Goal: Task Accomplishment & Management: Manage account settings

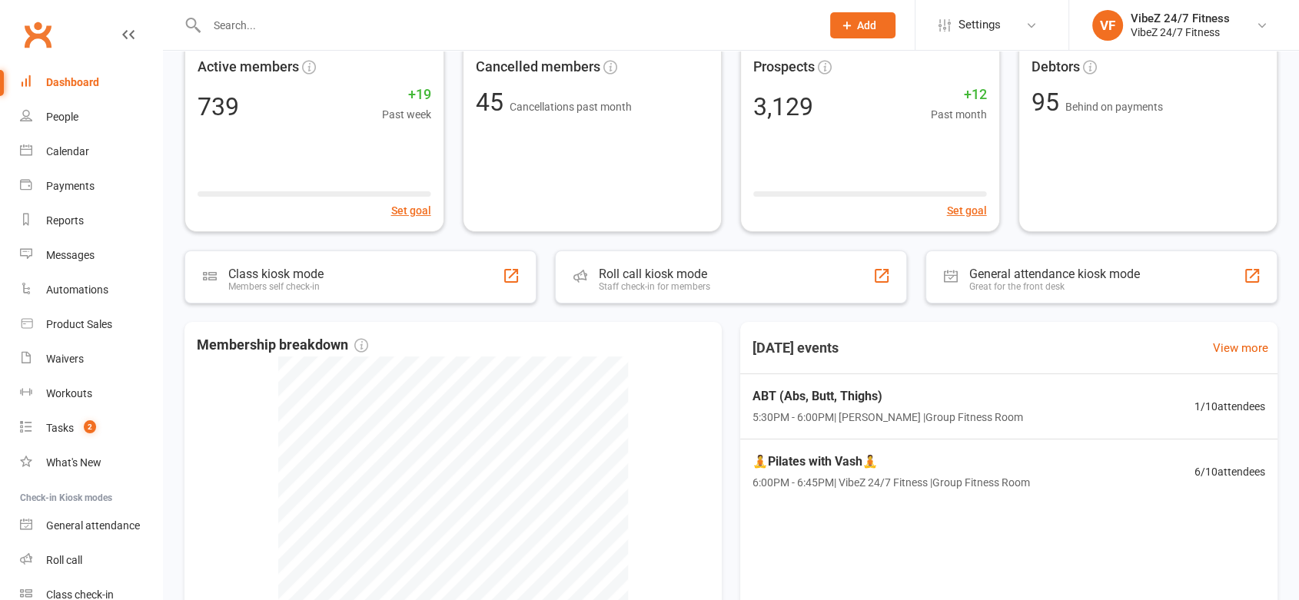
scroll to position [128, 0]
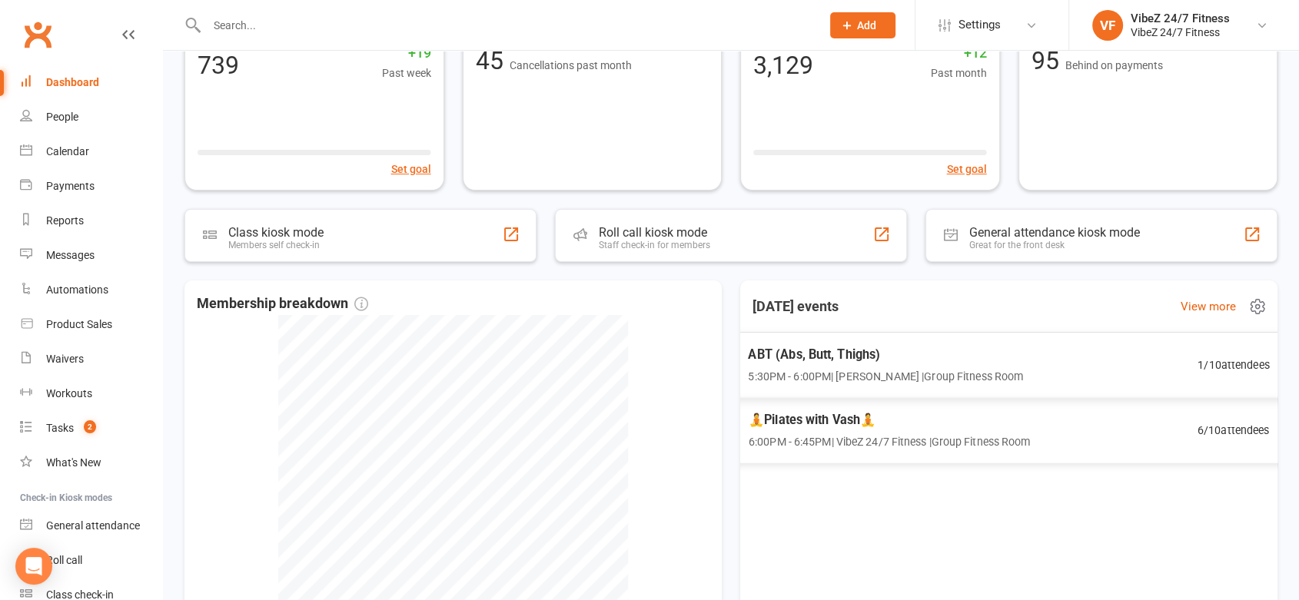
click at [984, 368] on span "5:30PM - 6:00PM | [PERSON_NAME] | Group Fitness Room" at bounding box center [885, 376] width 275 height 18
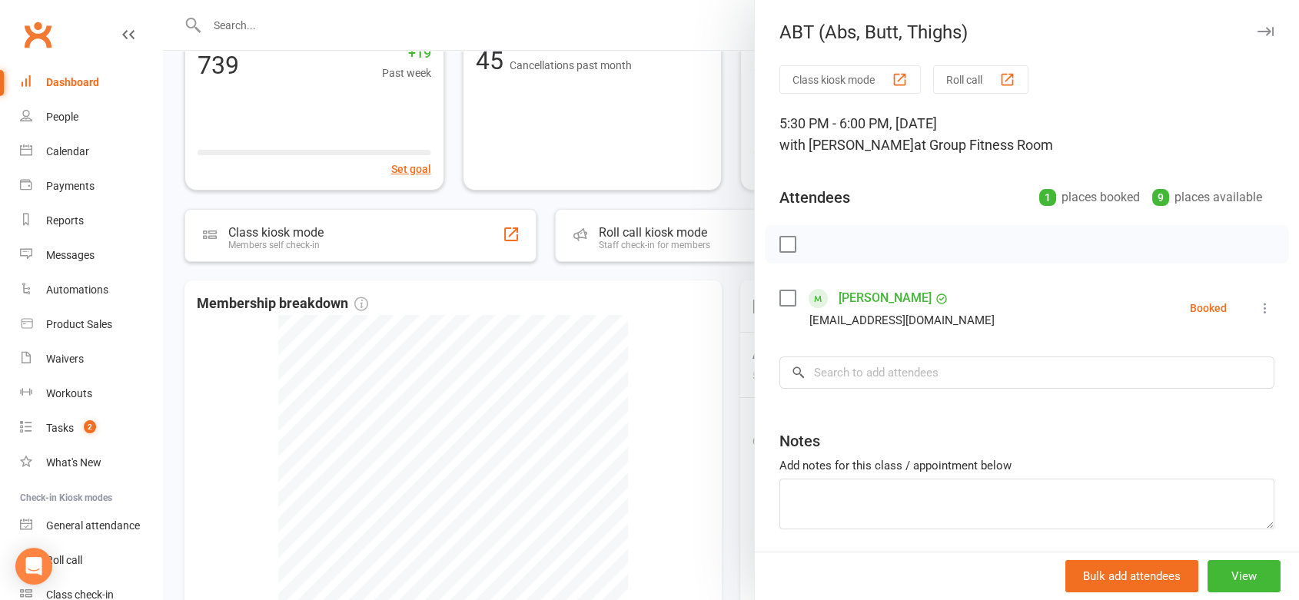
click at [719, 73] on div at bounding box center [731, 300] width 1136 height 600
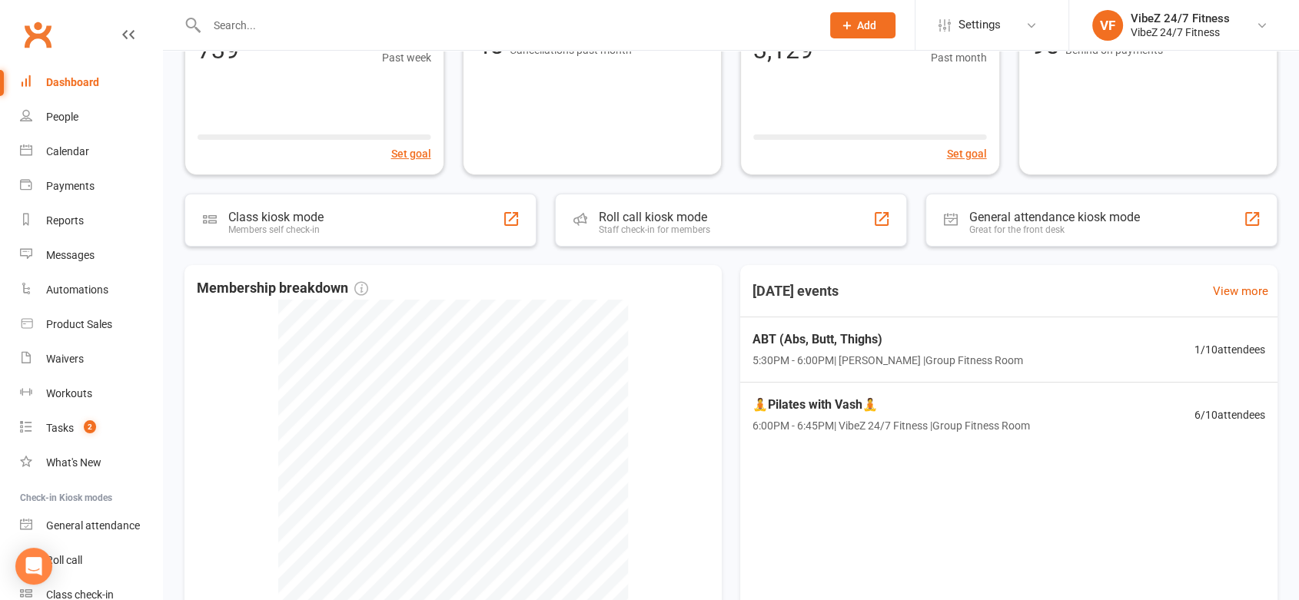
scroll to position [0, 0]
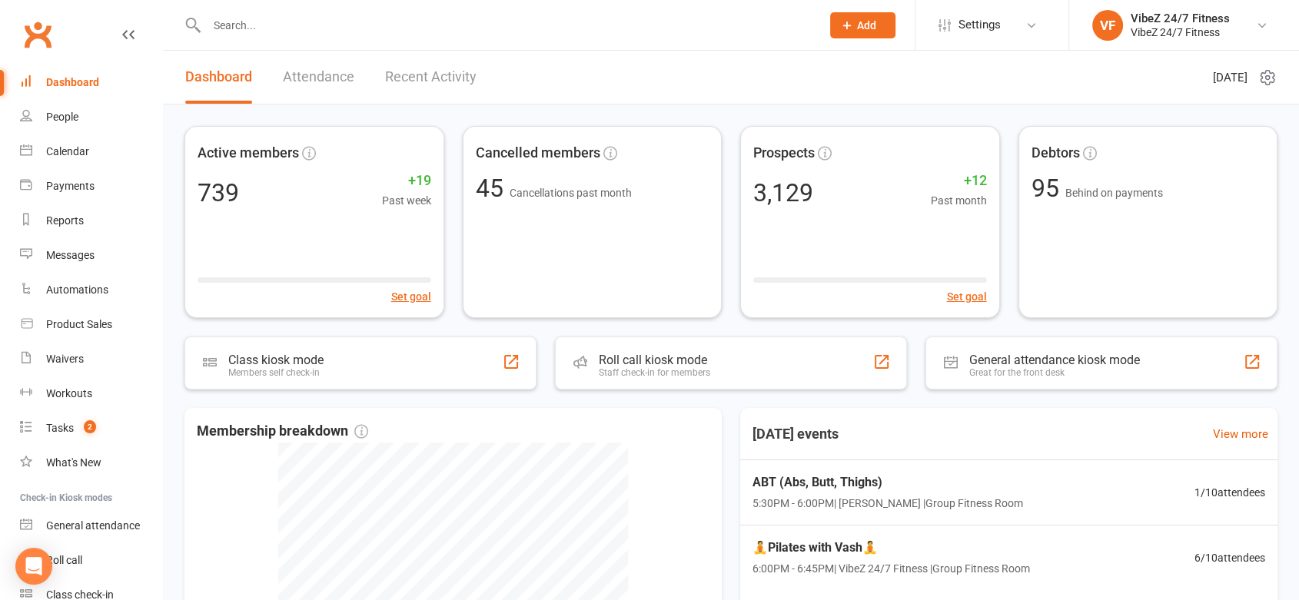
click at [404, 54] on link "Recent Activity" at bounding box center [430, 77] width 91 height 53
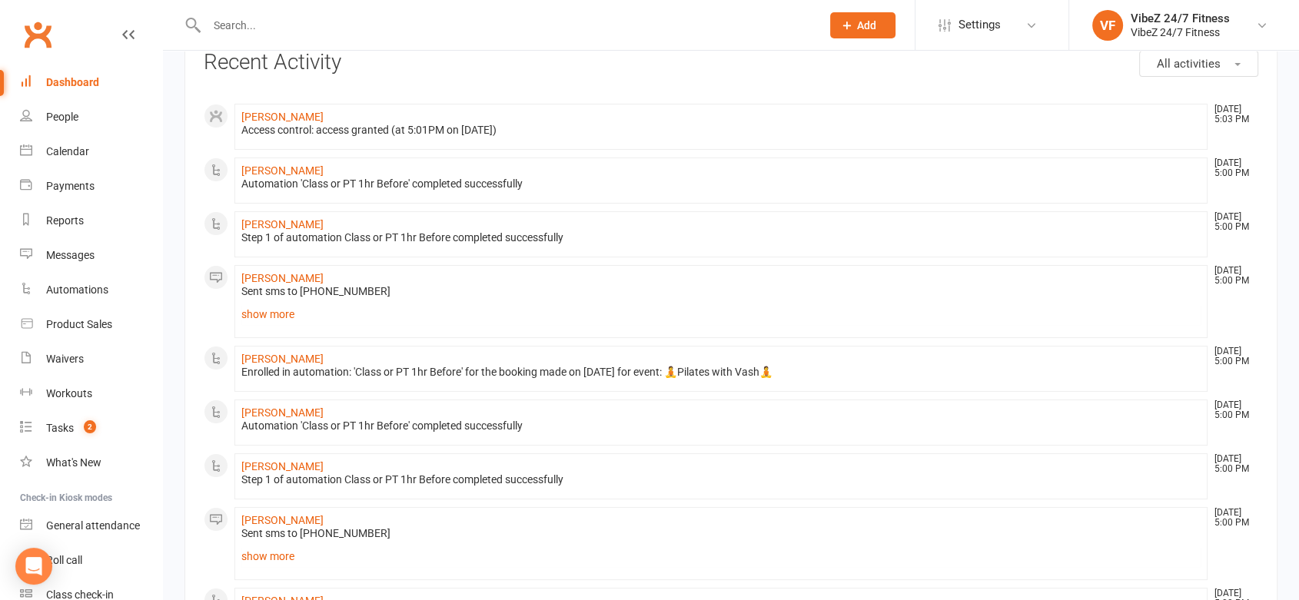
scroll to position [307, 0]
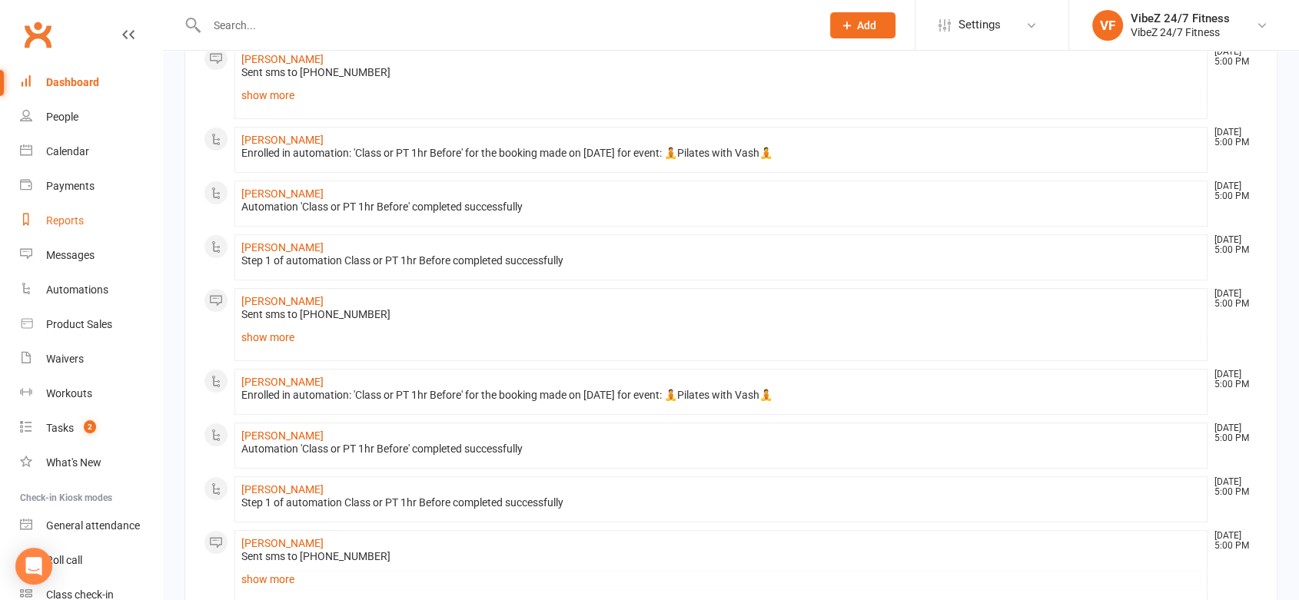
click at [73, 227] on link "Reports" at bounding box center [91, 221] width 142 height 35
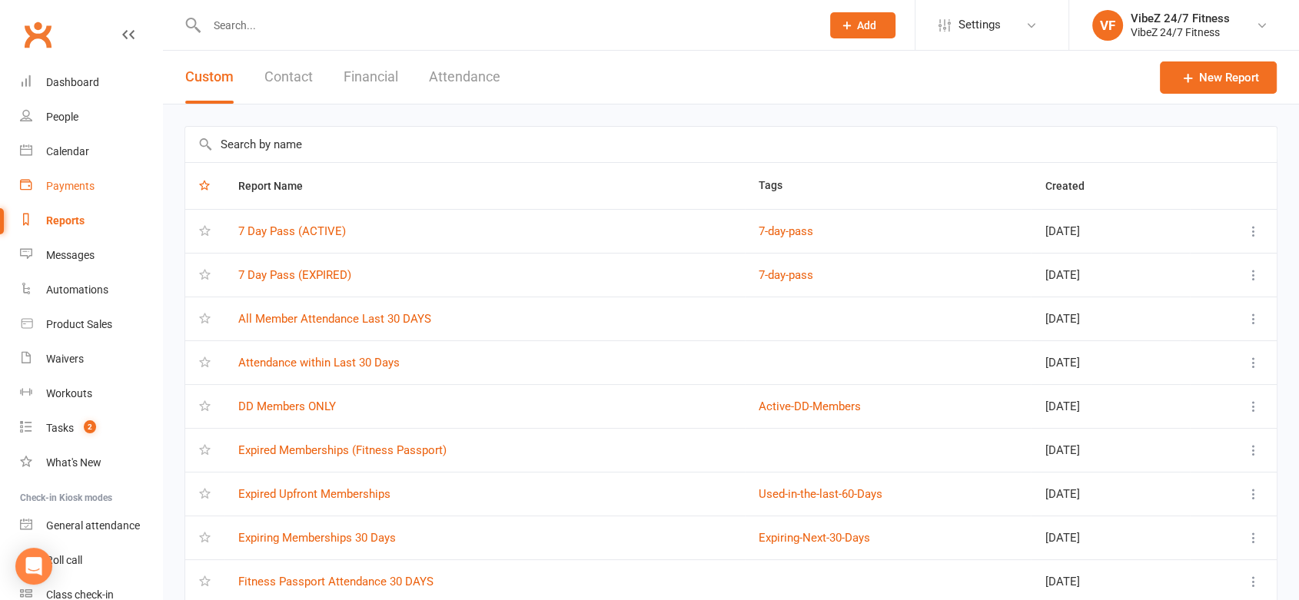
click at [71, 177] on link "Payments" at bounding box center [91, 186] width 142 height 35
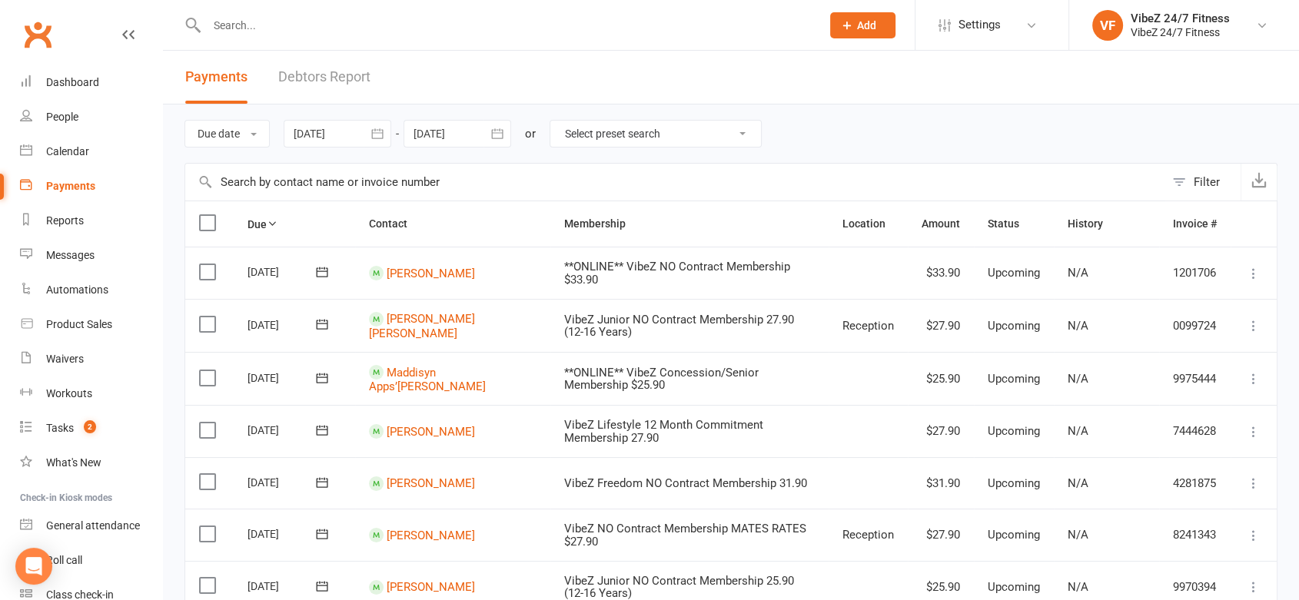
click at [339, 84] on link "Debtors Report" at bounding box center [324, 77] width 92 height 53
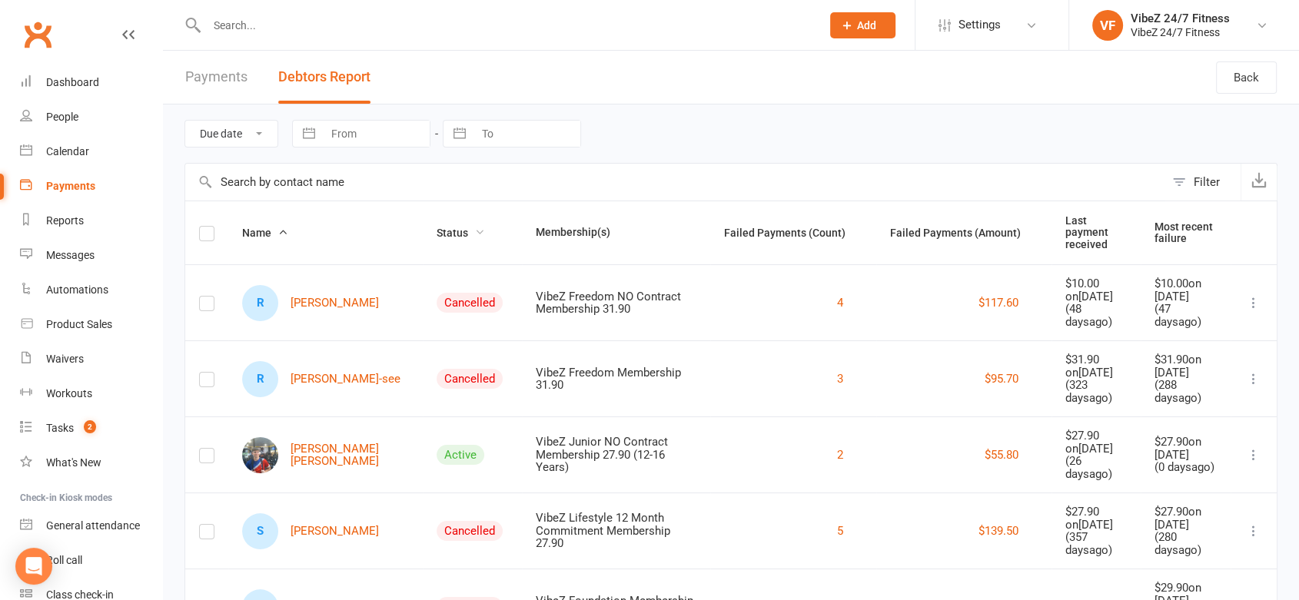
click at [437, 227] on span "Status" at bounding box center [461, 233] width 48 height 12
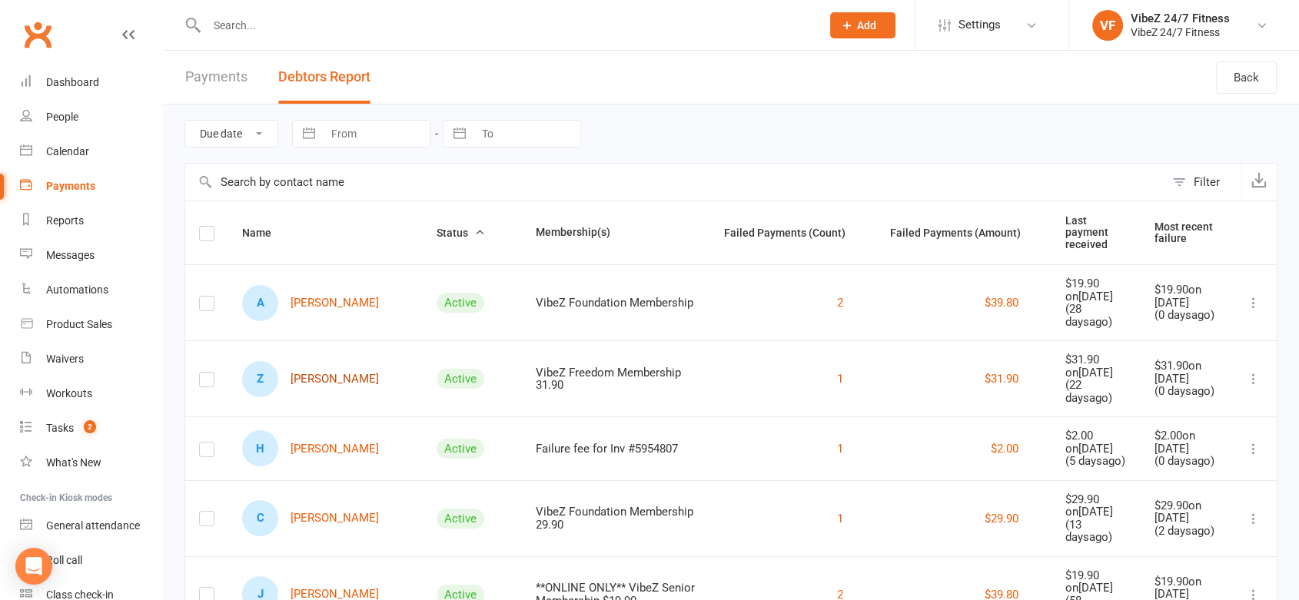
click at [319, 371] on link "Z [PERSON_NAME]" at bounding box center [310, 379] width 137 height 36
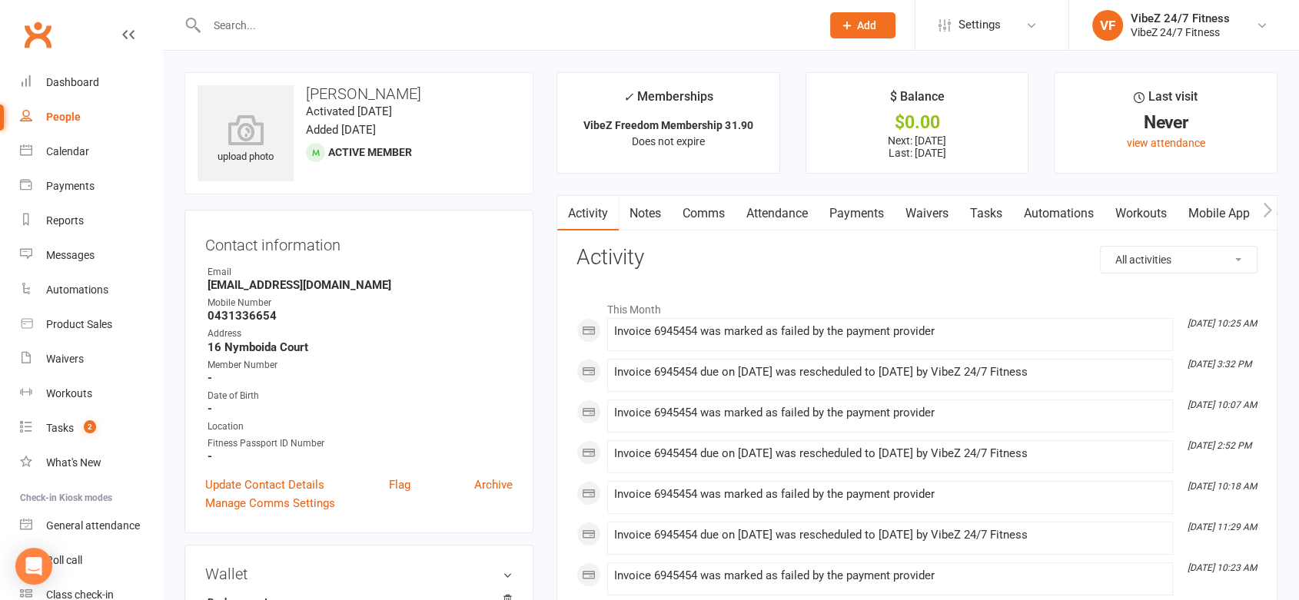
click at [878, 205] on link "Payments" at bounding box center [857, 213] width 76 height 35
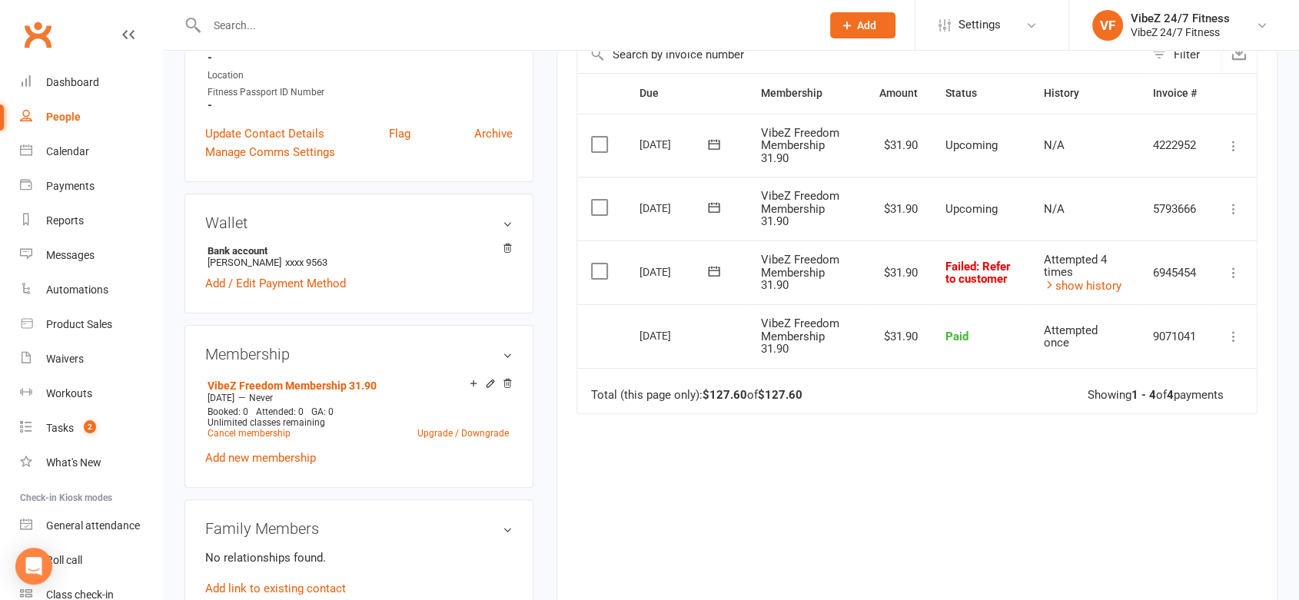
scroll to position [357, 0]
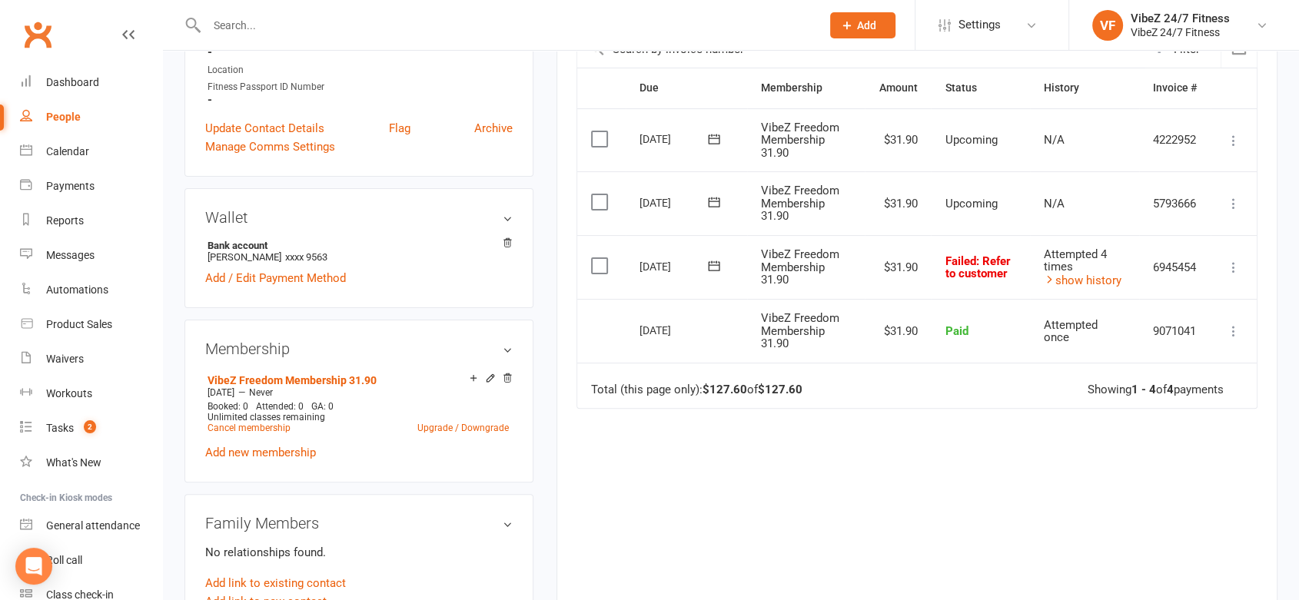
click at [729, 263] on button at bounding box center [714, 266] width 31 height 16
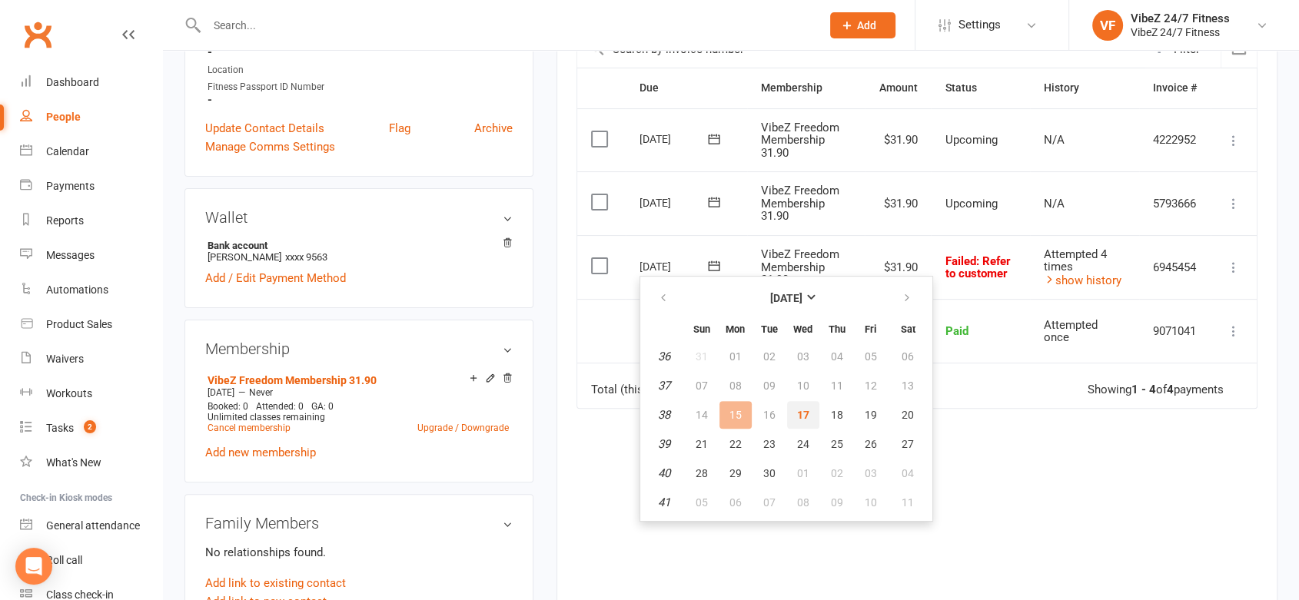
click at [812, 411] on button "17" at bounding box center [803, 415] width 32 height 28
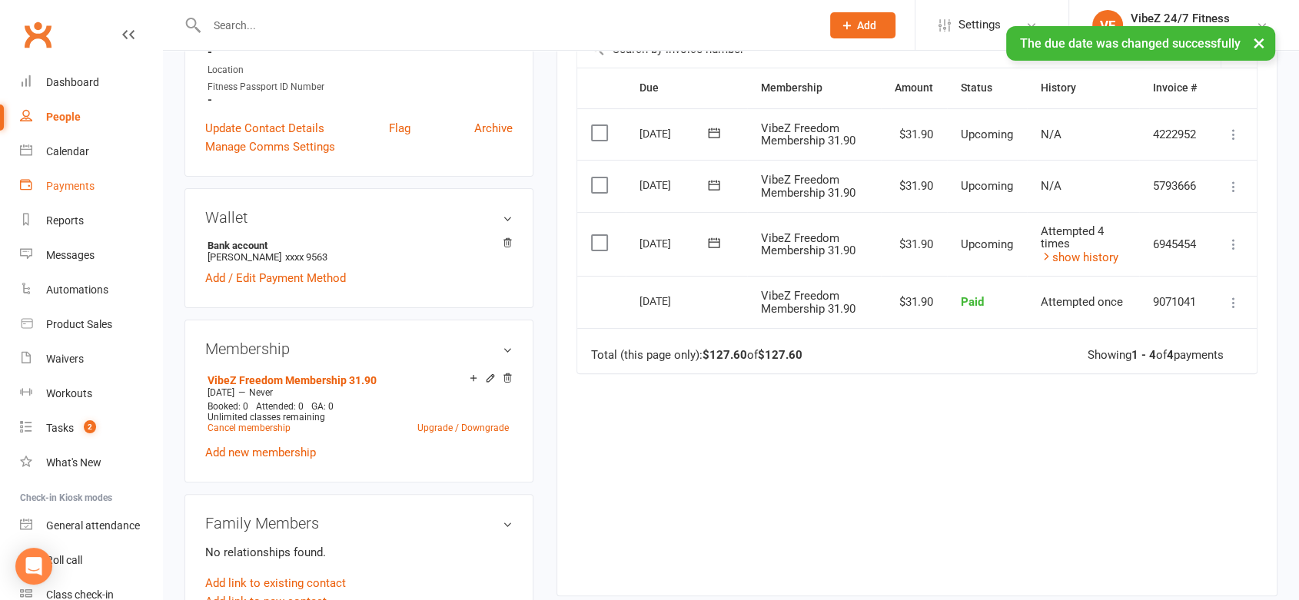
click at [84, 194] on link "Payments" at bounding box center [91, 186] width 142 height 35
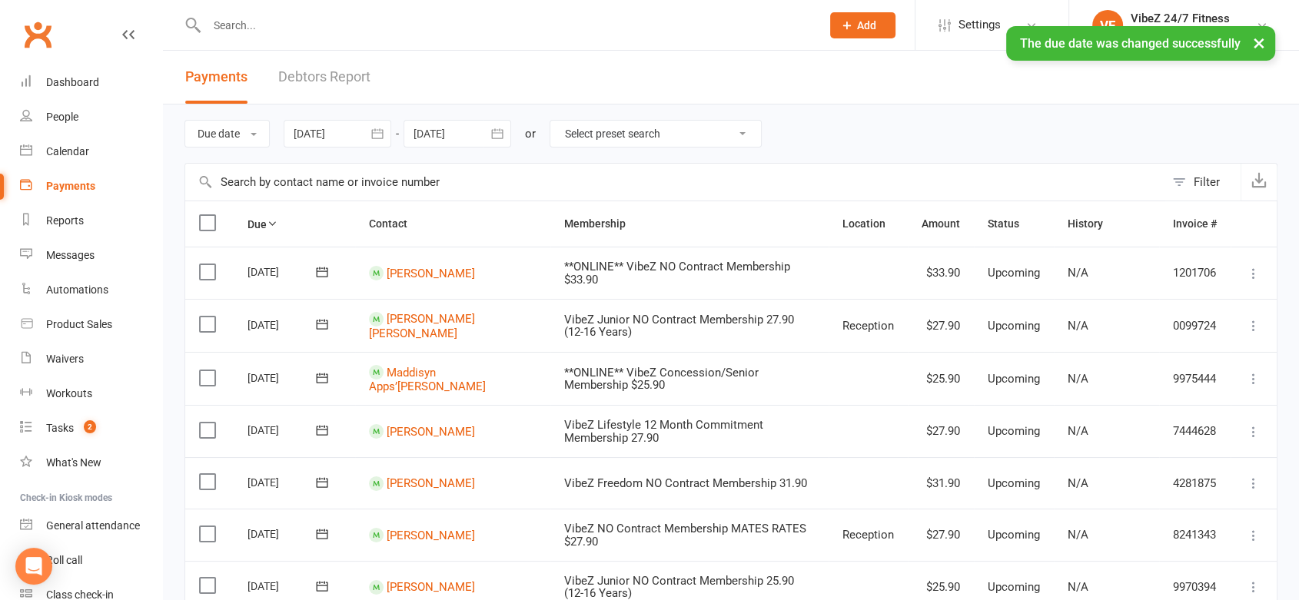
click at [312, 75] on link "Debtors Report" at bounding box center [324, 77] width 92 height 53
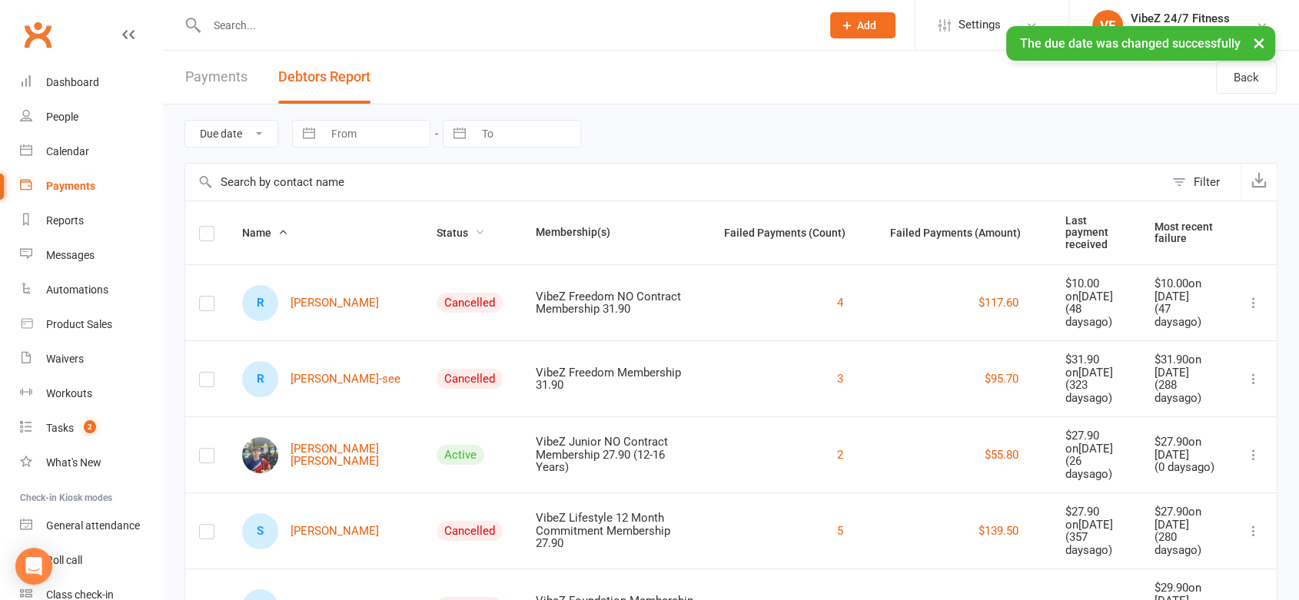
click at [474, 227] on icon "button" at bounding box center [479, 232] width 11 height 11
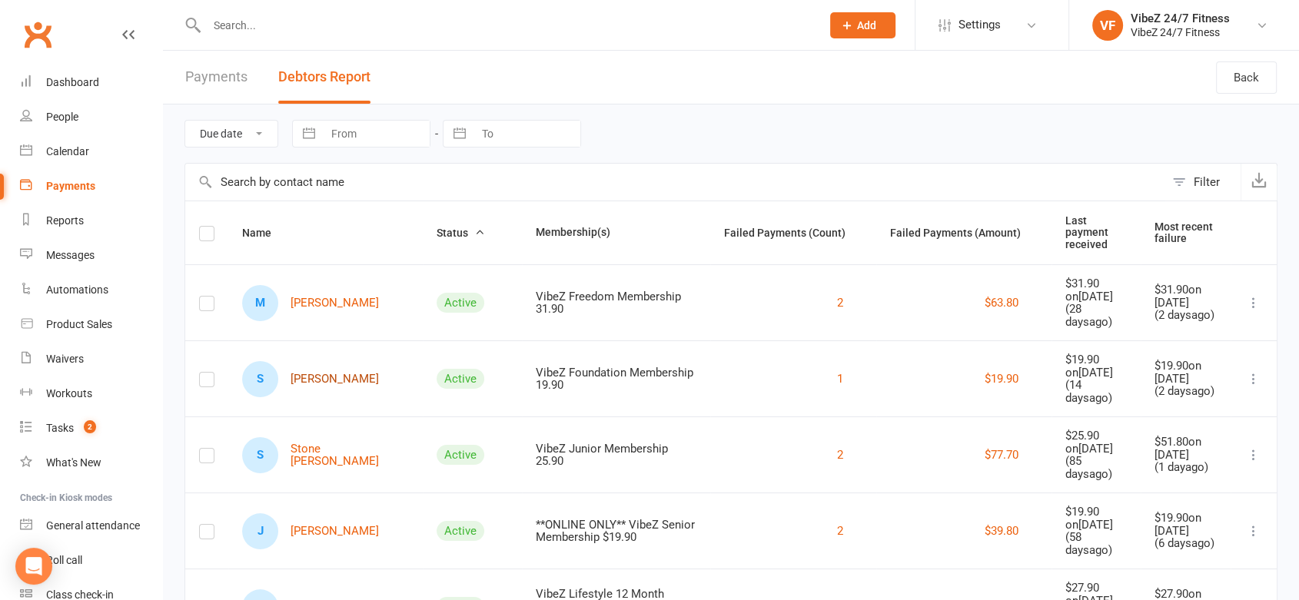
click at [316, 363] on link "S [PERSON_NAME]" at bounding box center [310, 379] width 137 height 36
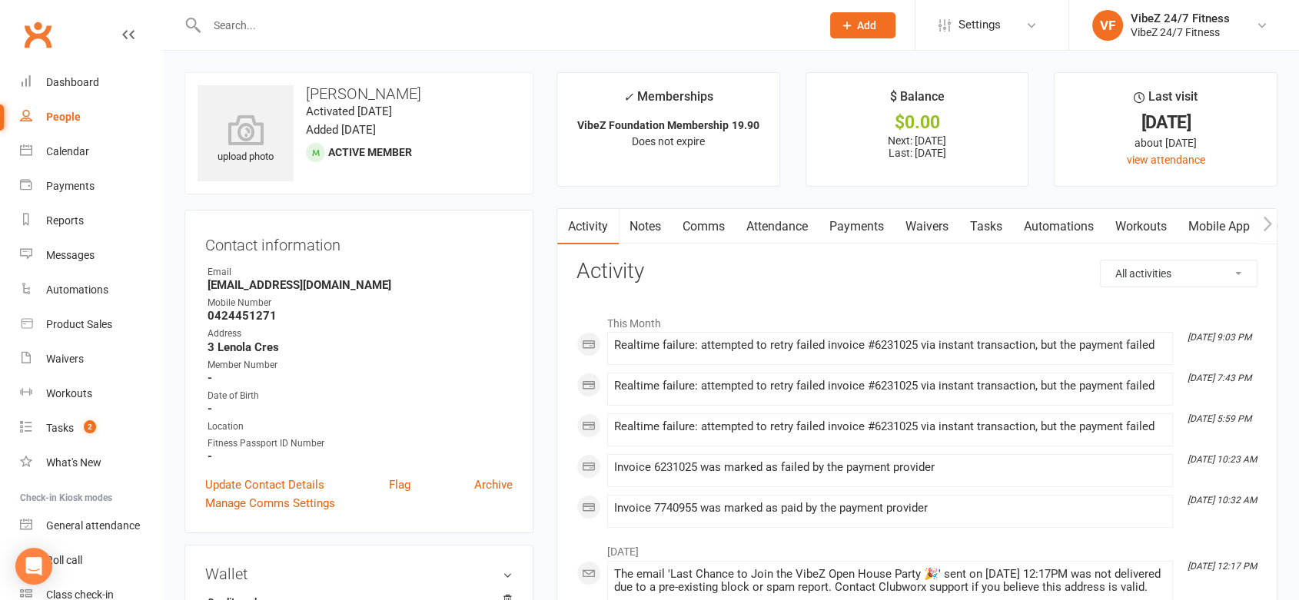
click at [825, 235] on link "Payments" at bounding box center [857, 226] width 76 height 35
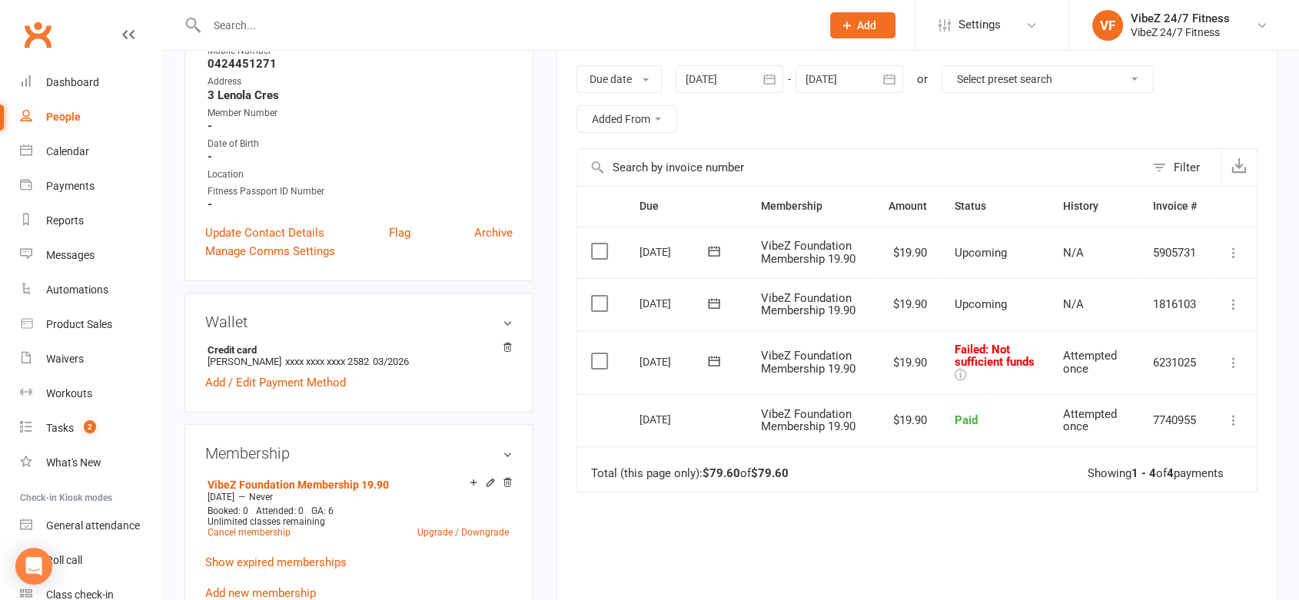
scroll to position [277, 0]
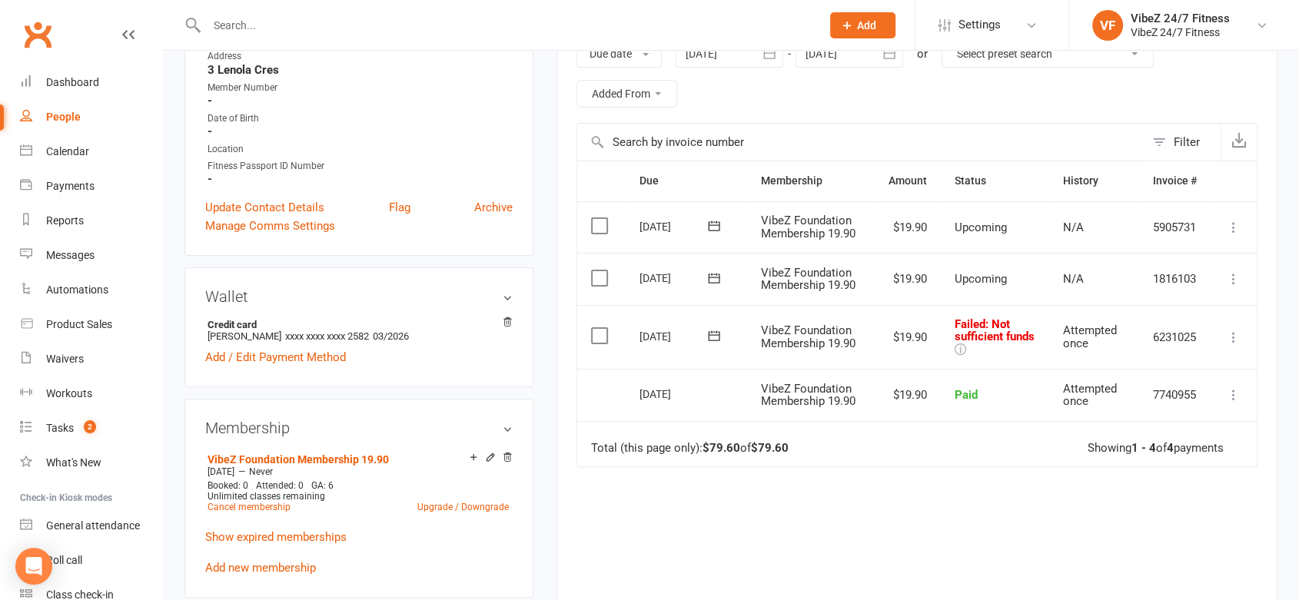
click at [1234, 337] on icon at bounding box center [1233, 337] width 15 height 15
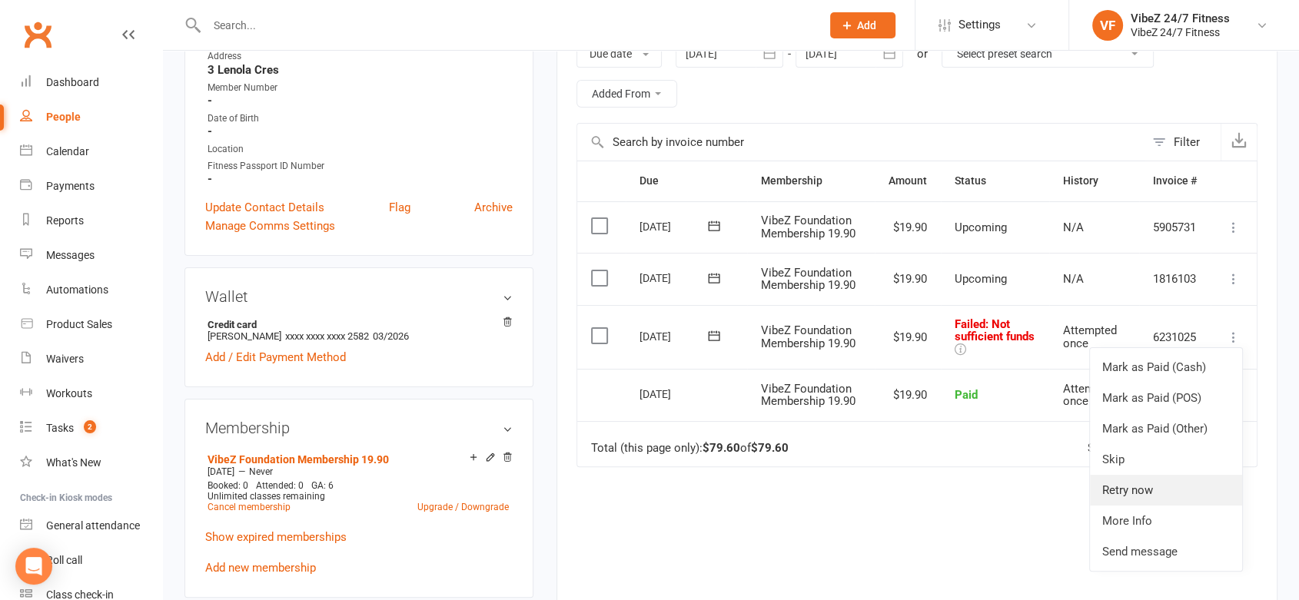
click at [1132, 493] on link "Retry now" at bounding box center [1166, 490] width 152 height 31
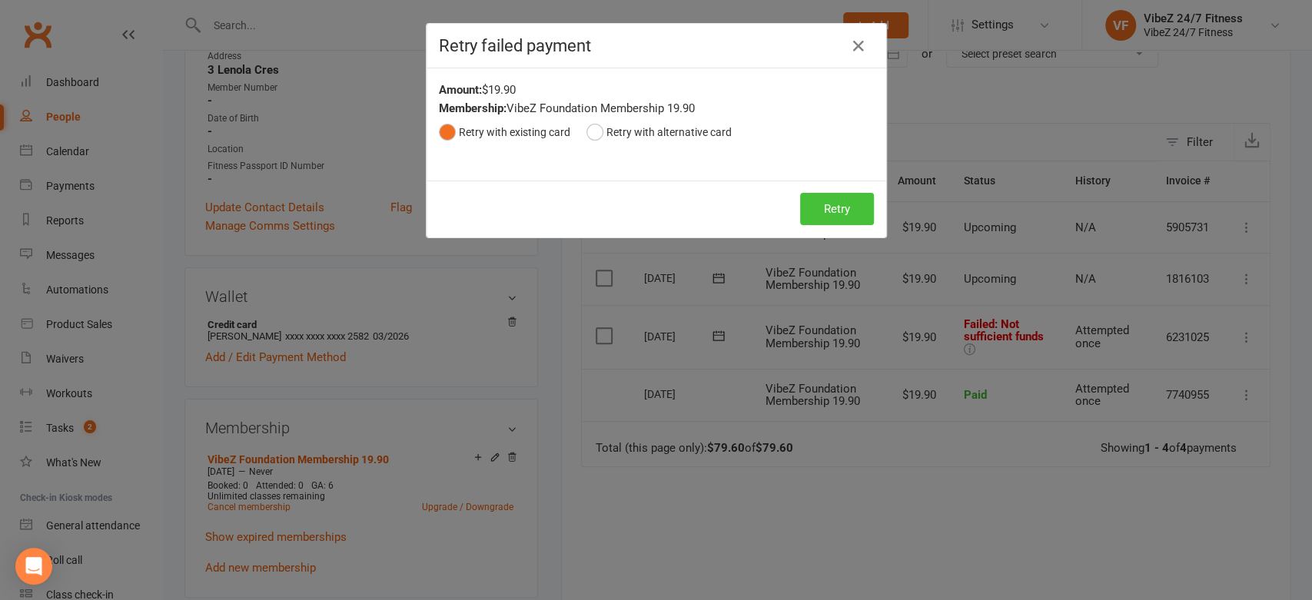
click at [835, 210] on button "Retry" at bounding box center [837, 209] width 74 height 32
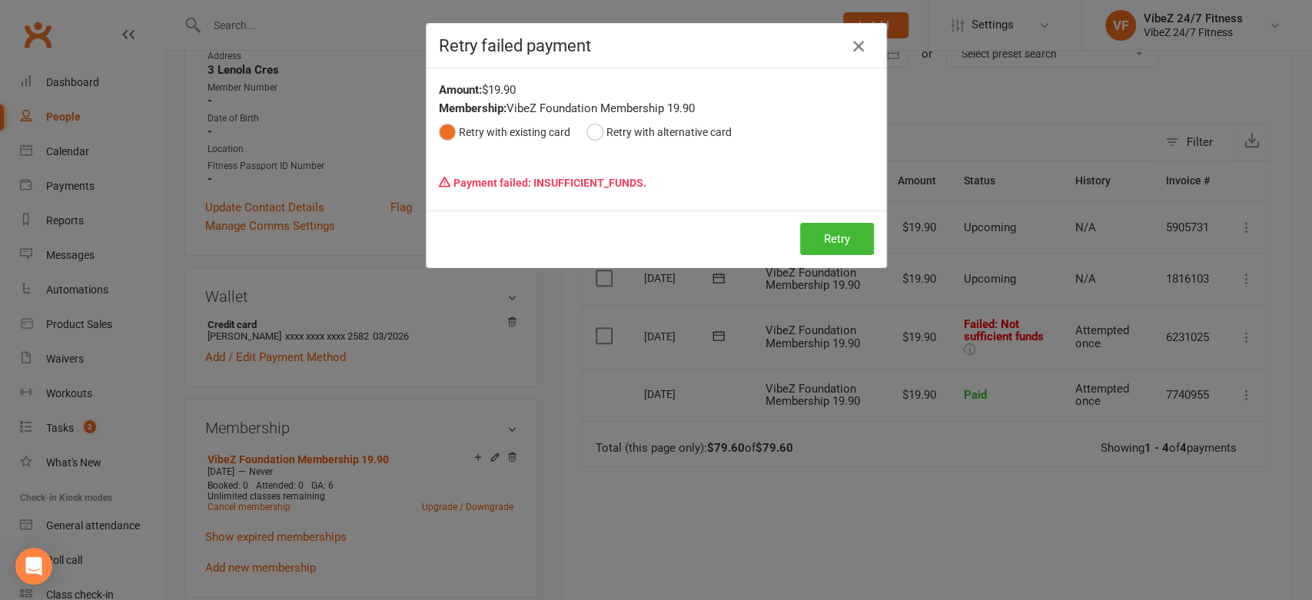
click at [849, 51] on icon "button" at bounding box center [858, 46] width 18 height 18
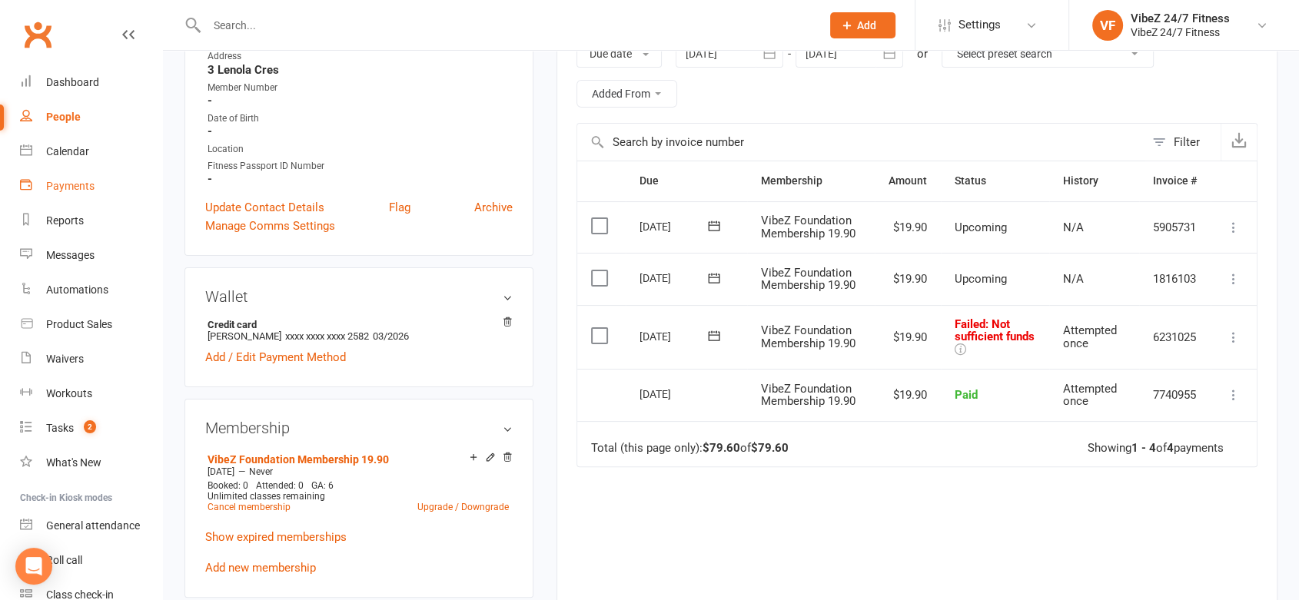
click at [50, 181] on div "Payments" at bounding box center [70, 186] width 48 height 12
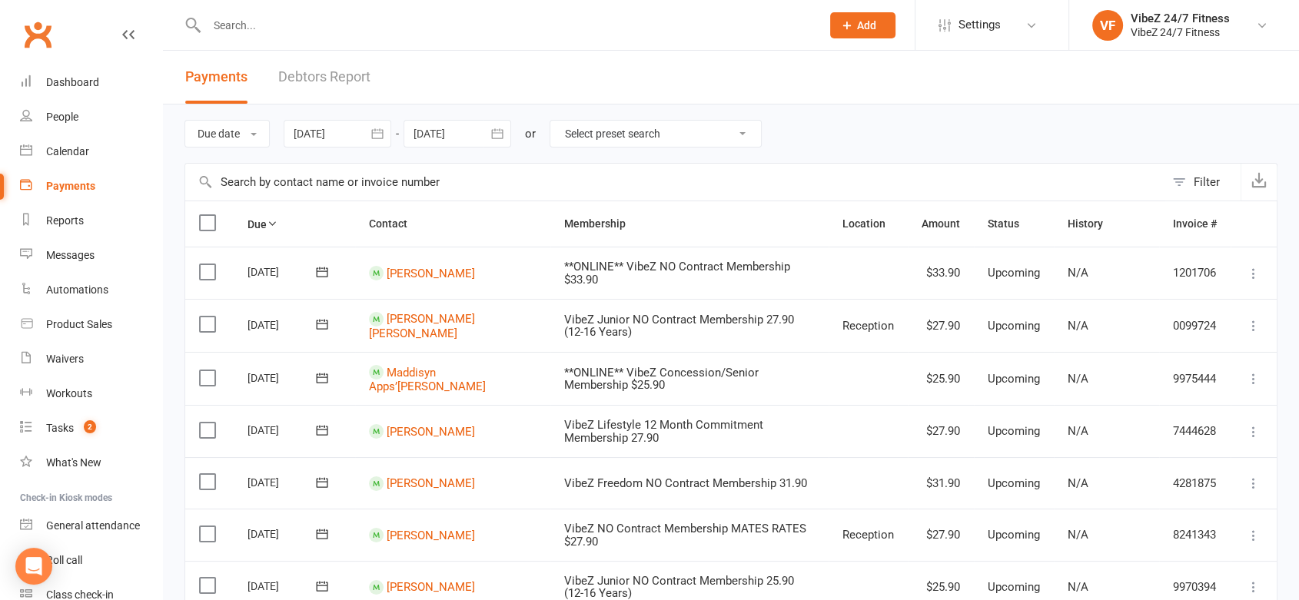
click at [349, 65] on link "Debtors Report" at bounding box center [324, 77] width 92 height 53
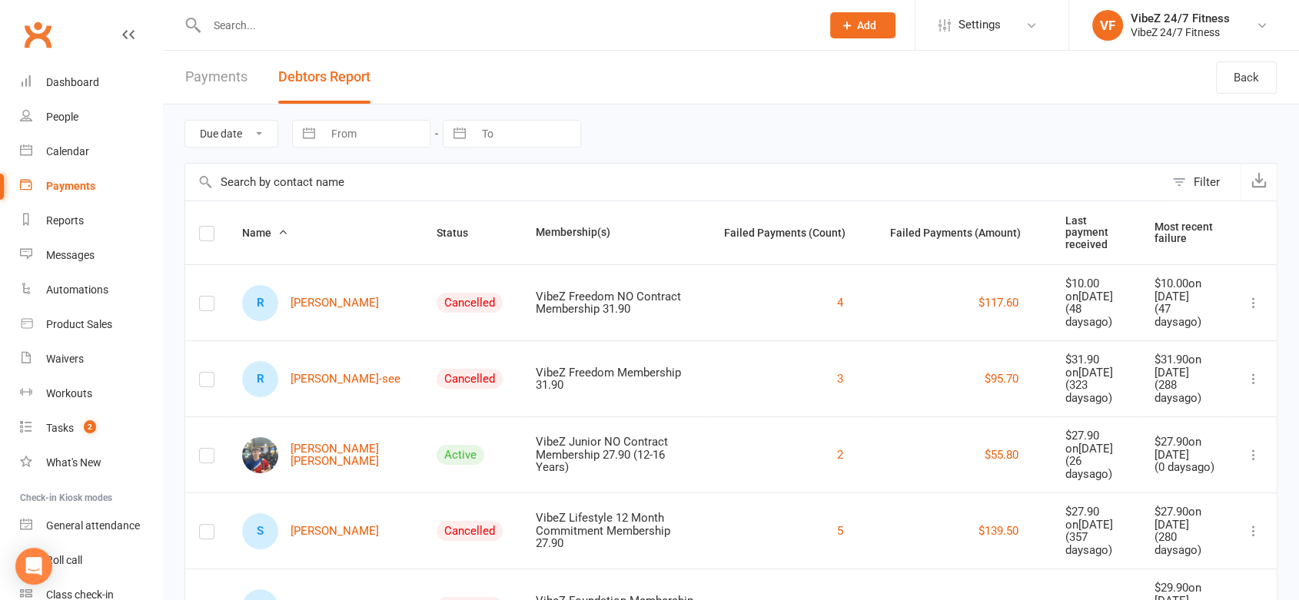
click at [423, 232] on th "Status" at bounding box center [472, 232] width 99 height 63
click at [437, 227] on span "Status" at bounding box center [461, 233] width 48 height 12
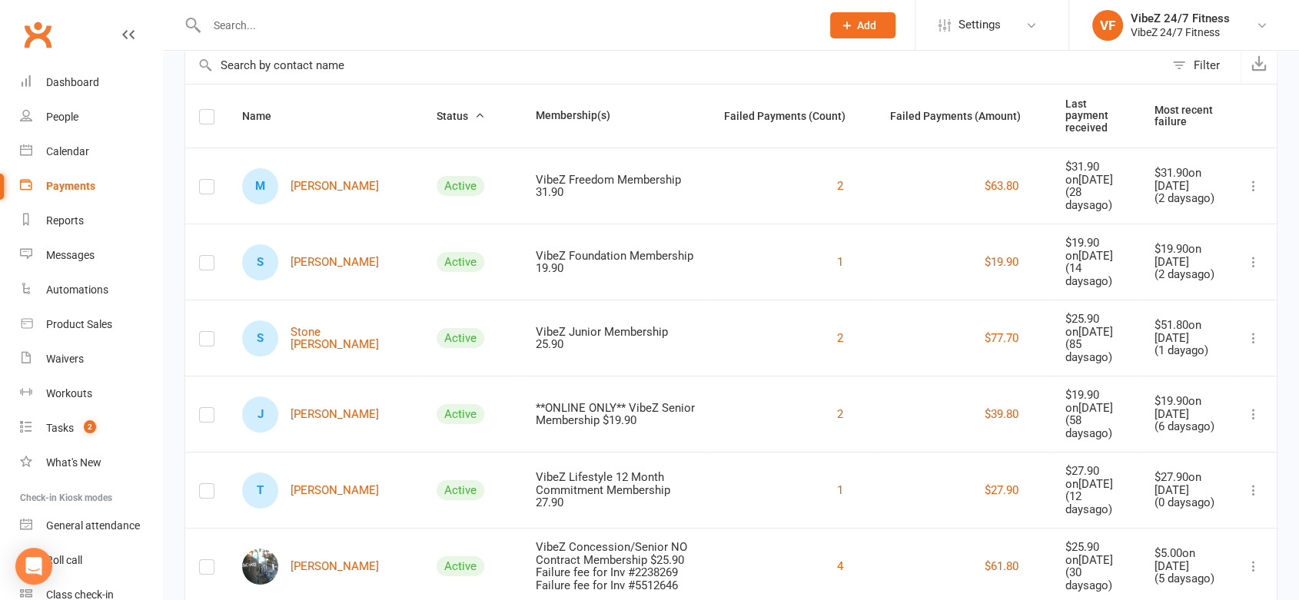
scroll to position [420, 0]
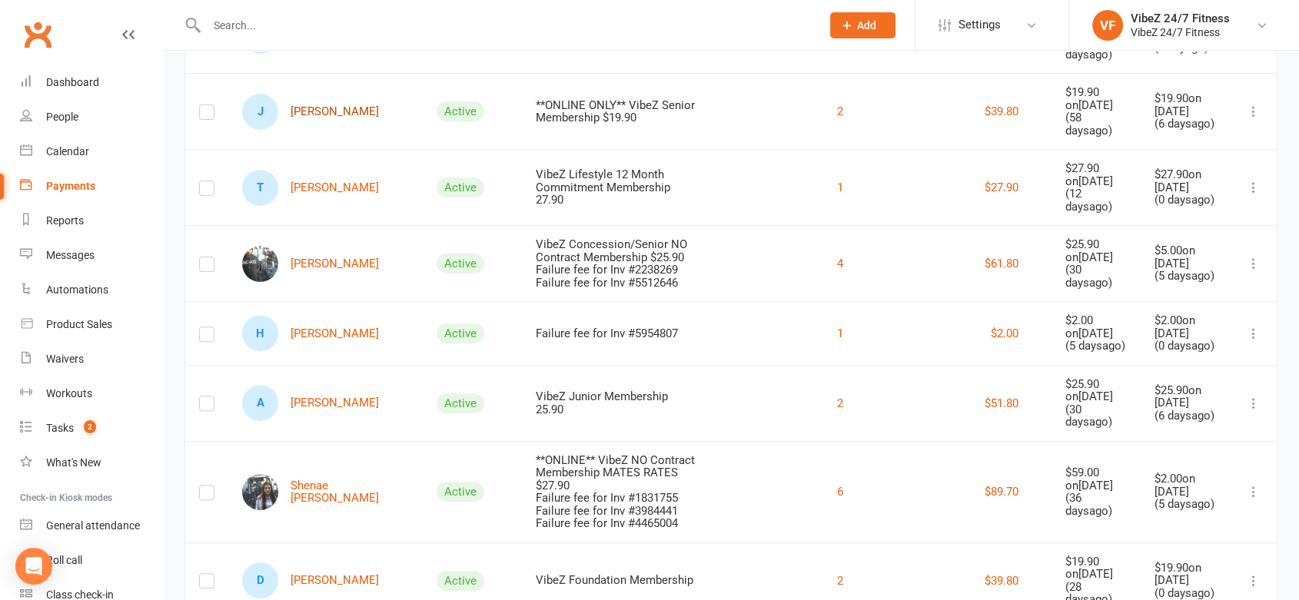
click at [316, 99] on link "[PERSON_NAME]" at bounding box center [310, 112] width 137 height 36
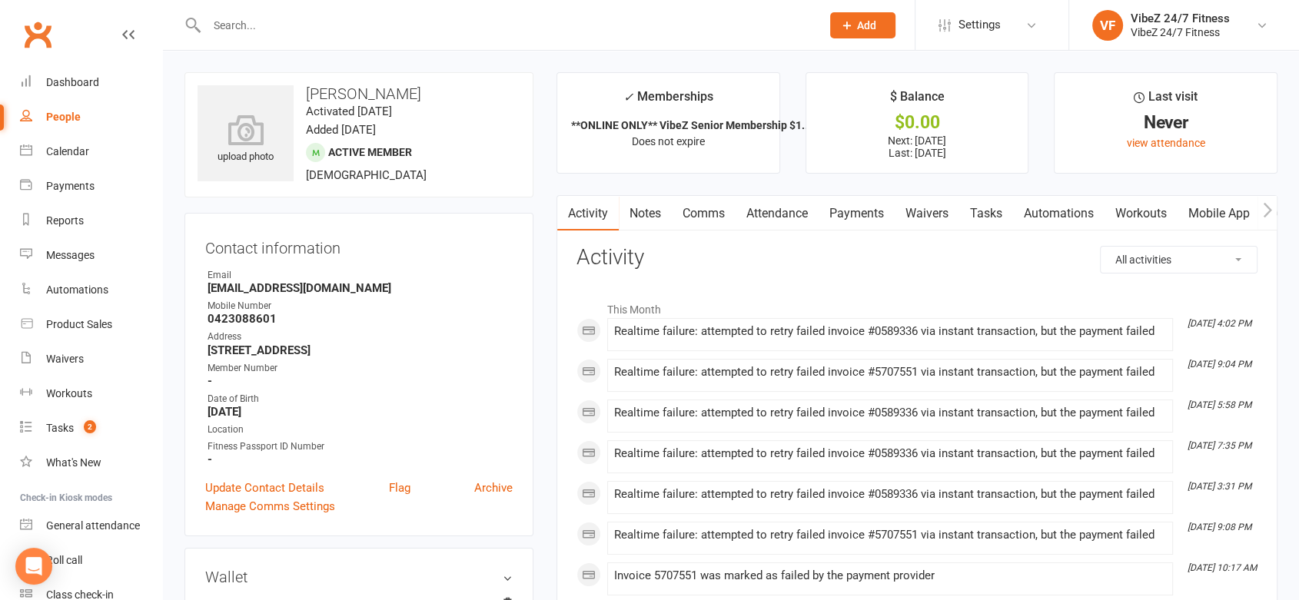
click at [858, 198] on link "Payments" at bounding box center [857, 213] width 76 height 35
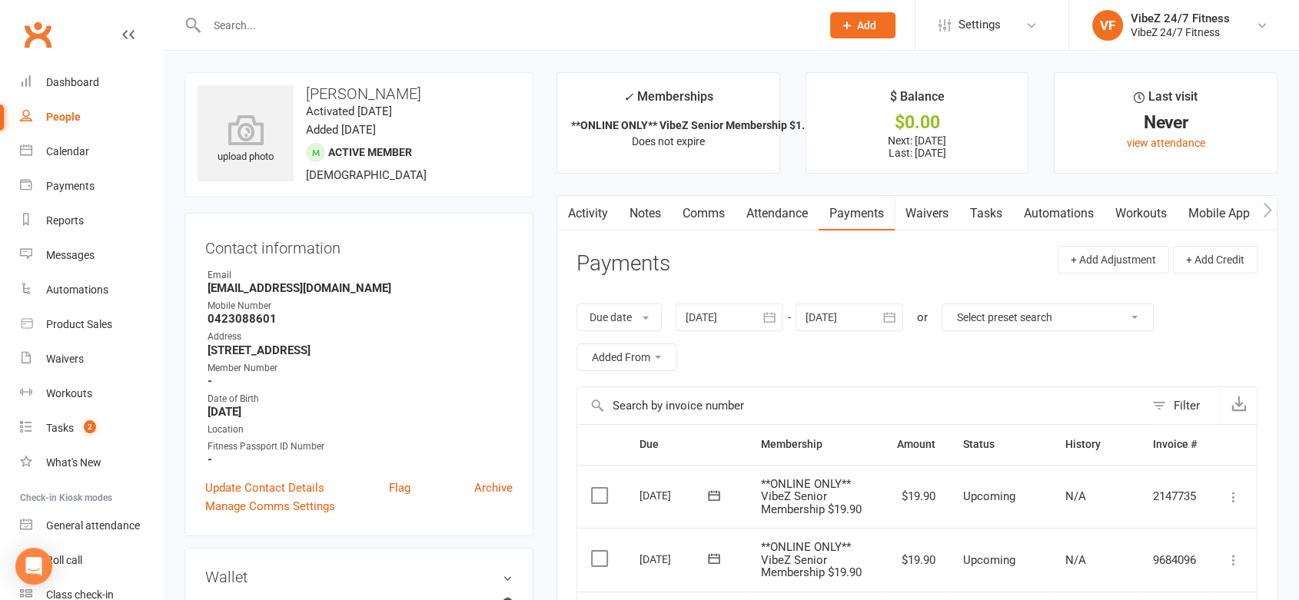
click at [572, 226] on button "button" at bounding box center [566, 213] width 19 height 35
click at [583, 220] on link "Activity" at bounding box center [587, 213] width 61 height 35
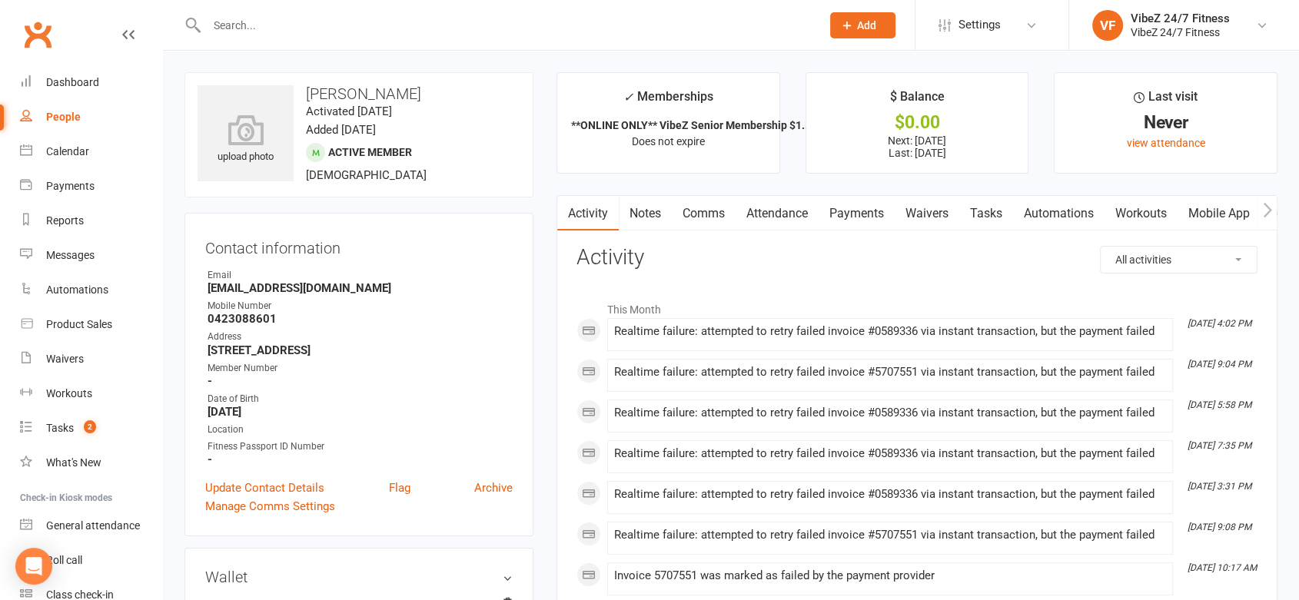
click at [854, 214] on link "Payments" at bounding box center [857, 213] width 76 height 35
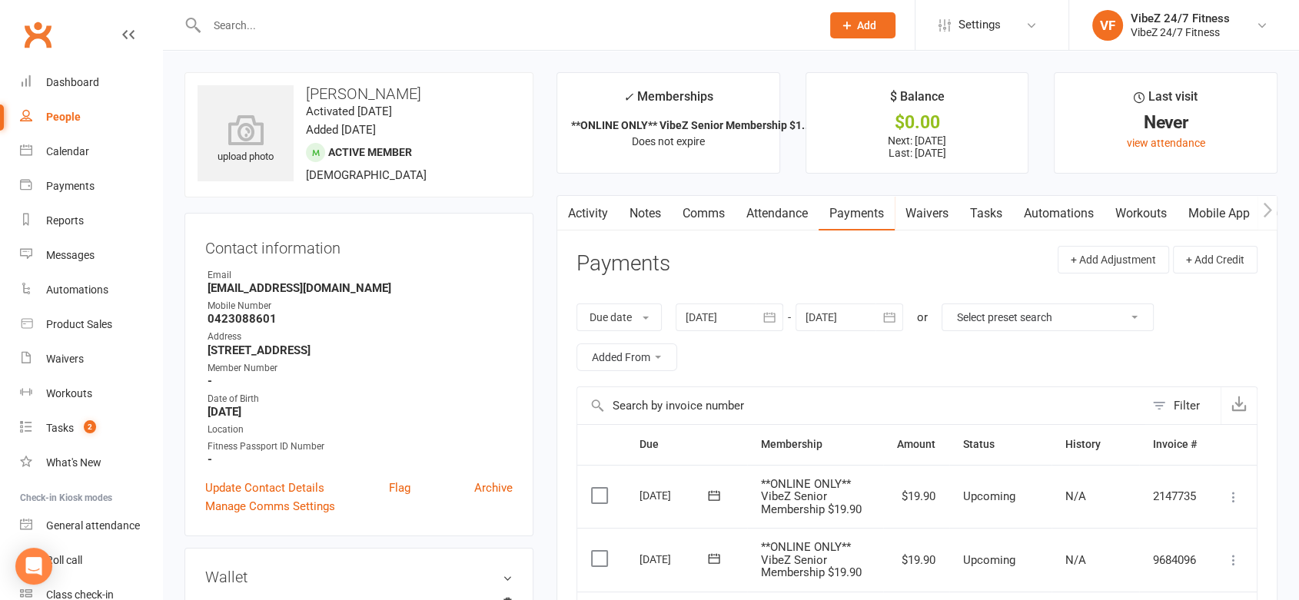
click at [603, 221] on link "Activity" at bounding box center [587, 213] width 61 height 35
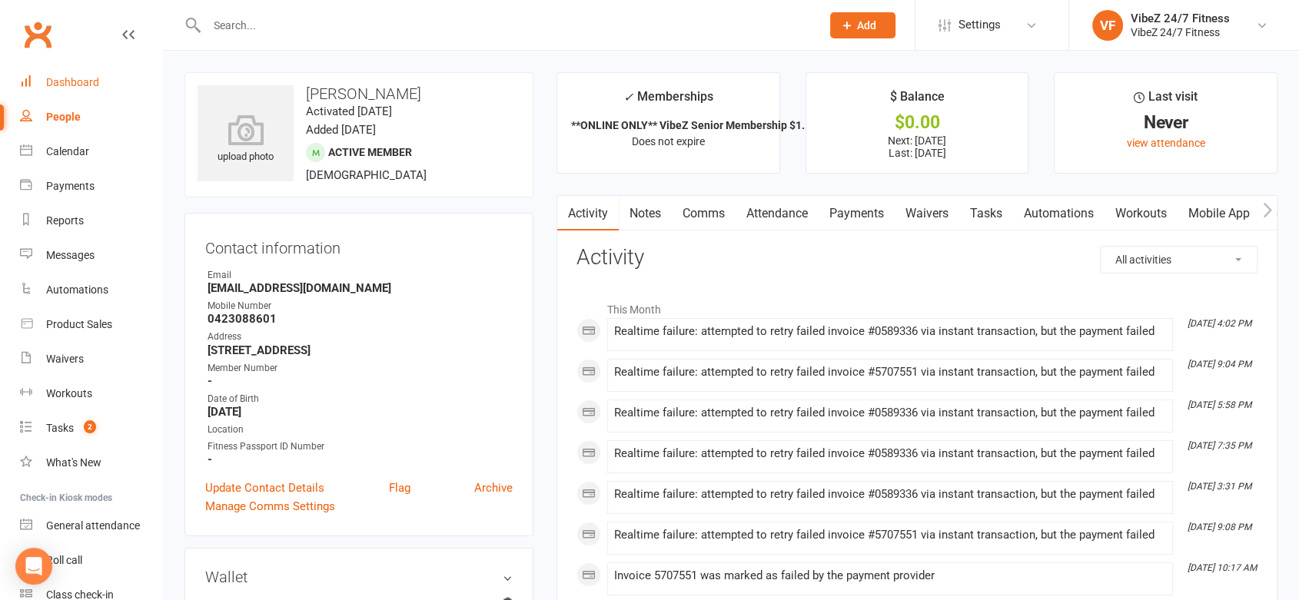
click at [87, 85] on div "Dashboard" at bounding box center [72, 82] width 53 height 12
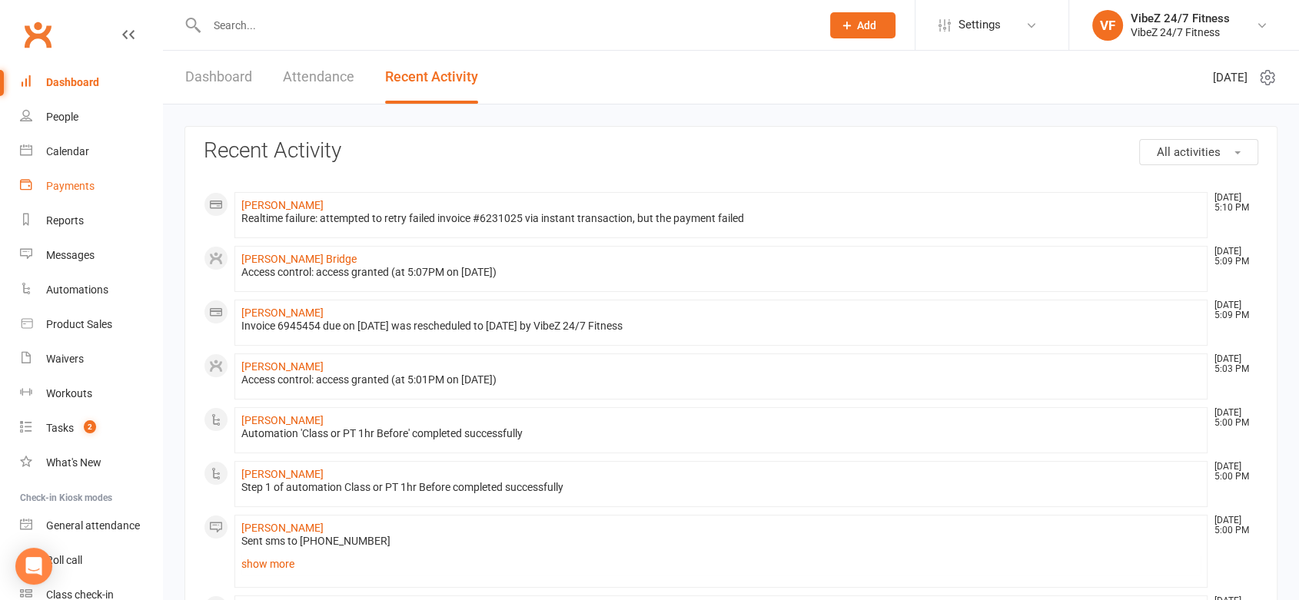
click at [66, 176] on link "Payments" at bounding box center [91, 186] width 142 height 35
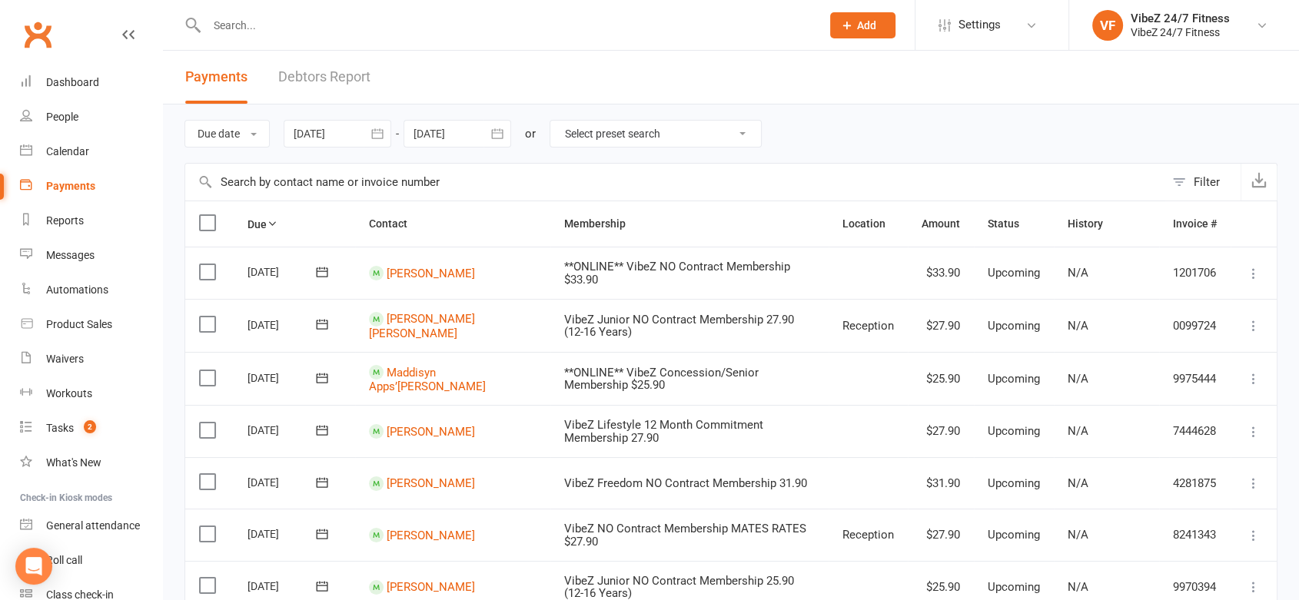
click at [311, 82] on link "Debtors Report" at bounding box center [324, 77] width 92 height 53
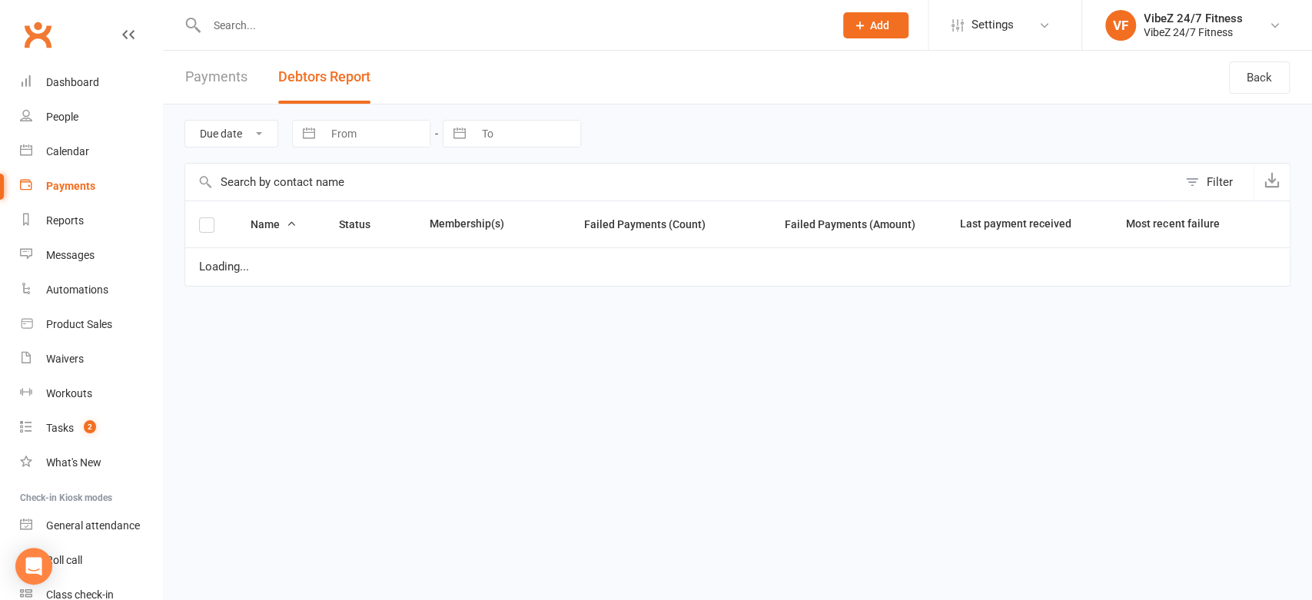
click at [311, 82] on button "Debtors Report" at bounding box center [324, 77] width 92 height 53
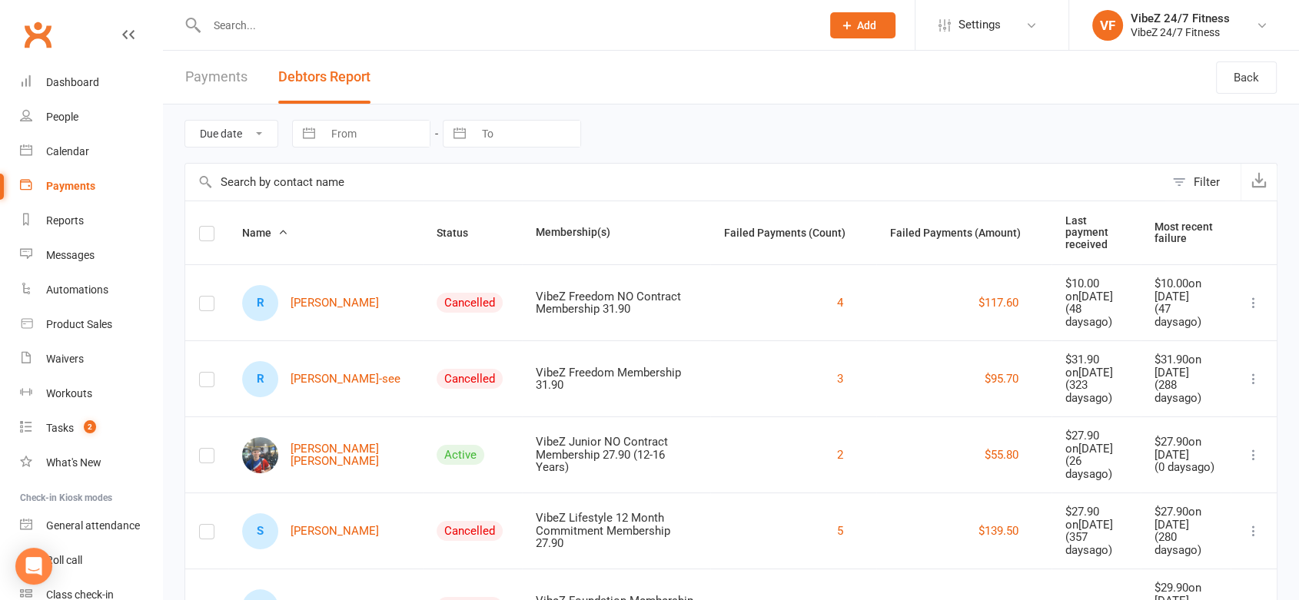
click at [423, 219] on th "Status" at bounding box center [472, 232] width 99 height 63
click at [423, 237] on th "Status" at bounding box center [472, 232] width 99 height 63
click at [437, 227] on span "Status" at bounding box center [461, 233] width 48 height 12
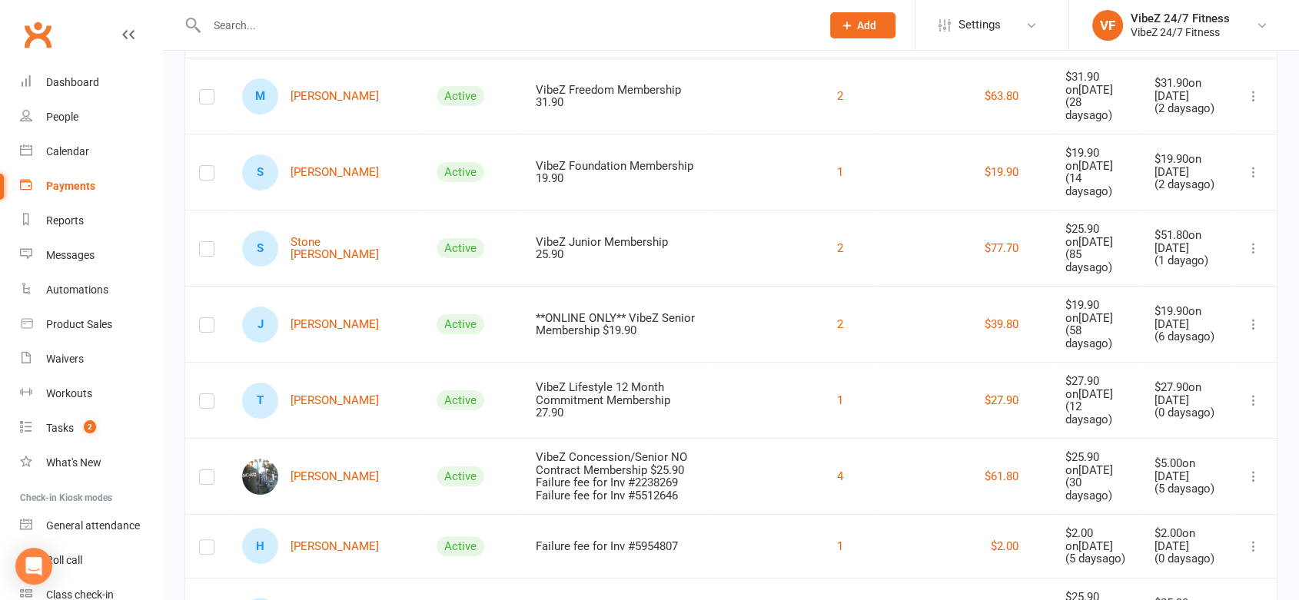
scroll to position [180, 0]
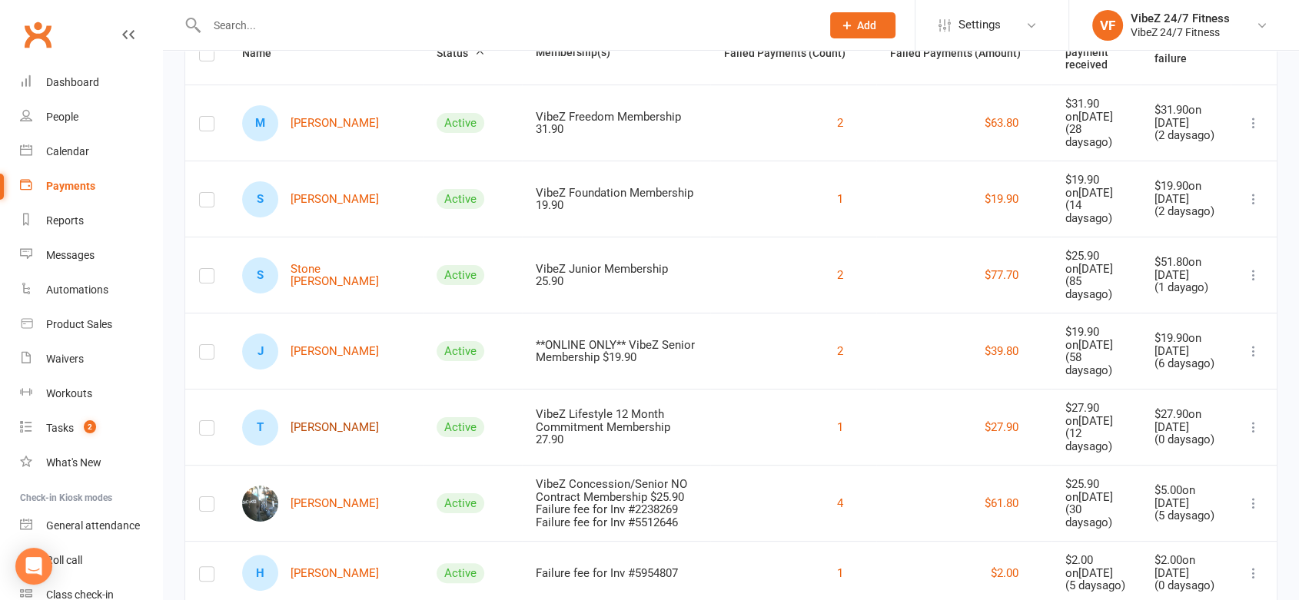
click at [315, 410] on link "T [PERSON_NAME]" at bounding box center [310, 428] width 137 height 36
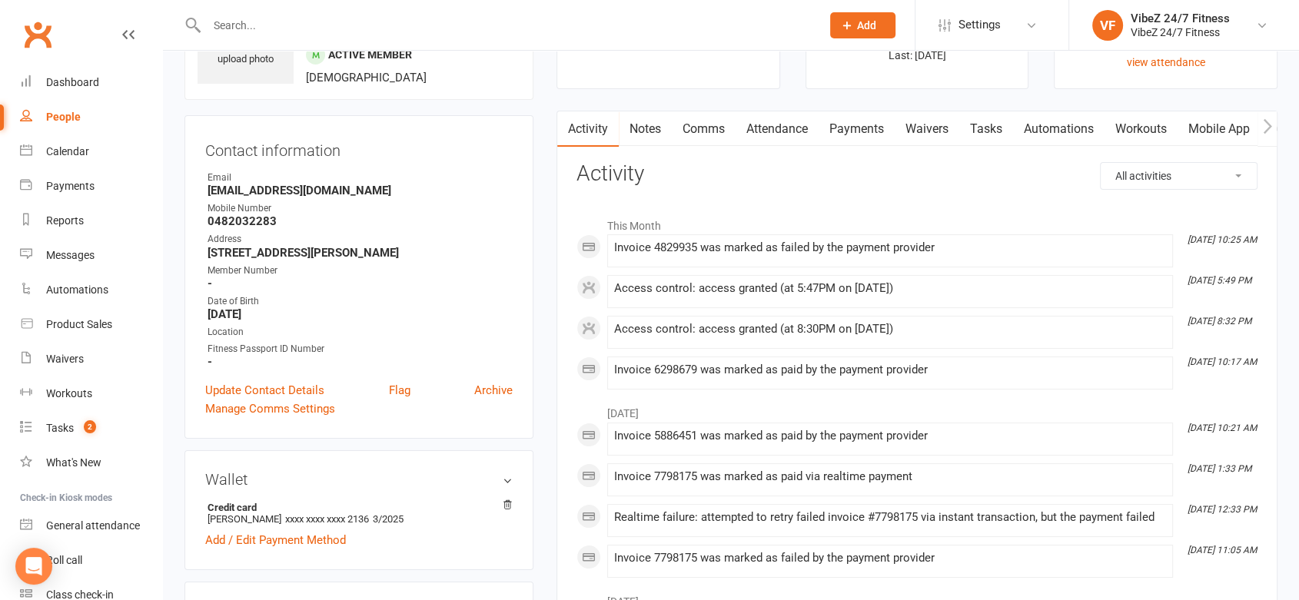
scroll to position [86, 0]
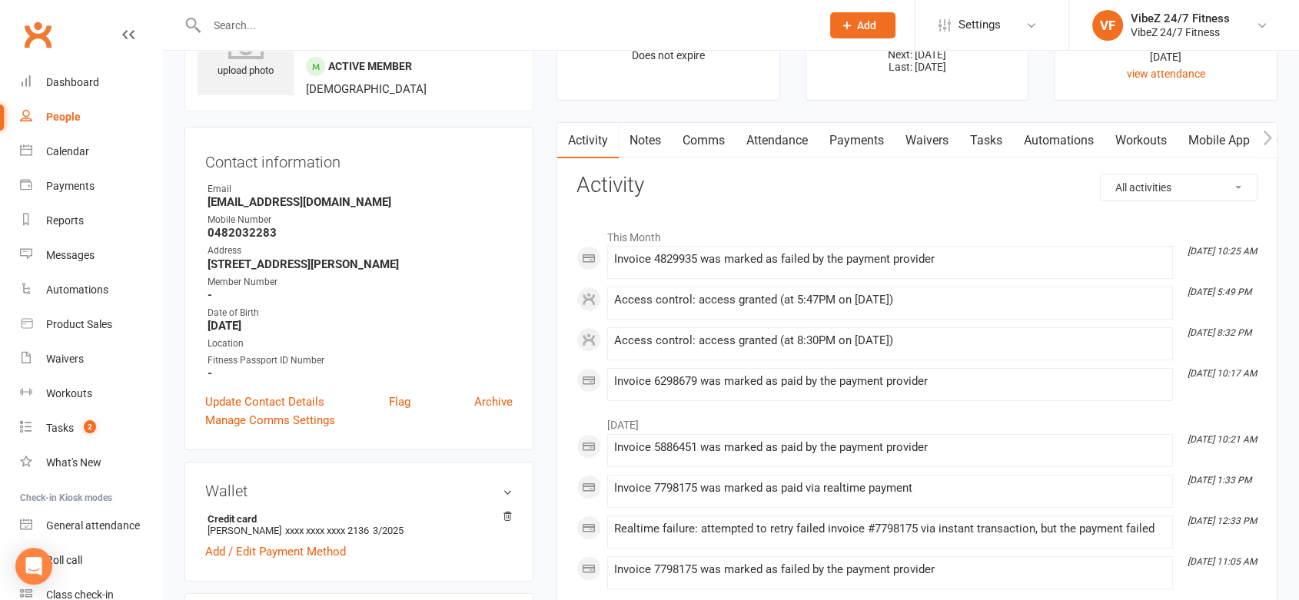
click at [843, 151] on link "Payments" at bounding box center [857, 140] width 76 height 35
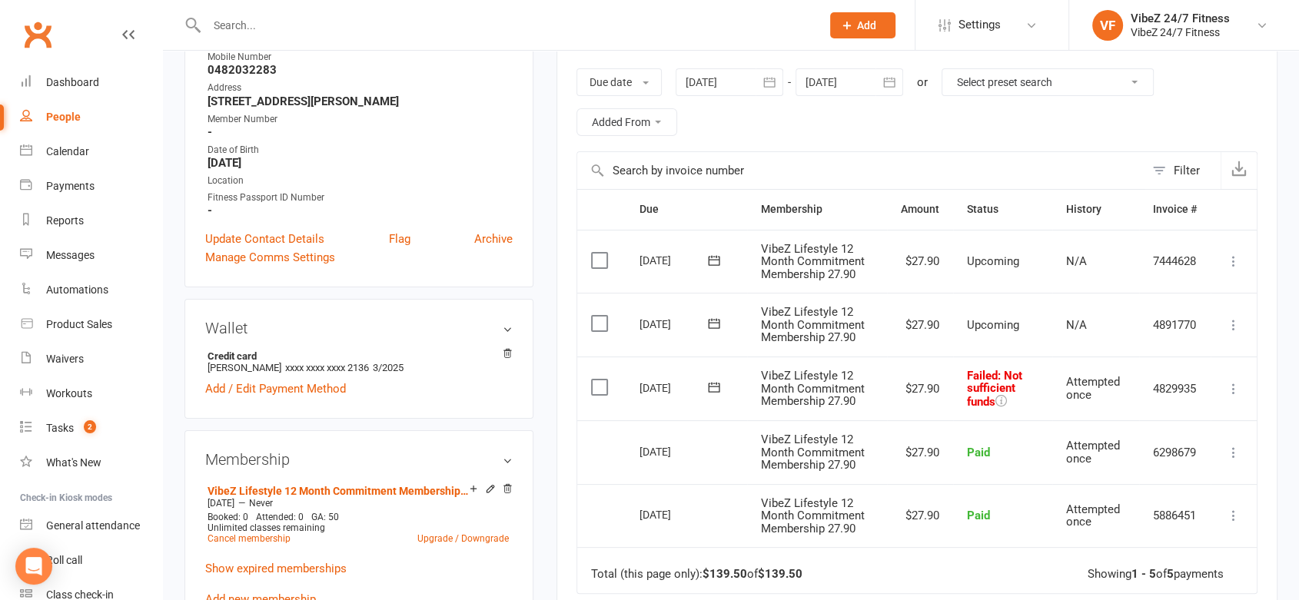
scroll to position [283, 0]
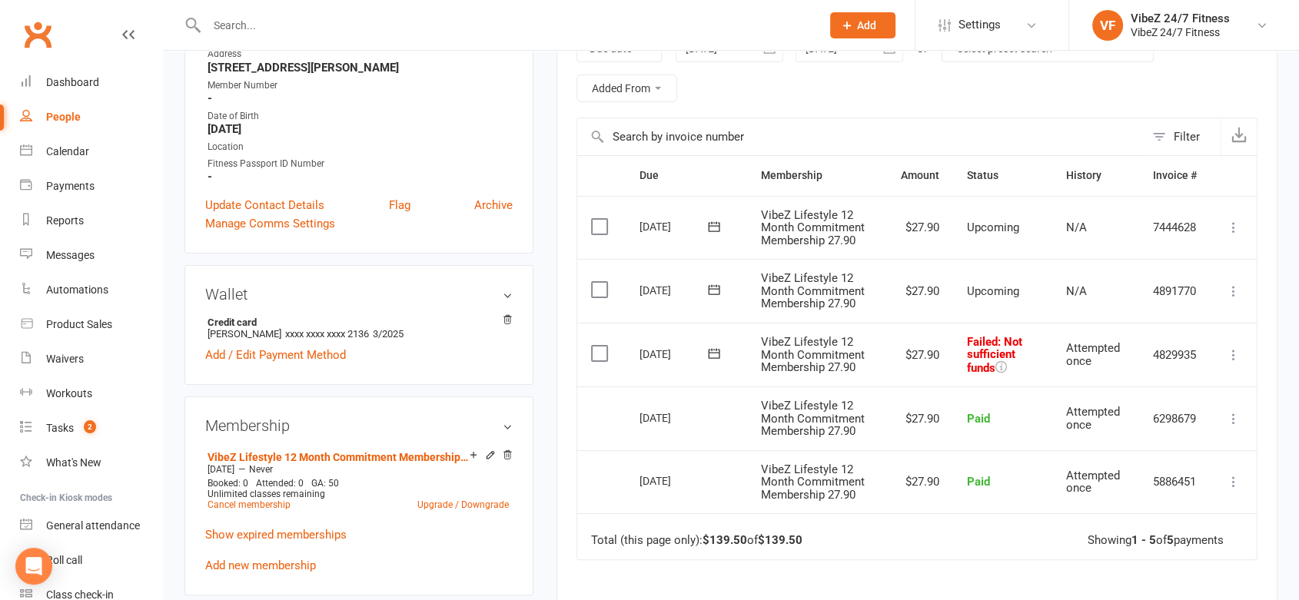
click at [1231, 360] on button at bounding box center [1233, 355] width 18 height 18
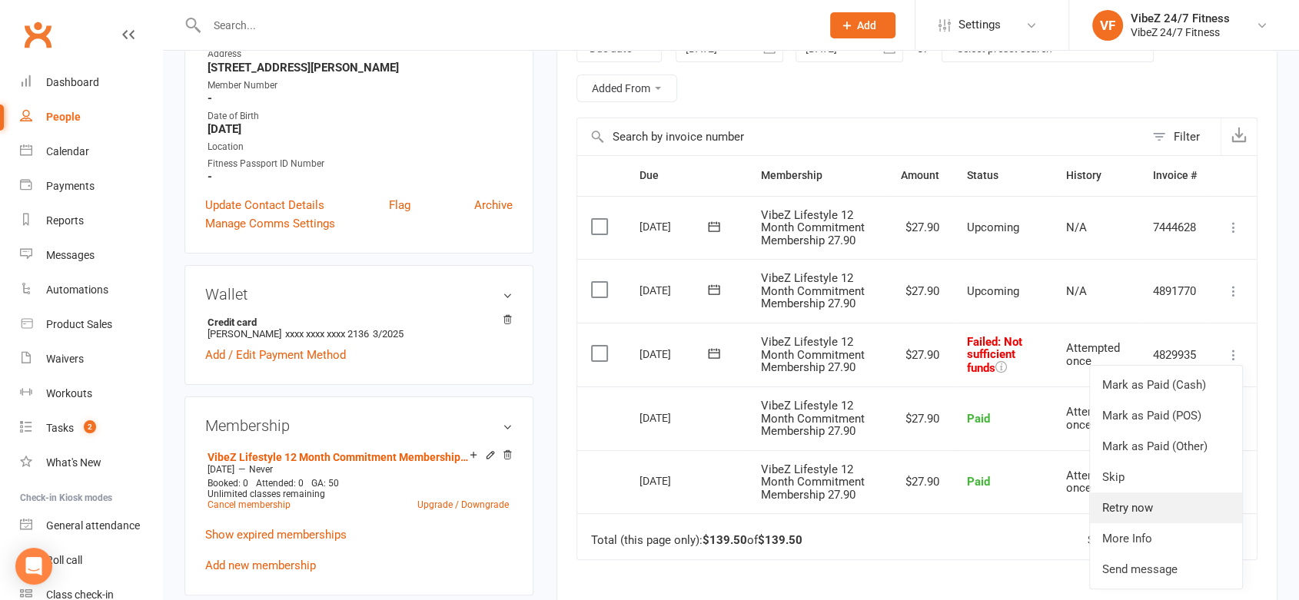
click at [1130, 507] on link "Retry now" at bounding box center [1166, 508] width 152 height 31
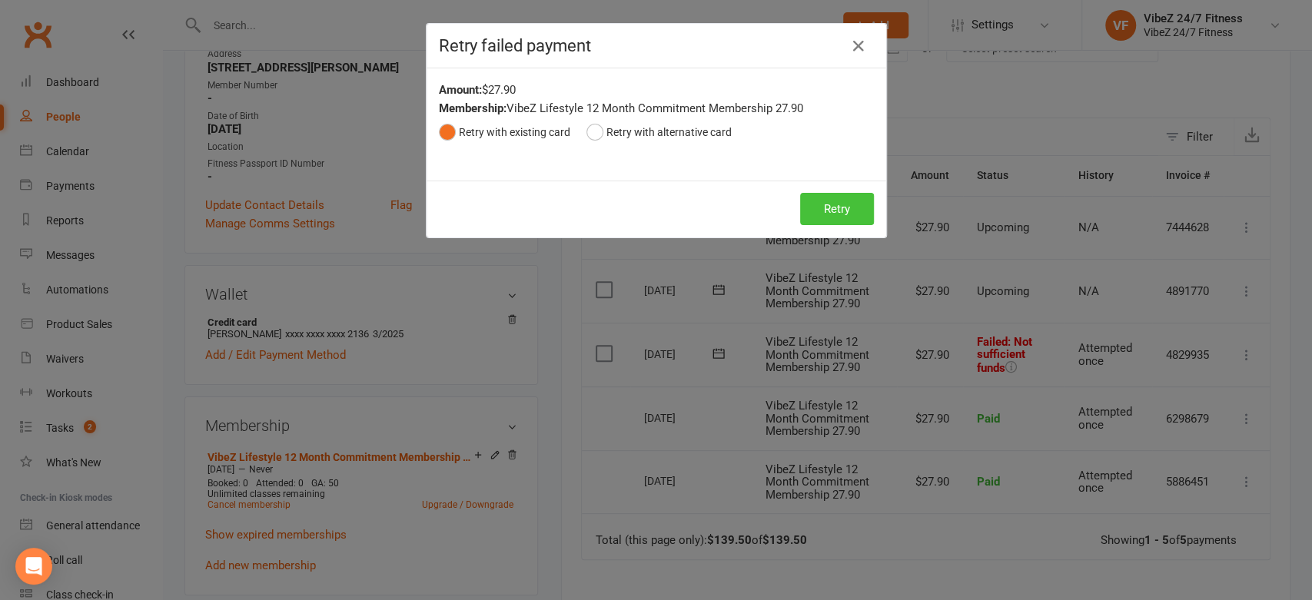
click at [800, 214] on button "Retry" at bounding box center [837, 209] width 74 height 32
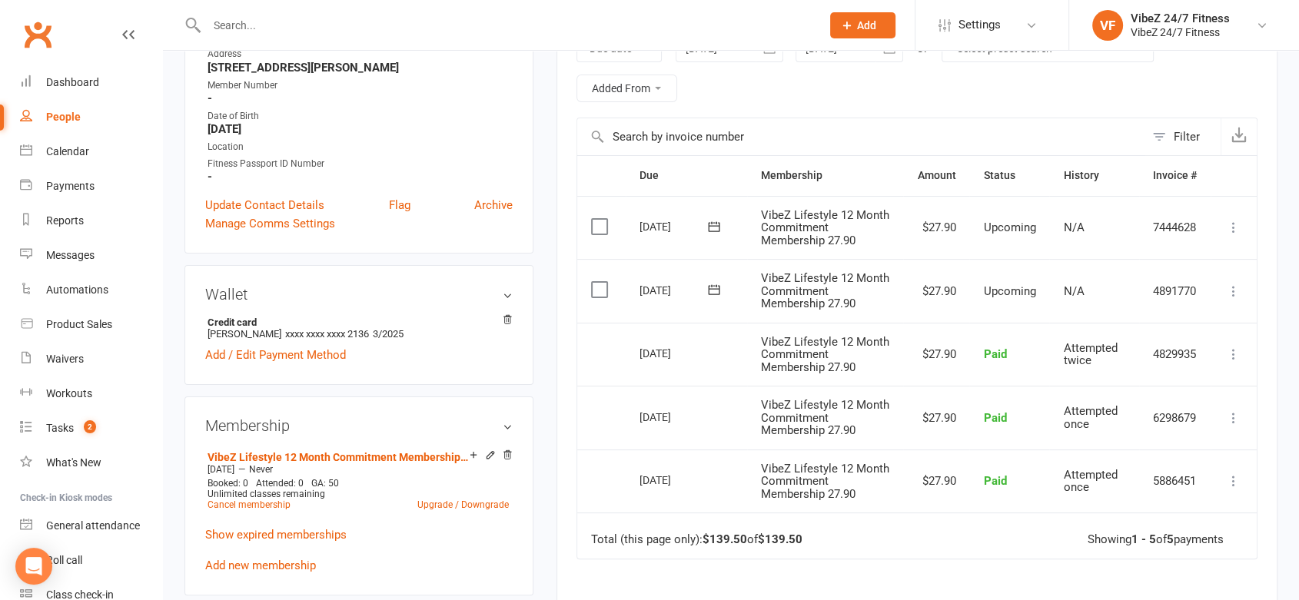
click at [266, 24] on input "text" at bounding box center [506, 26] width 608 height 22
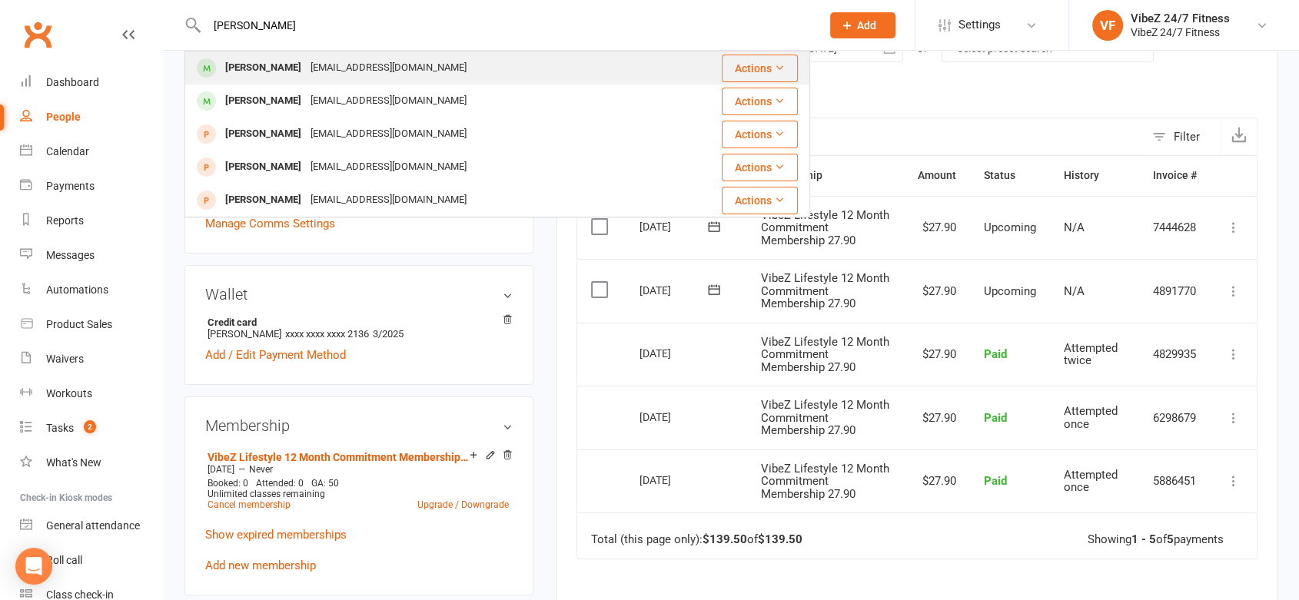
type input "[PERSON_NAME]"
click at [252, 78] on div "[PERSON_NAME]" at bounding box center [263, 68] width 85 height 22
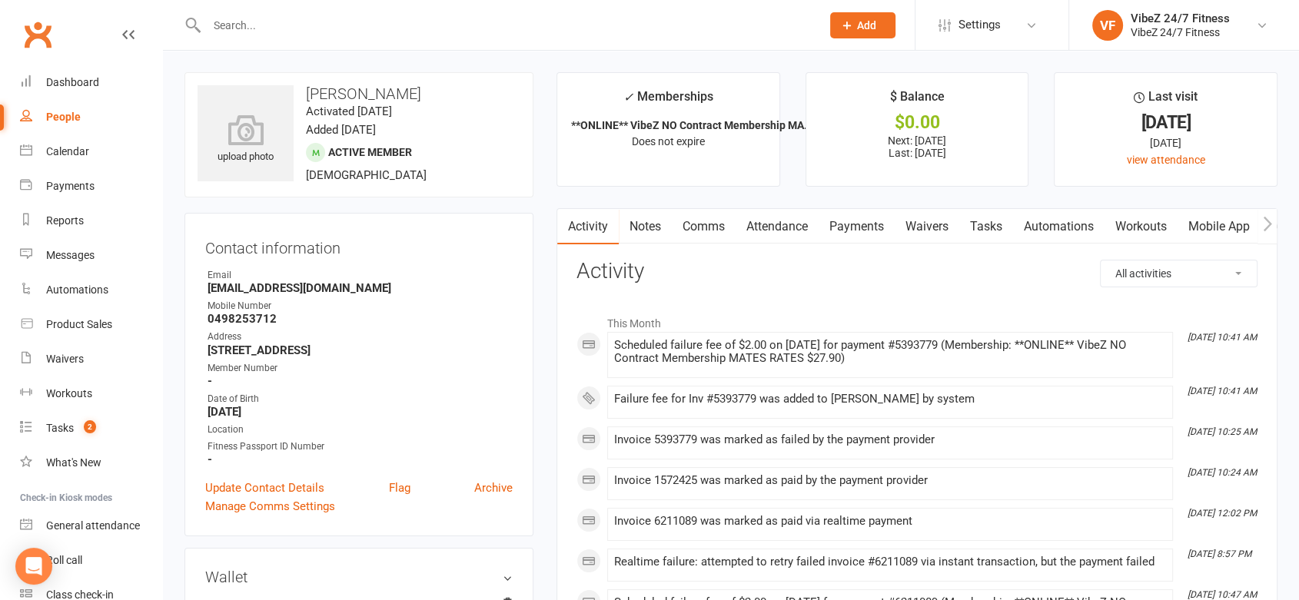
click at [856, 234] on link "Payments" at bounding box center [857, 226] width 76 height 35
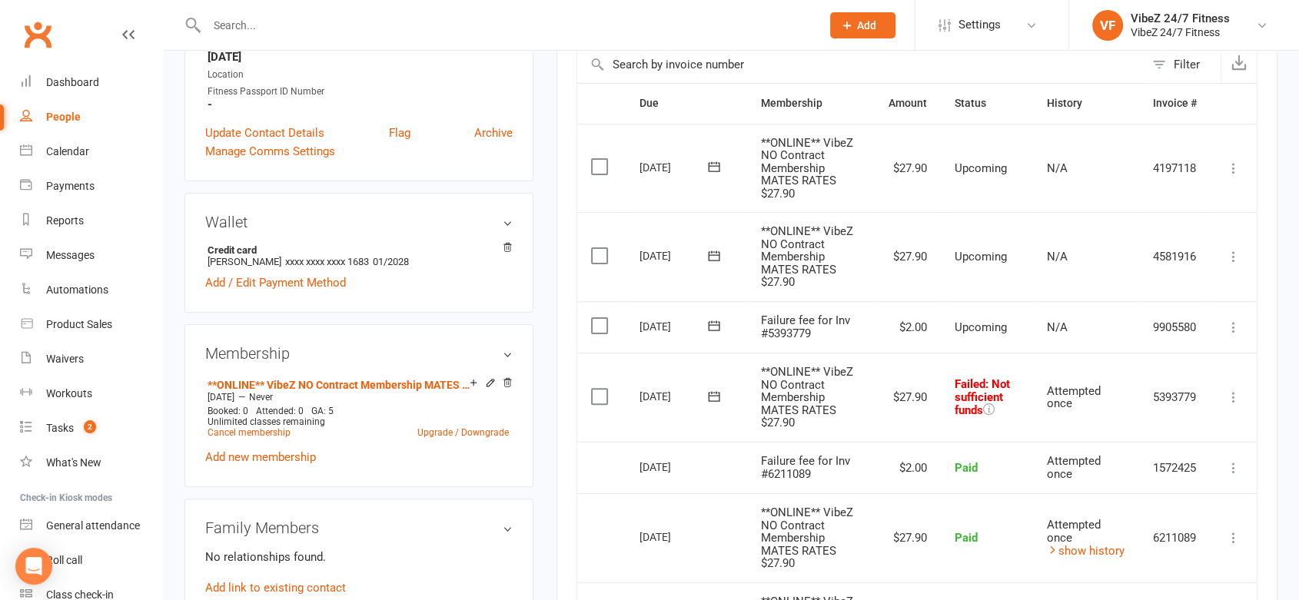
scroll to position [387, 0]
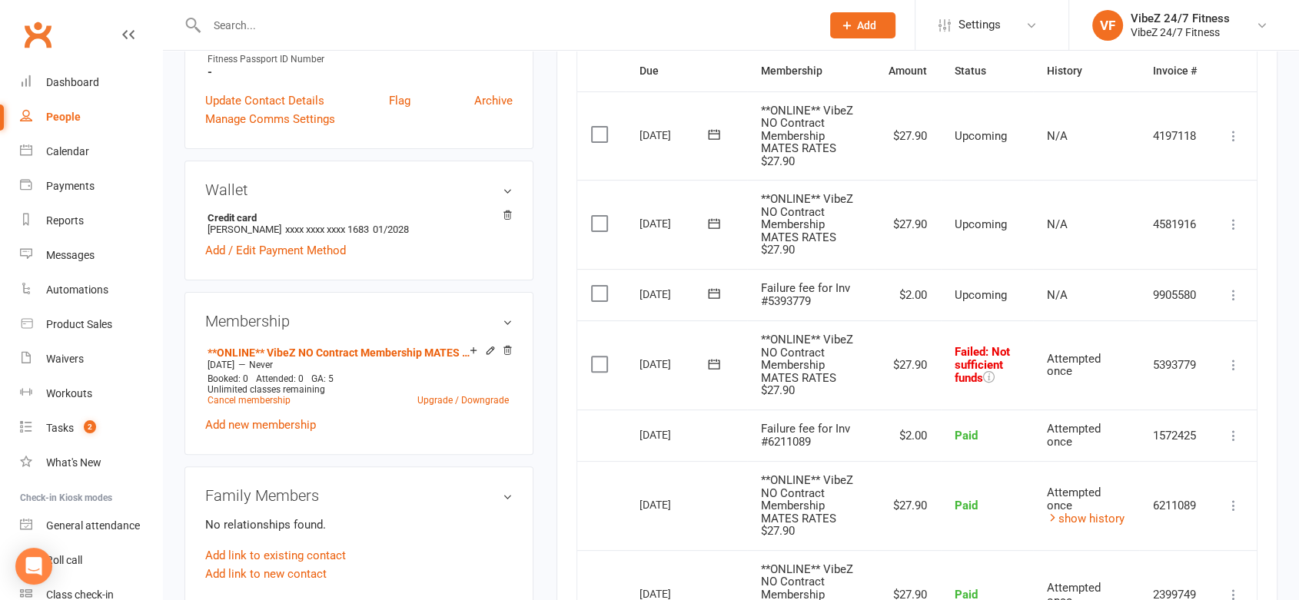
click at [1227, 360] on icon at bounding box center [1233, 364] width 15 height 15
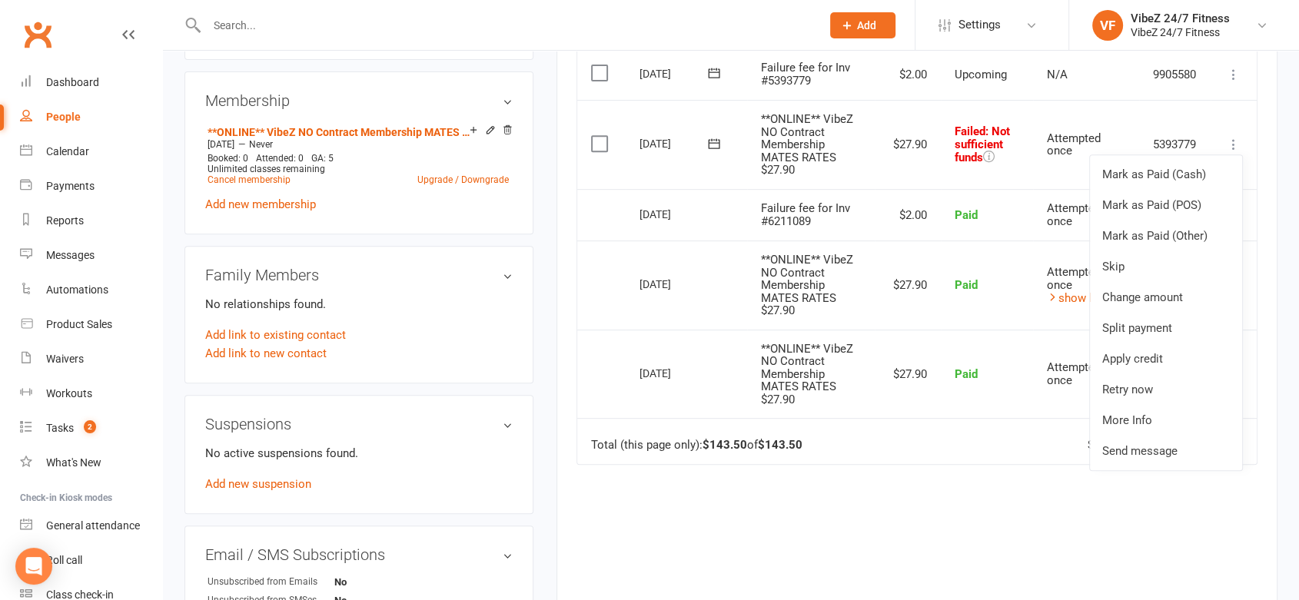
scroll to position [619, 0]
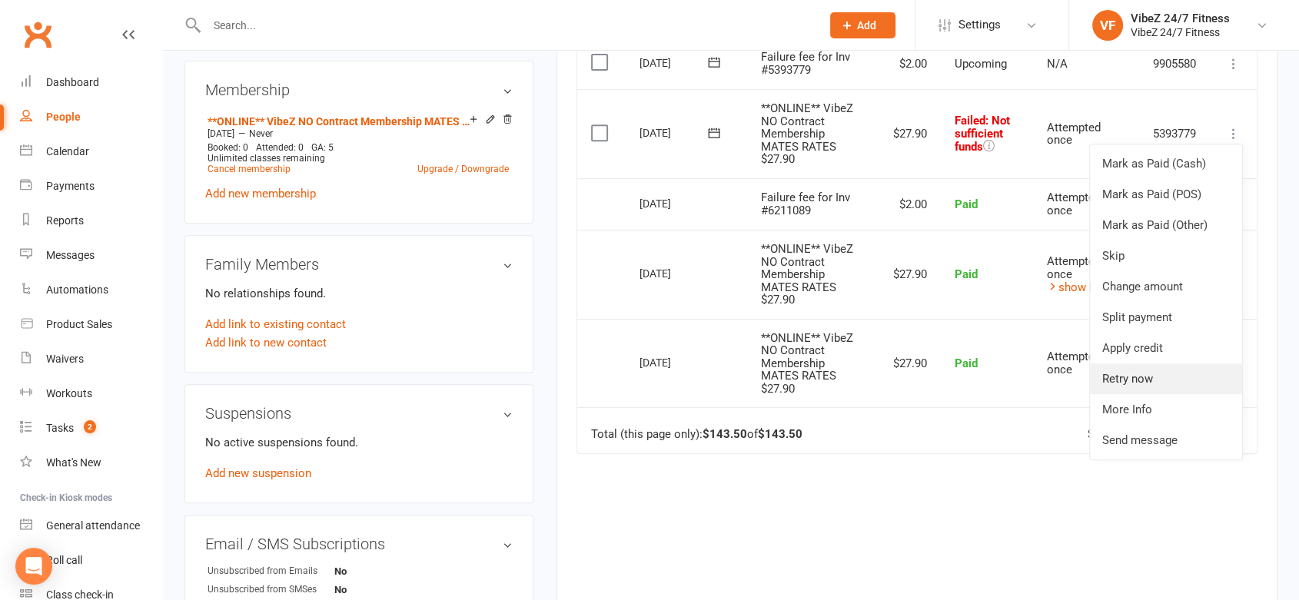
click at [1131, 374] on link "Retry now" at bounding box center [1166, 379] width 152 height 31
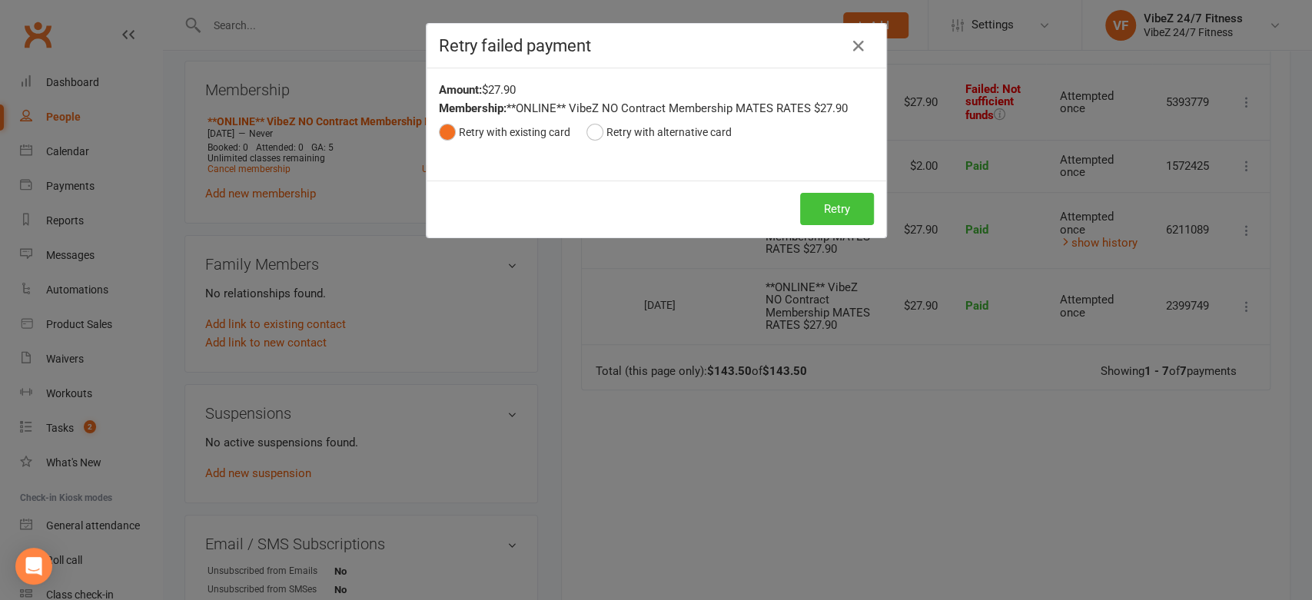
click at [822, 197] on button "Retry" at bounding box center [837, 209] width 74 height 32
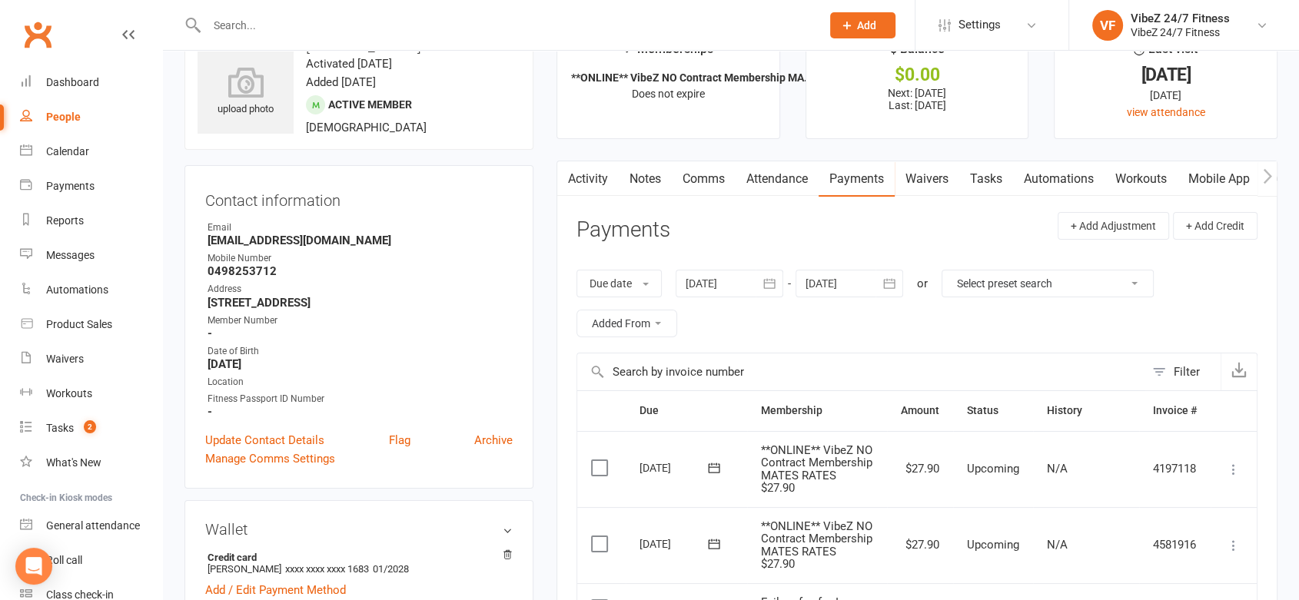
scroll to position [0, 0]
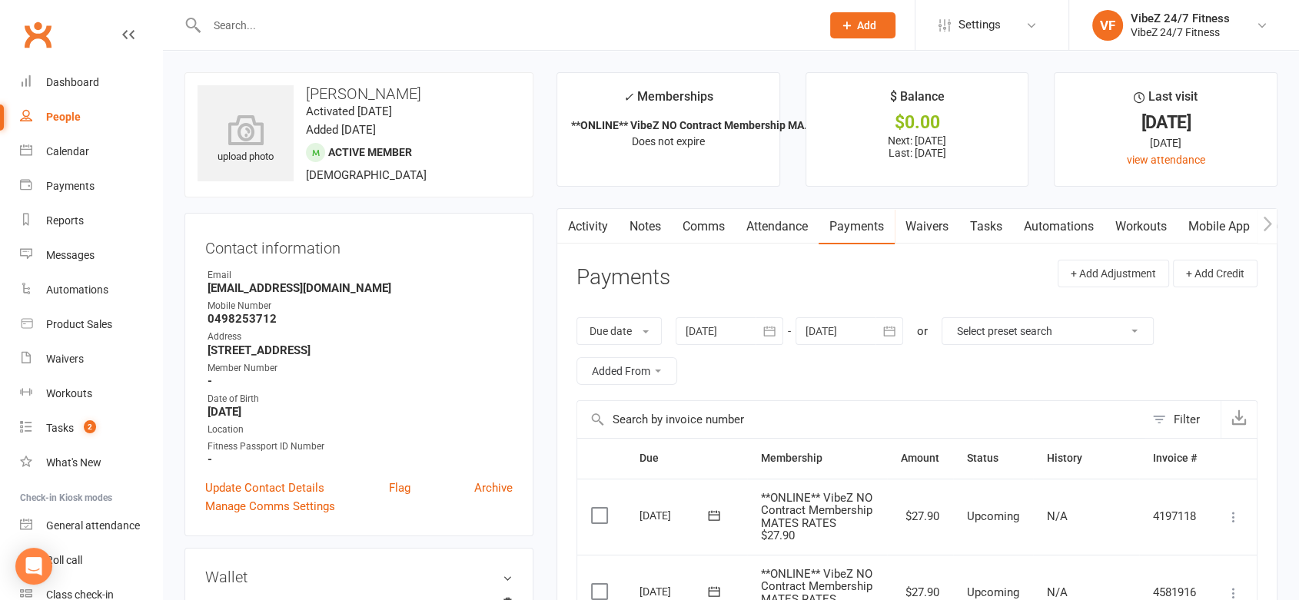
click at [401, 21] on input "text" at bounding box center [506, 26] width 608 height 22
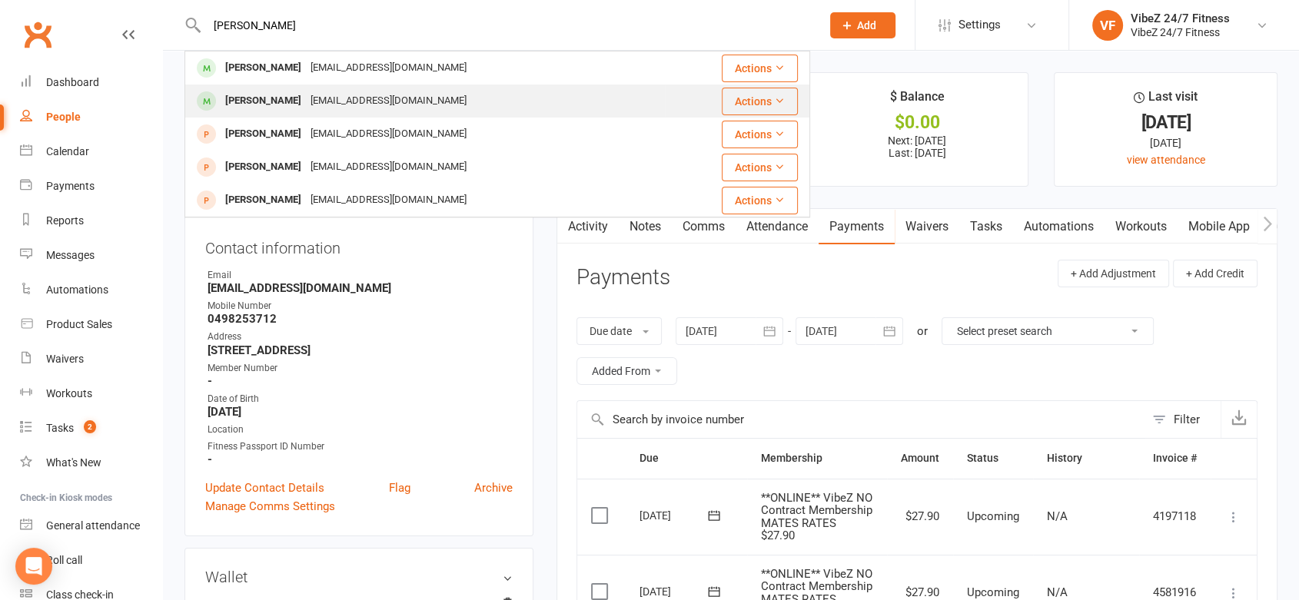
type input "[PERSON_NAME]"
click at [306, 106] on div "[EMAIL_ADDRESS][DOMAIN_NAME]" at bounding box center [388, 101] width 165 height 22
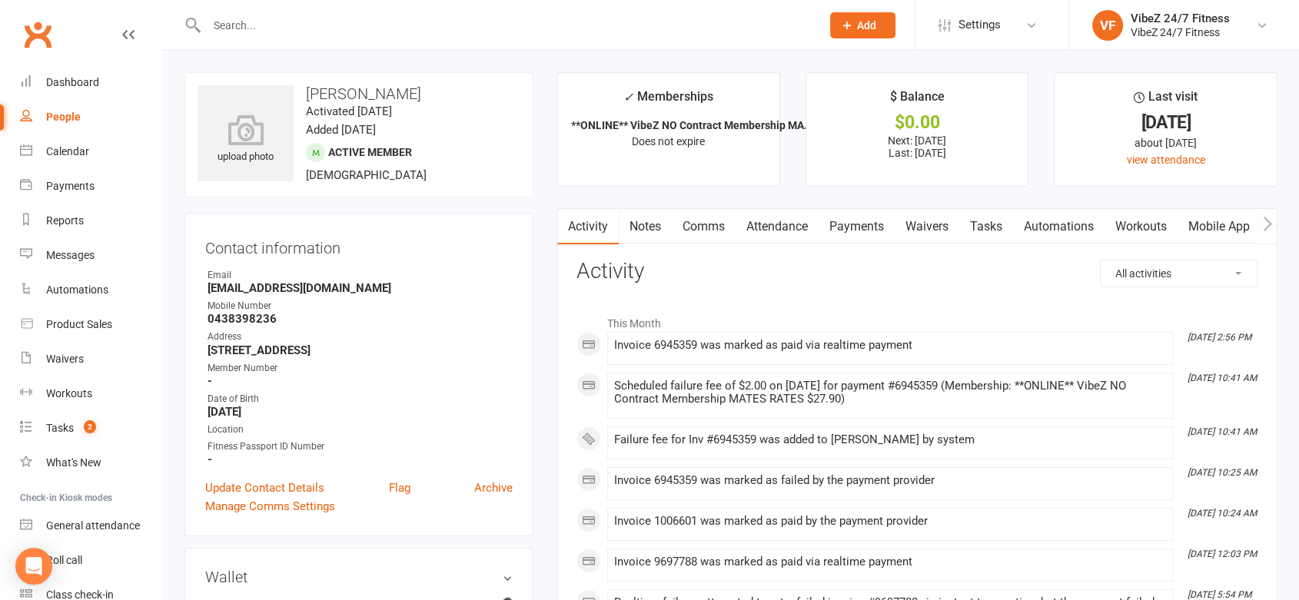
click at [854, 219] on link "Payments" at bounding box center [857, 226] width 76 height 35
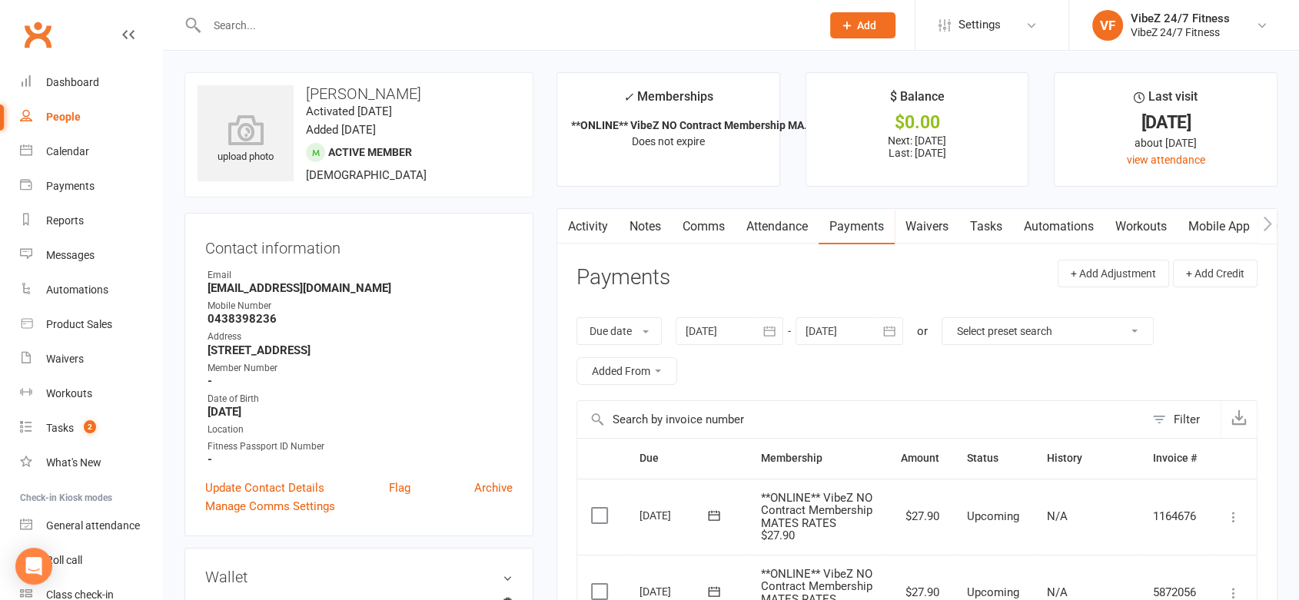
click at [604, 231] on link "Activity" at bounding box center [587, 226] width 61 height 35
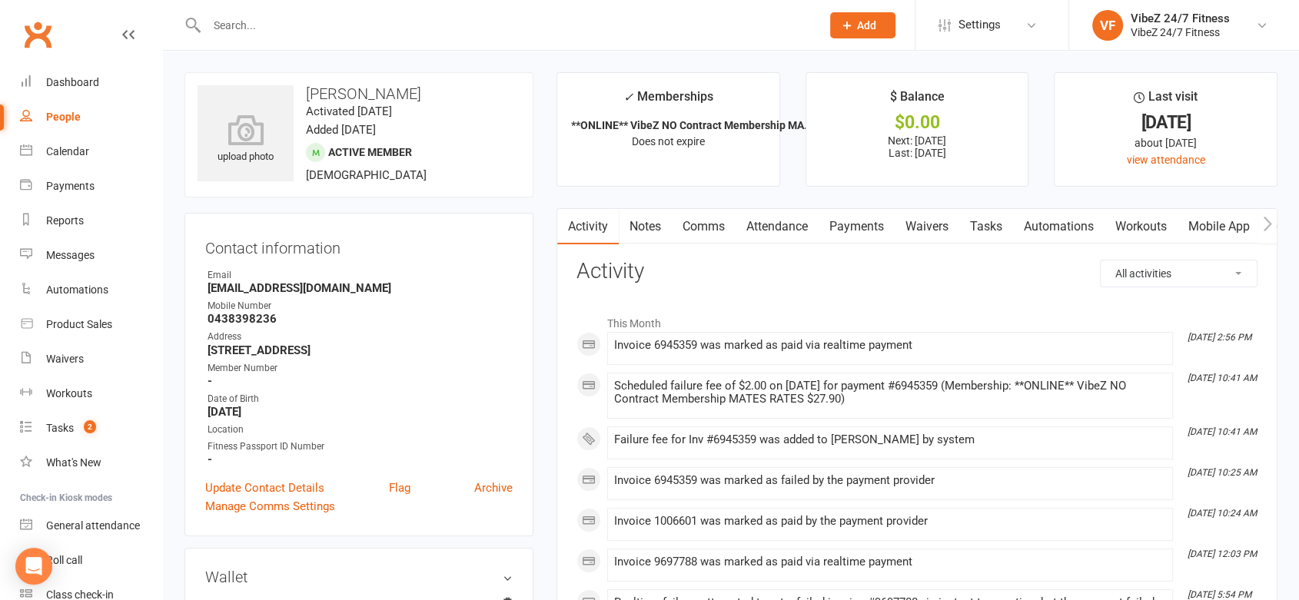
click at [239, 23] on input "text" at bounding box center [506, 26] width 608 height 22
type input "n"
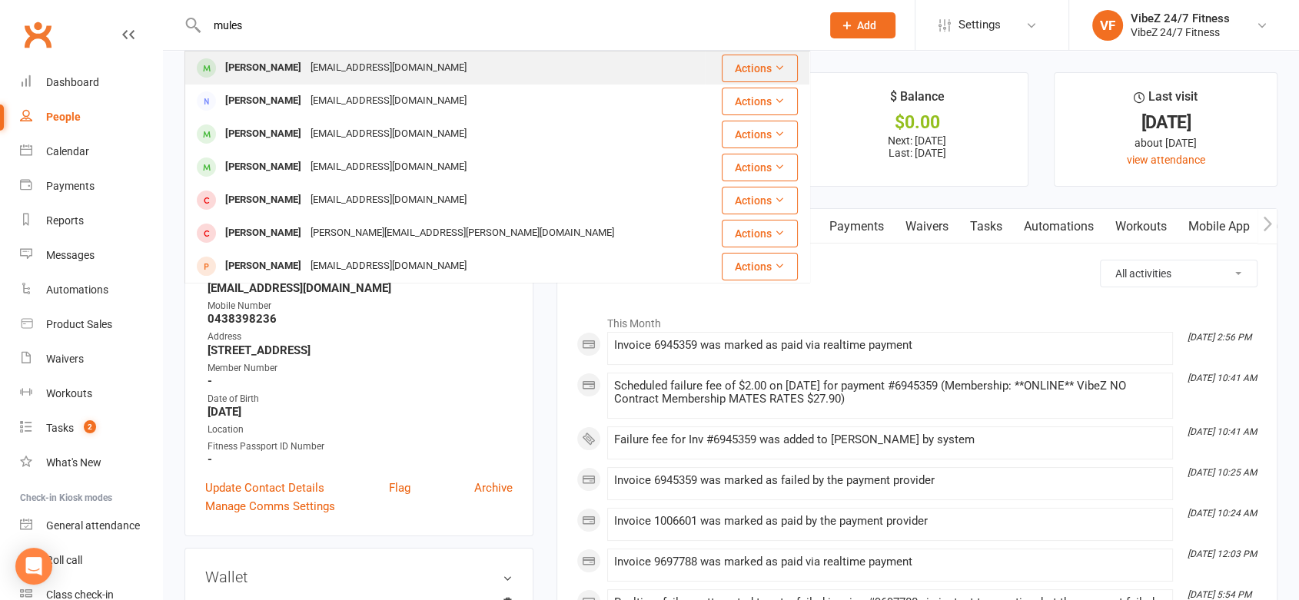
type input "mules"
click at [248, 72] on div "[PERSON_NAME]" at bounding box center [263, 68] width 85 height 22
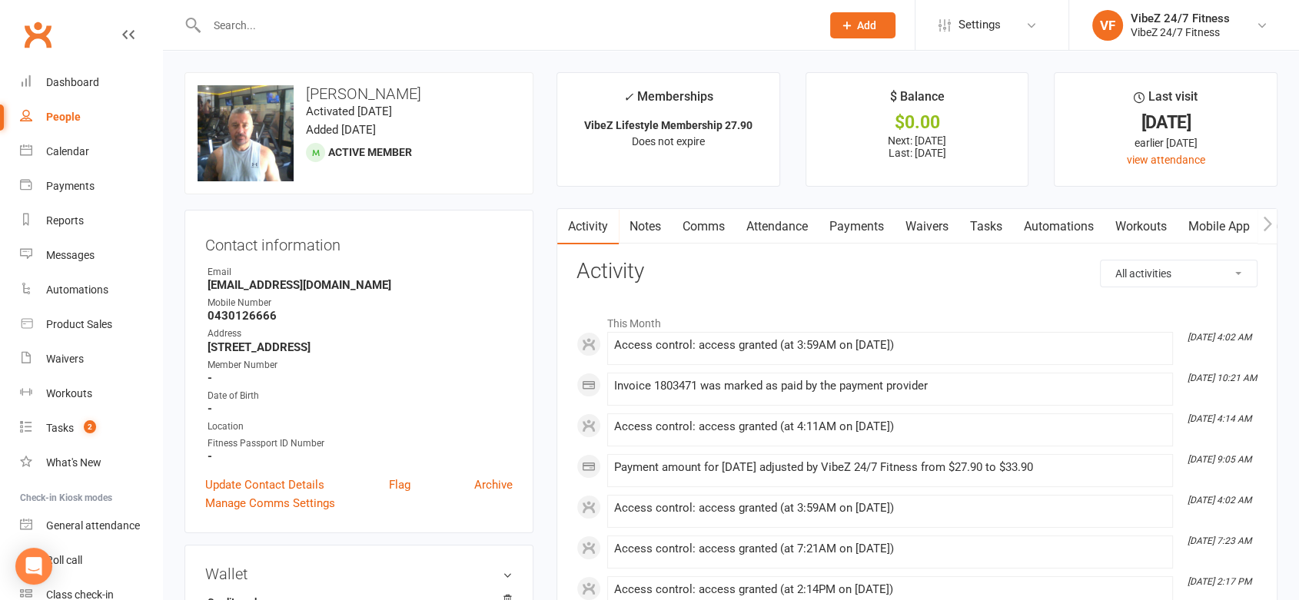
click at [271, 28] on input "text" at bounding box center [506, 26] width 608 height 22
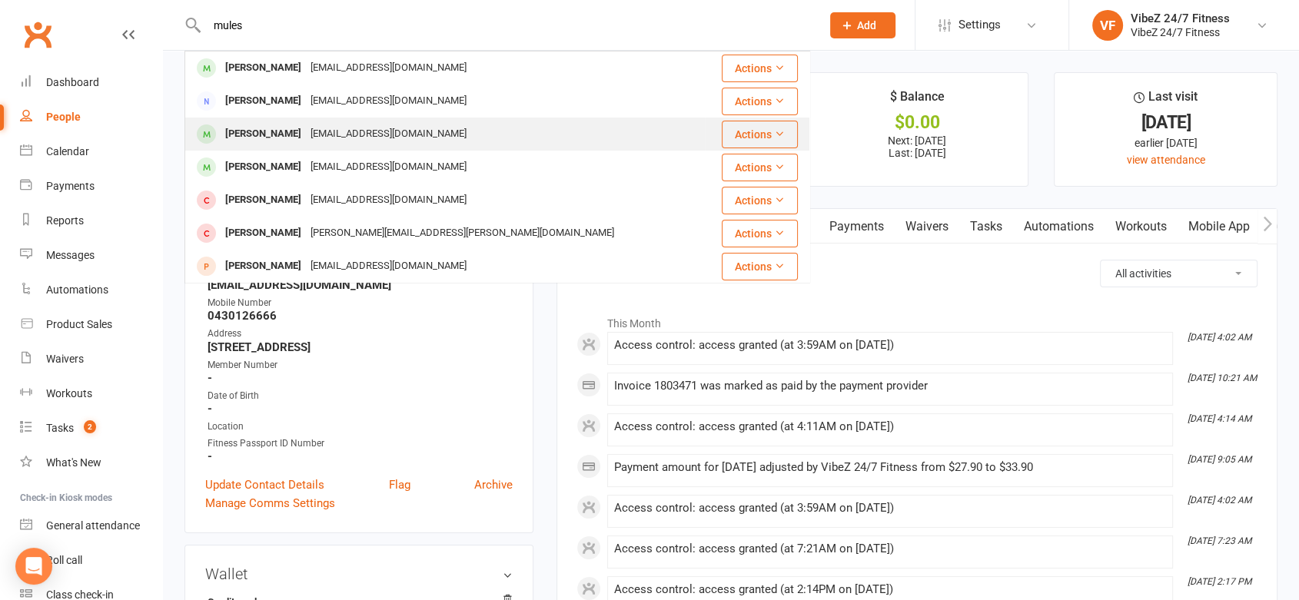
type input "mules"
click at [264, 134] on div "[PERSON_NAME]" at bounding box center [263, 134] width 85 height 22
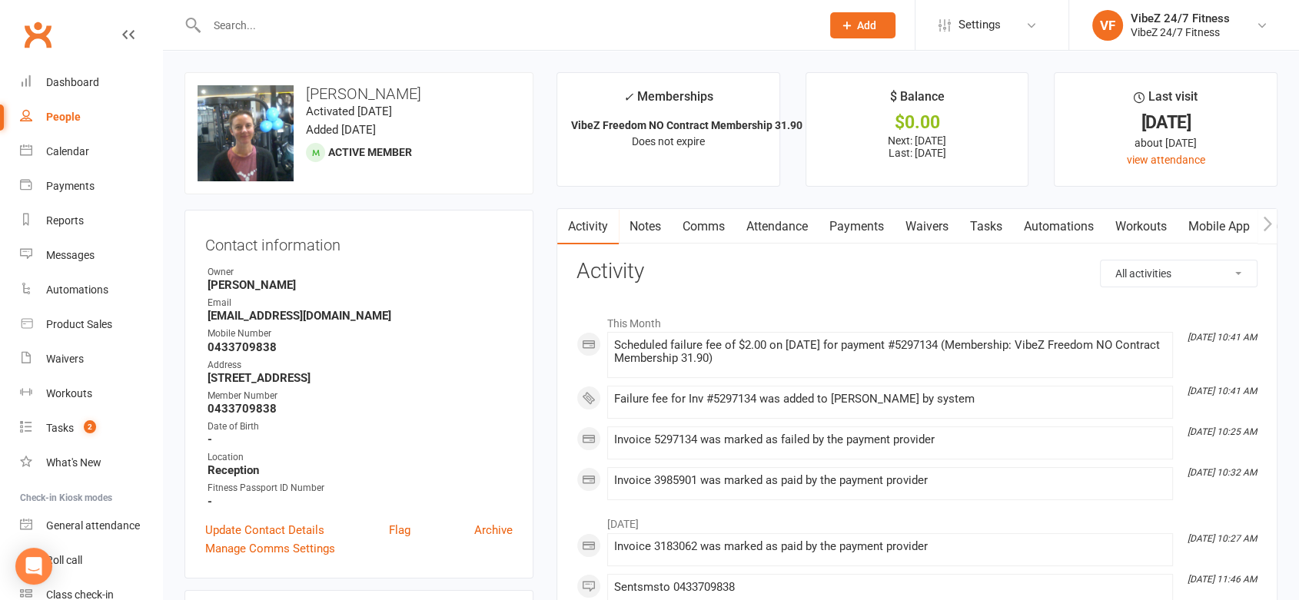
click at [868, 223] on link "Payments" at bounding box center [857, 226] width 76 height 35
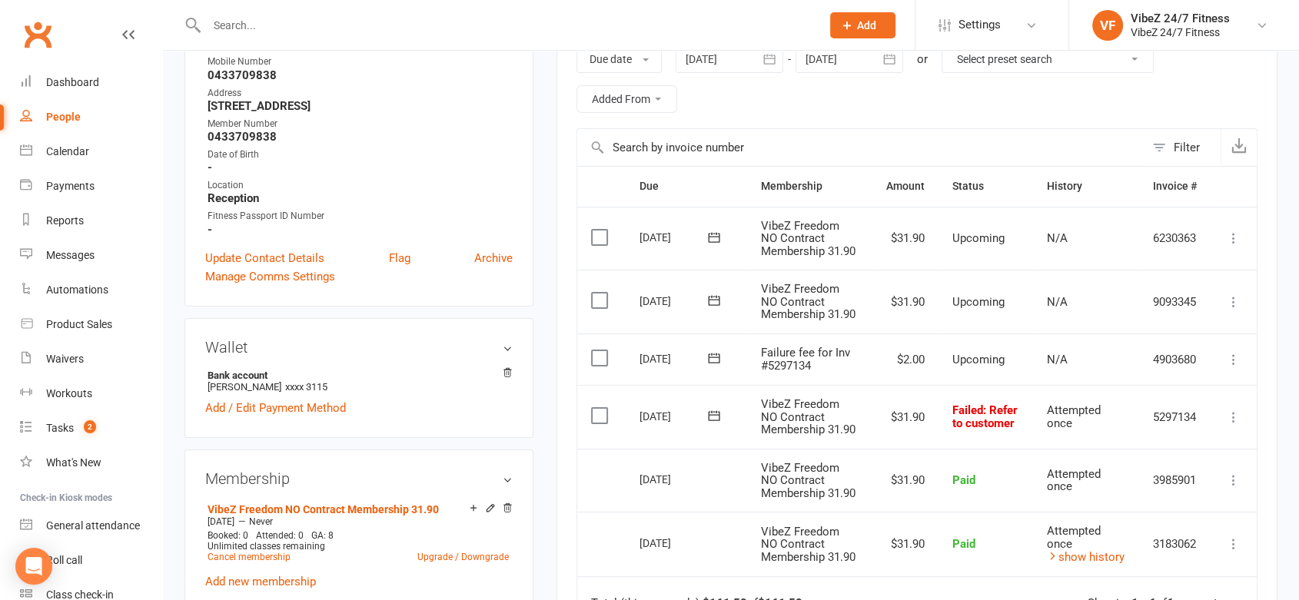
scroll to position [342, 0]
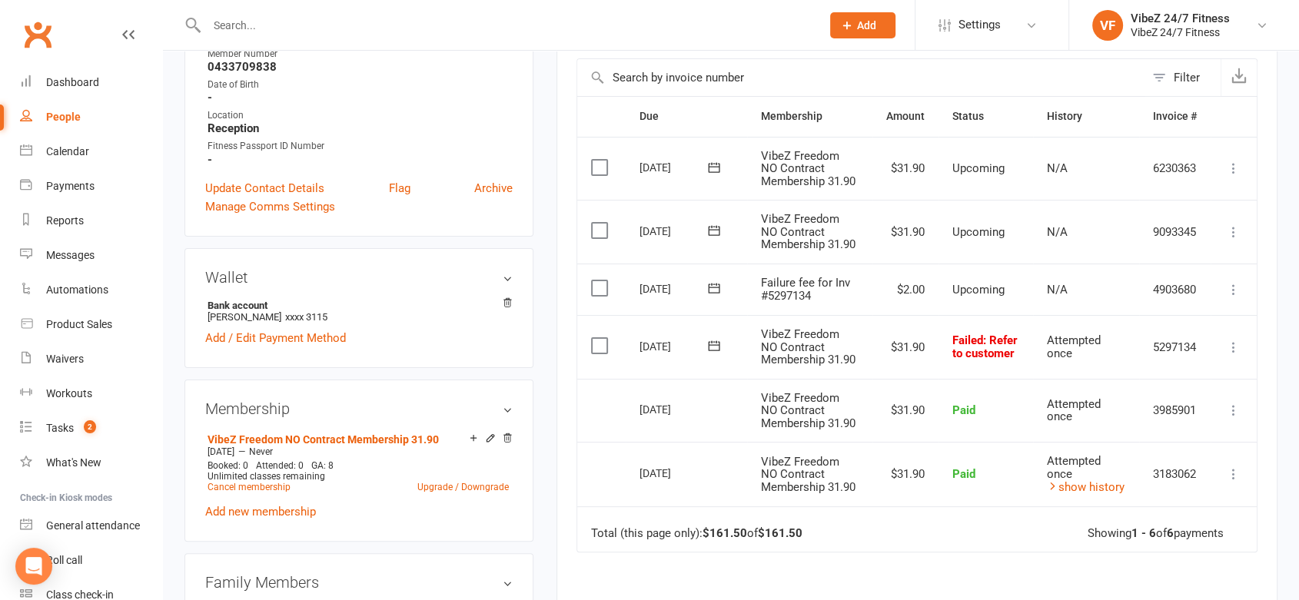
click at [1230, 355] on icon at bounding box center [1233, 347] width 15 height 15
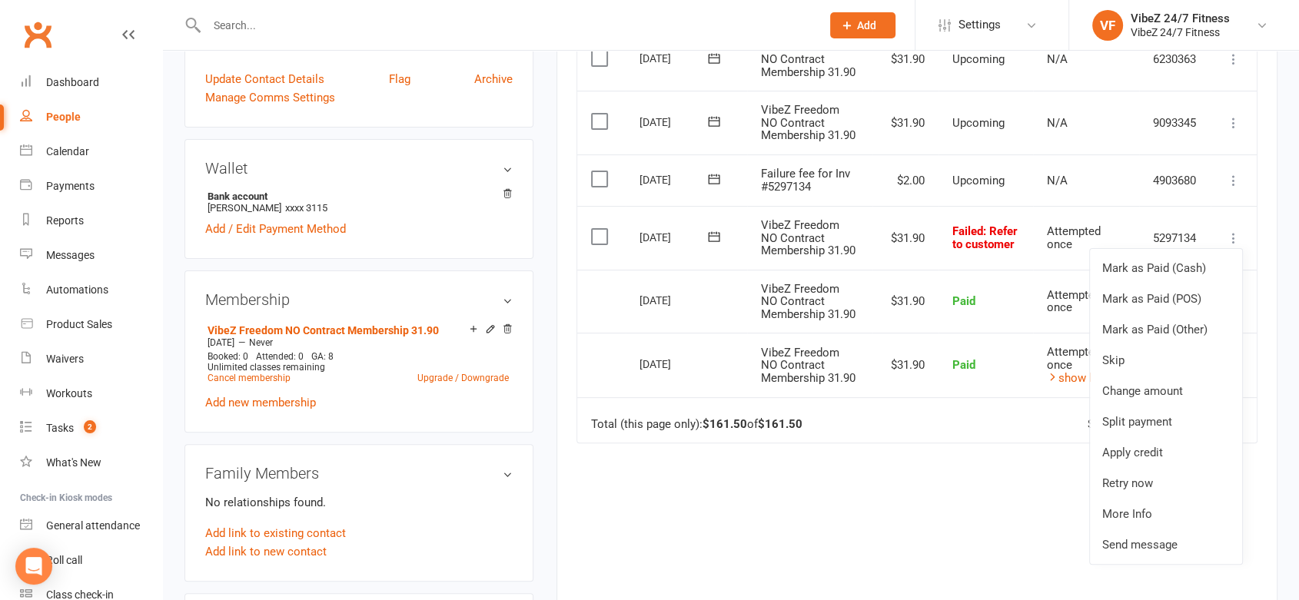
scroll to position [501, 0]
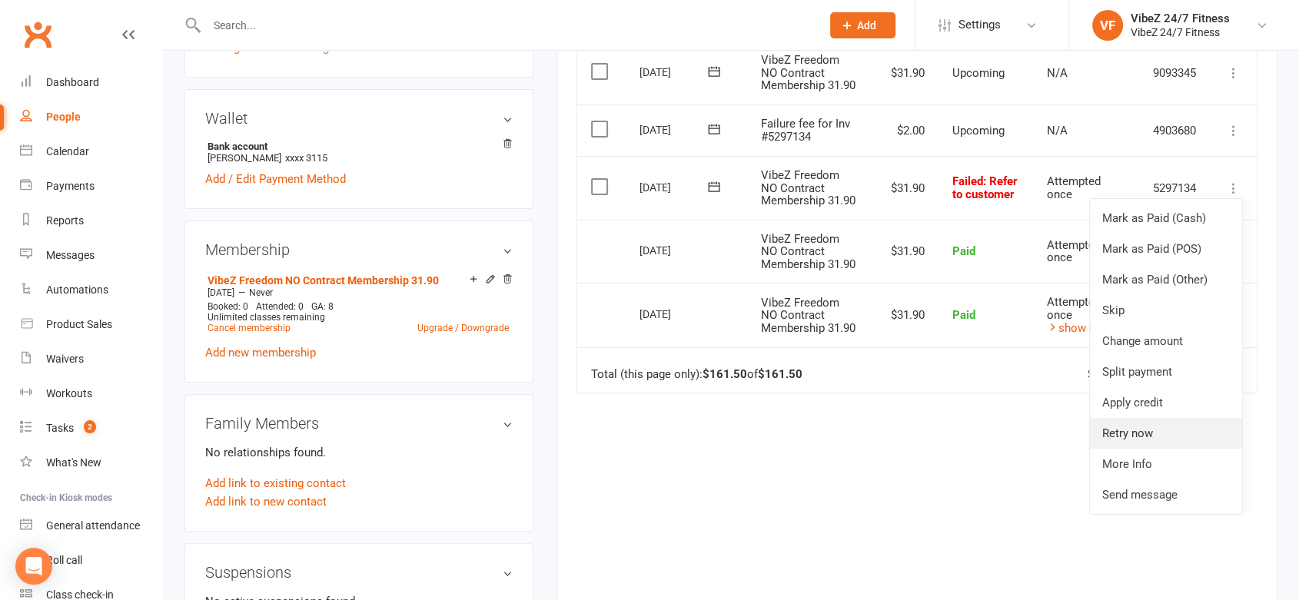
click at [1114, 449] on link "Retry now" at bounding box center [1166, 433] width 152 height 31
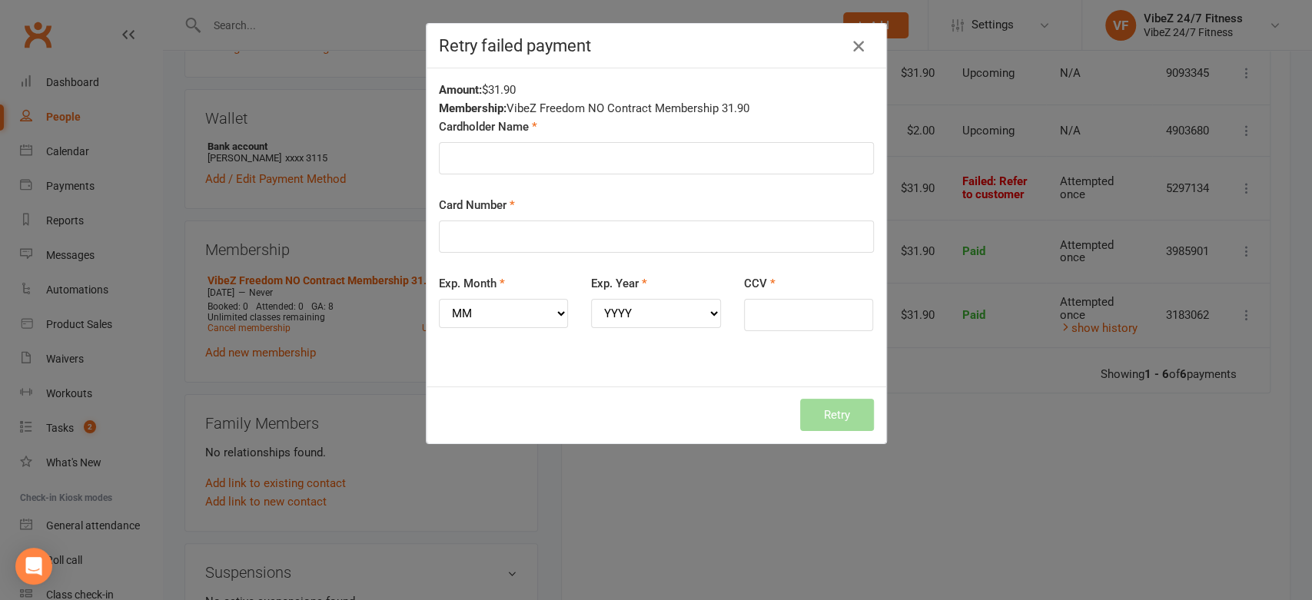
click at [852, 35] on button "button" at bounding box center [858, 46] width 25 height 25
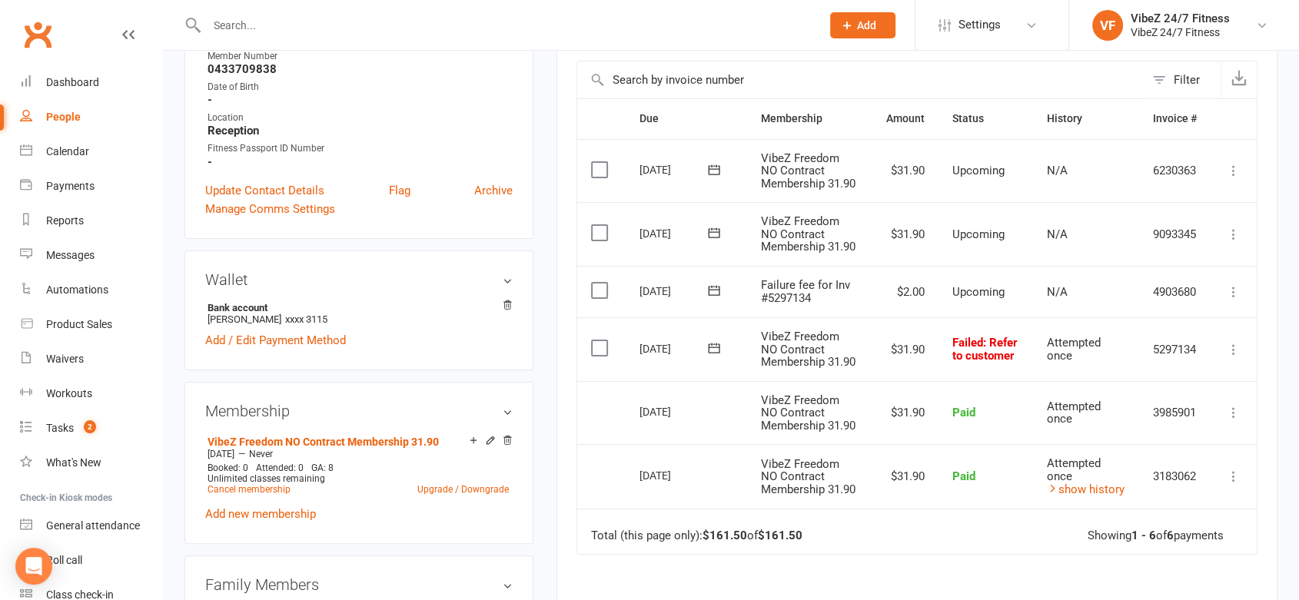
scroll to position [356, 0]
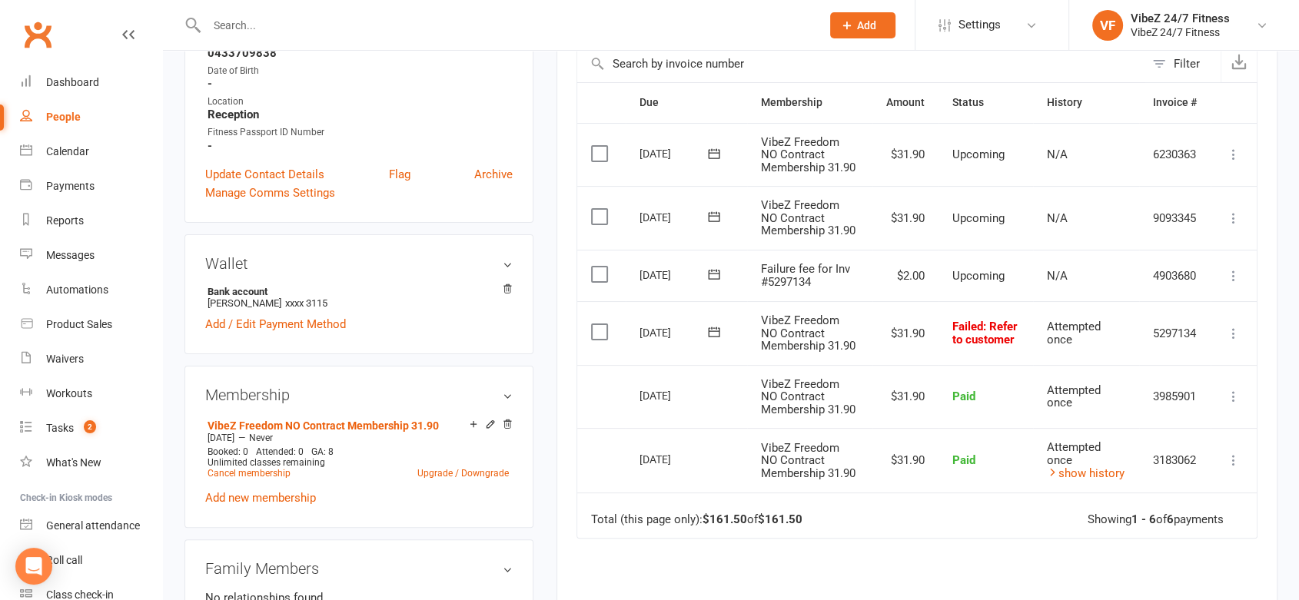
click at [711, 340] on icon at bounding box center [713, 331] width 15 height 15
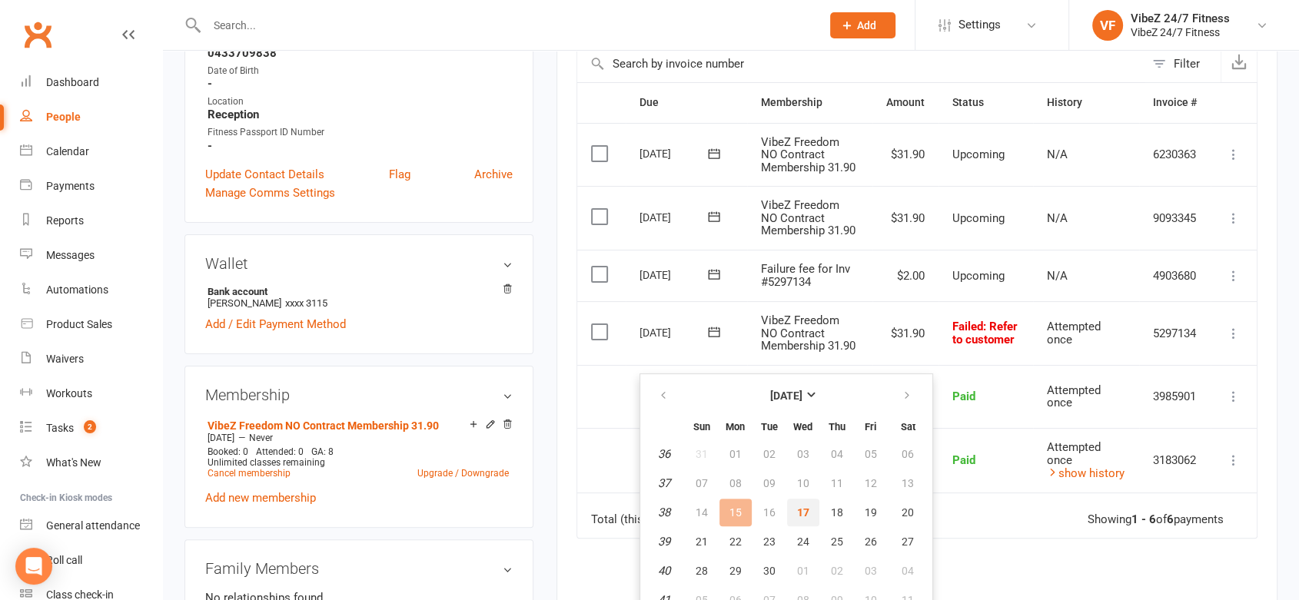
click at [802, 502] on button "17" at bounding box center [803, 513] width 32 height 28
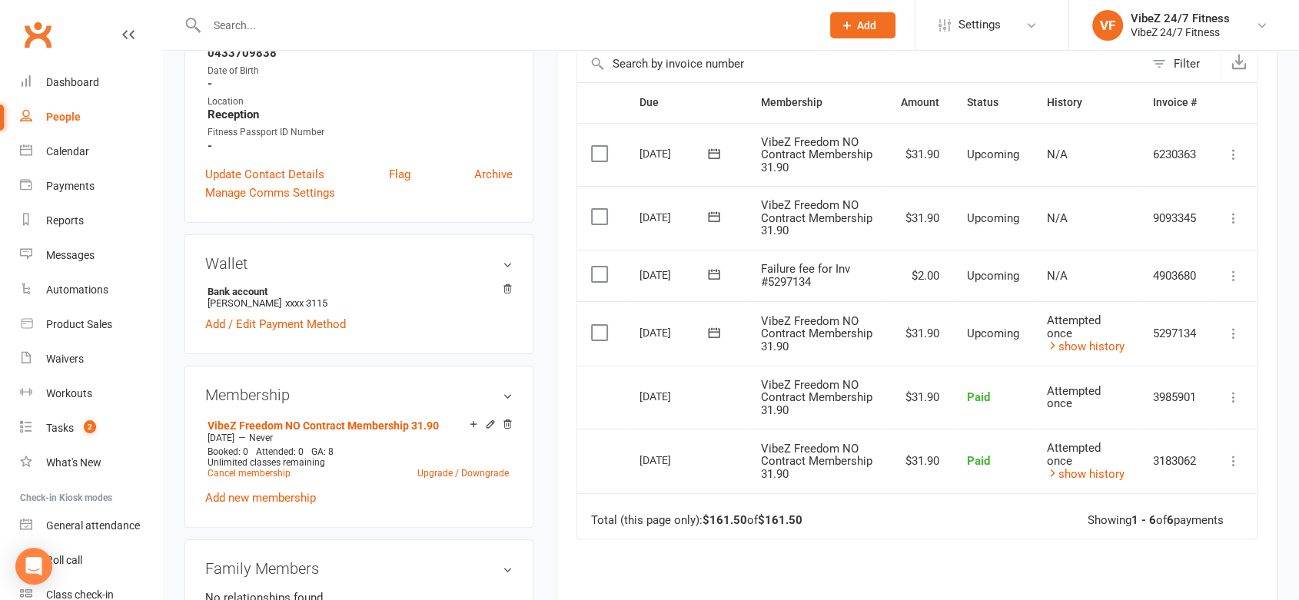
click at [234, 16] on input "text" at bounding box center [506, 26] width 608 height 22
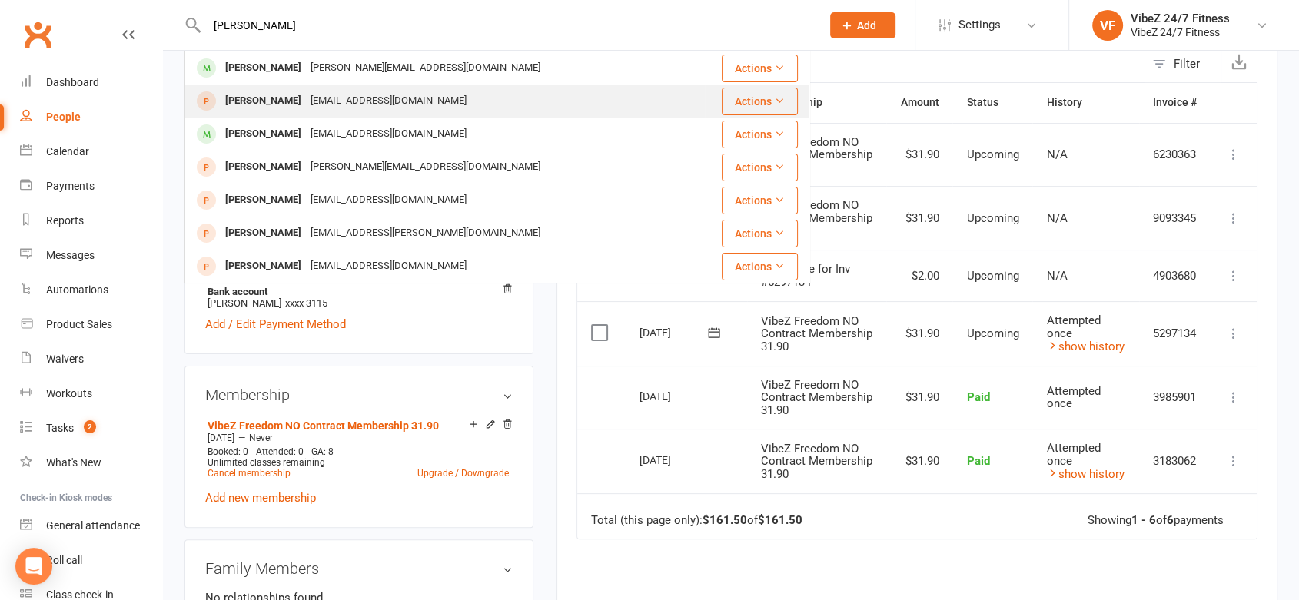
type input "[PERSON_NAME]"
click at [267, 108] on div "[PERSON_NAME]" at bounding box center [263, 101] width 85 height 22
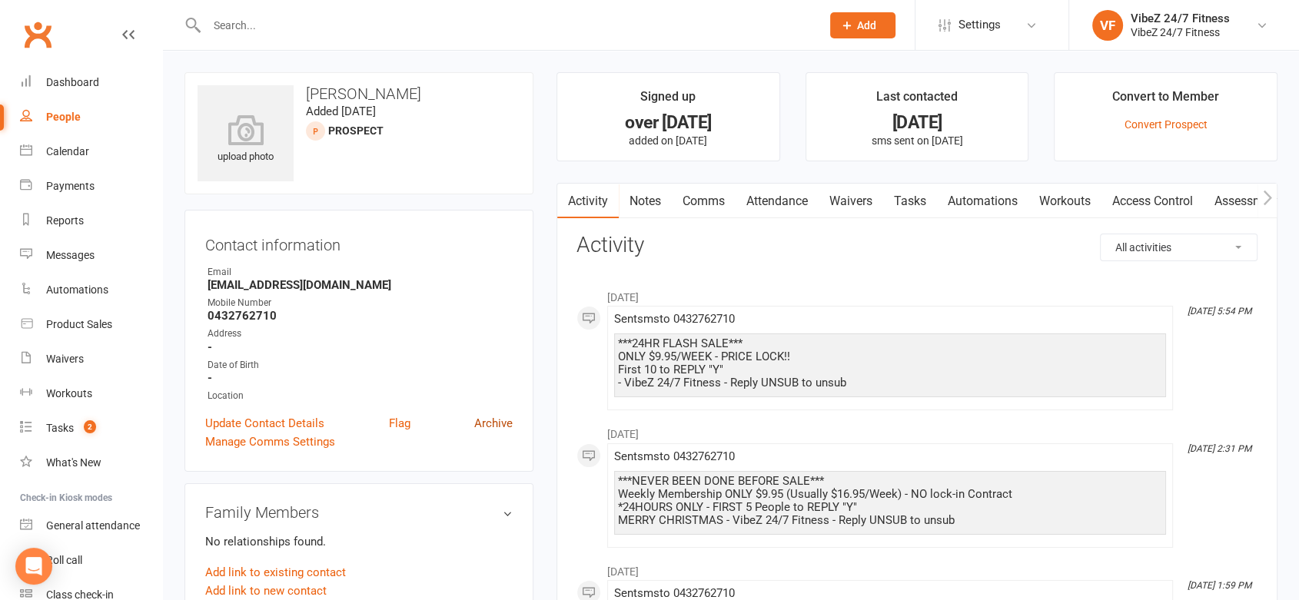
click at [487, 424] on link "Archive" at bounding box center [493, 423] width 38 height 18
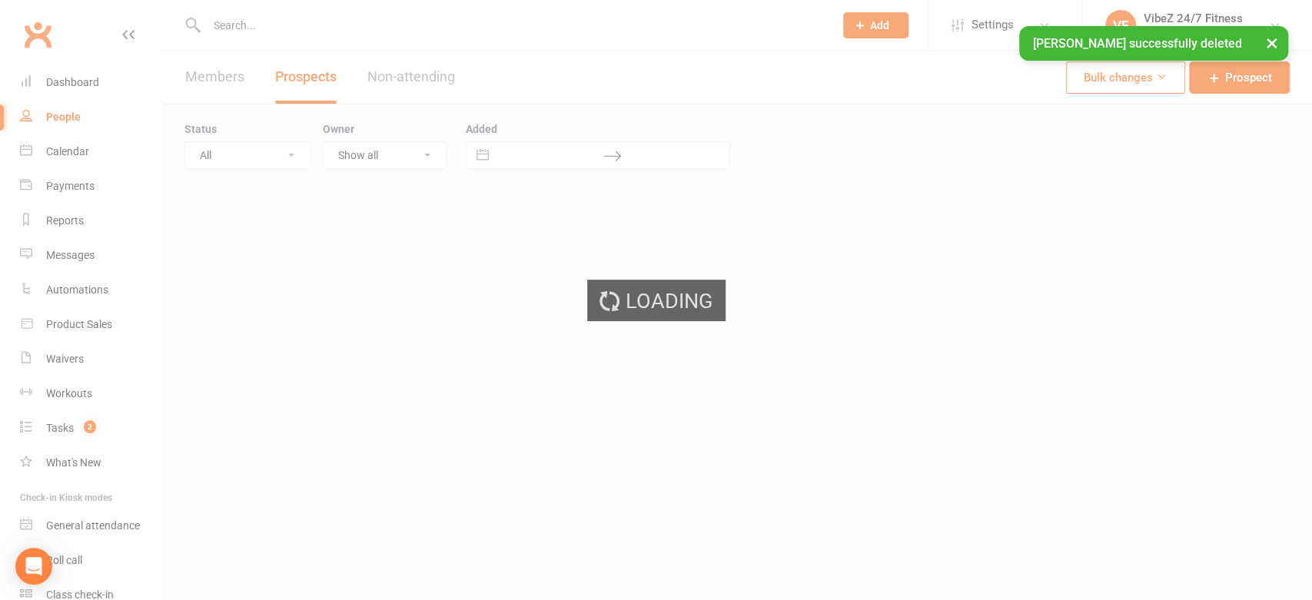
select select "100"
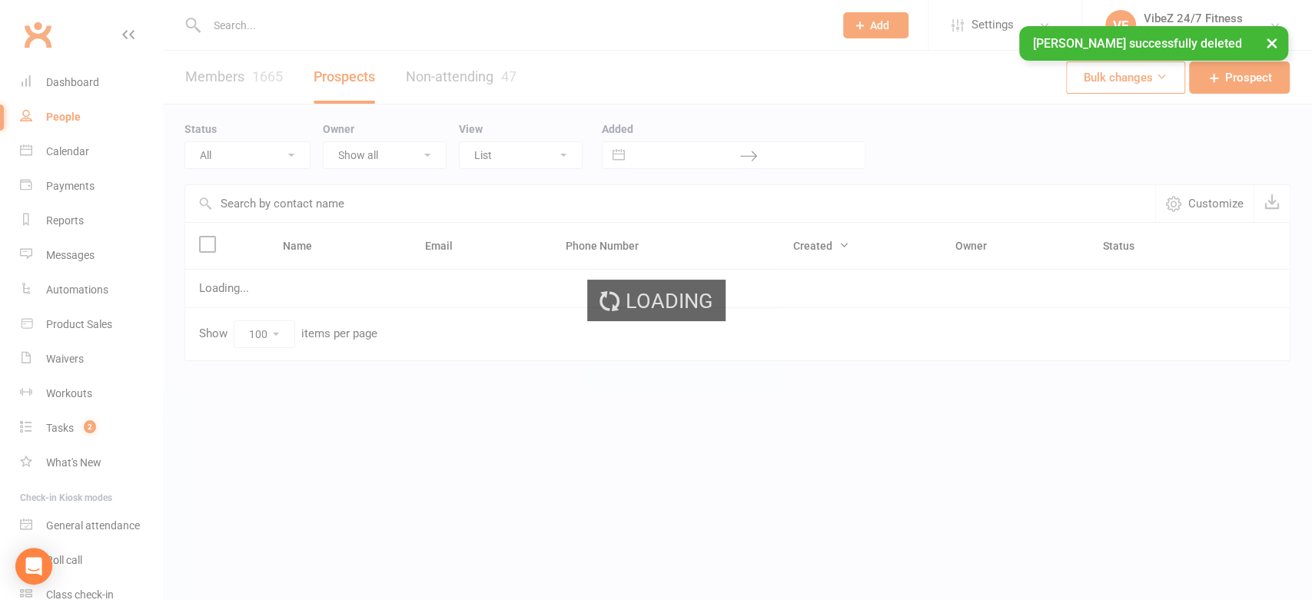
click at [254, 23] on input "text" at bounding box center [512, 26] width 621 height 22
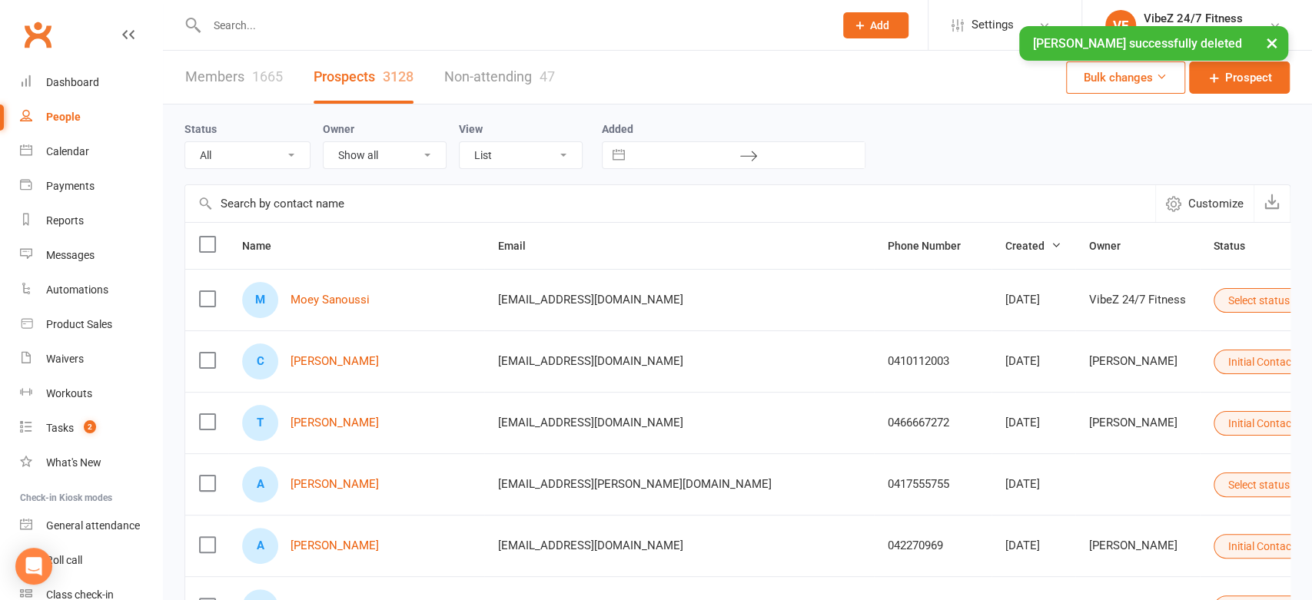
click at [254, 18] on input "text" at bounding box center [512, 26] width 621 height 22
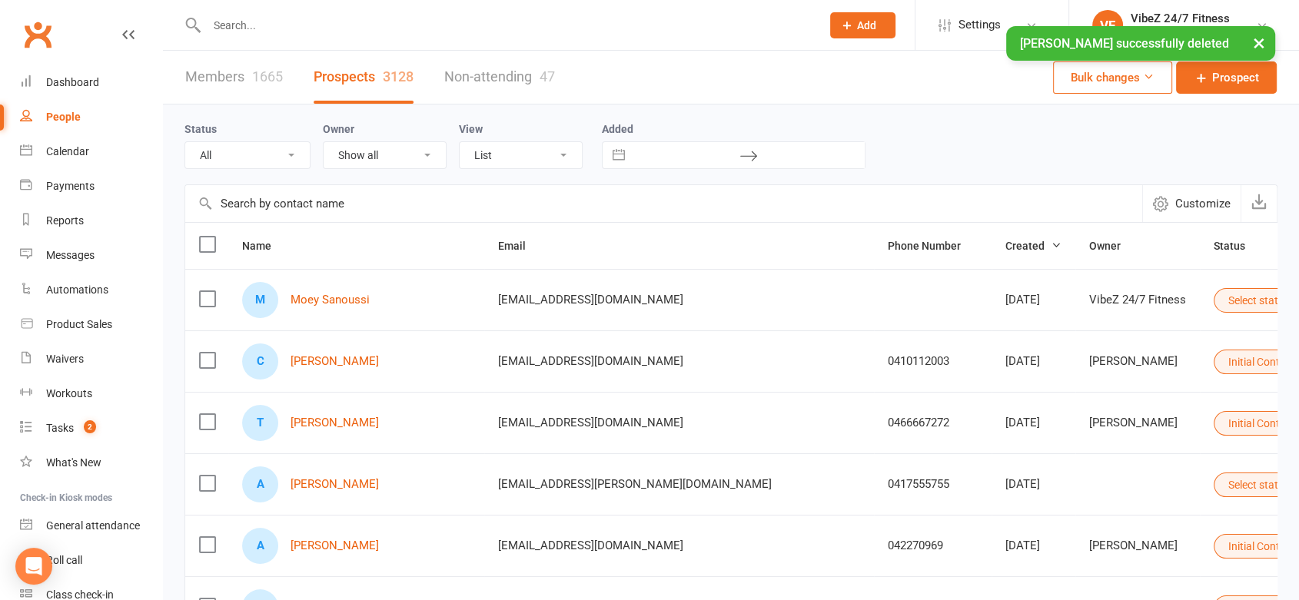
click at [254, 23] on input "text" at bounding box center [506, 26] width 608 height 22
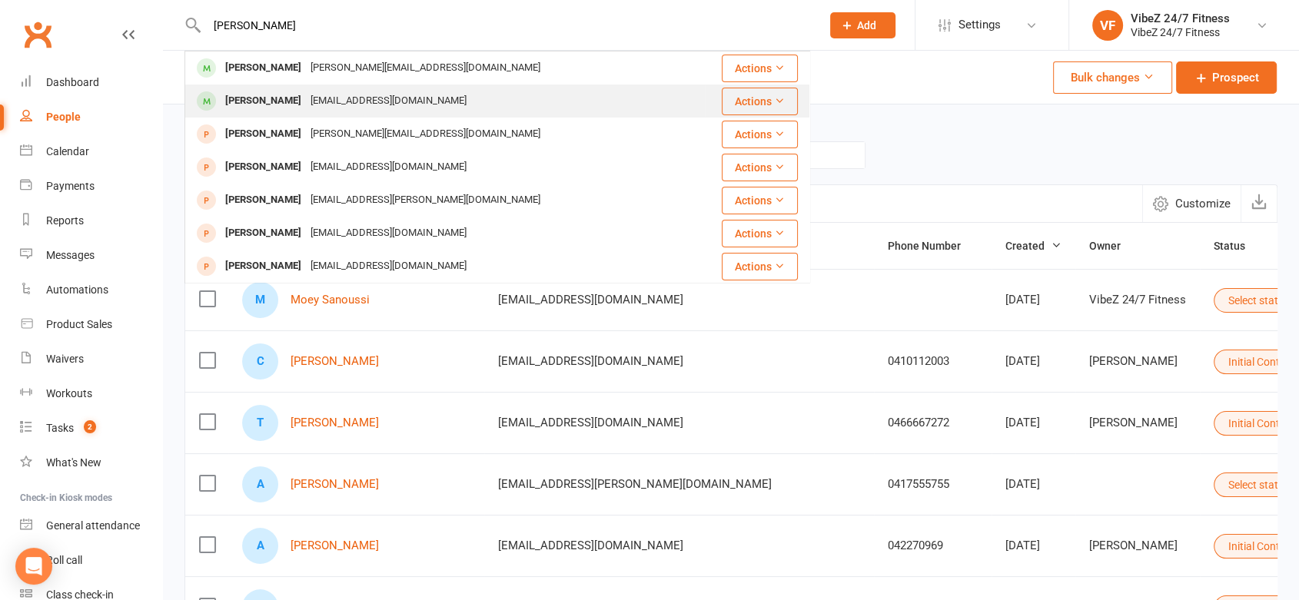
type input "[PERSON_NAME]"
click at [254, 101] on div "[PERSON_NAME]" at bounding box center [263, 101] width 85 height 22
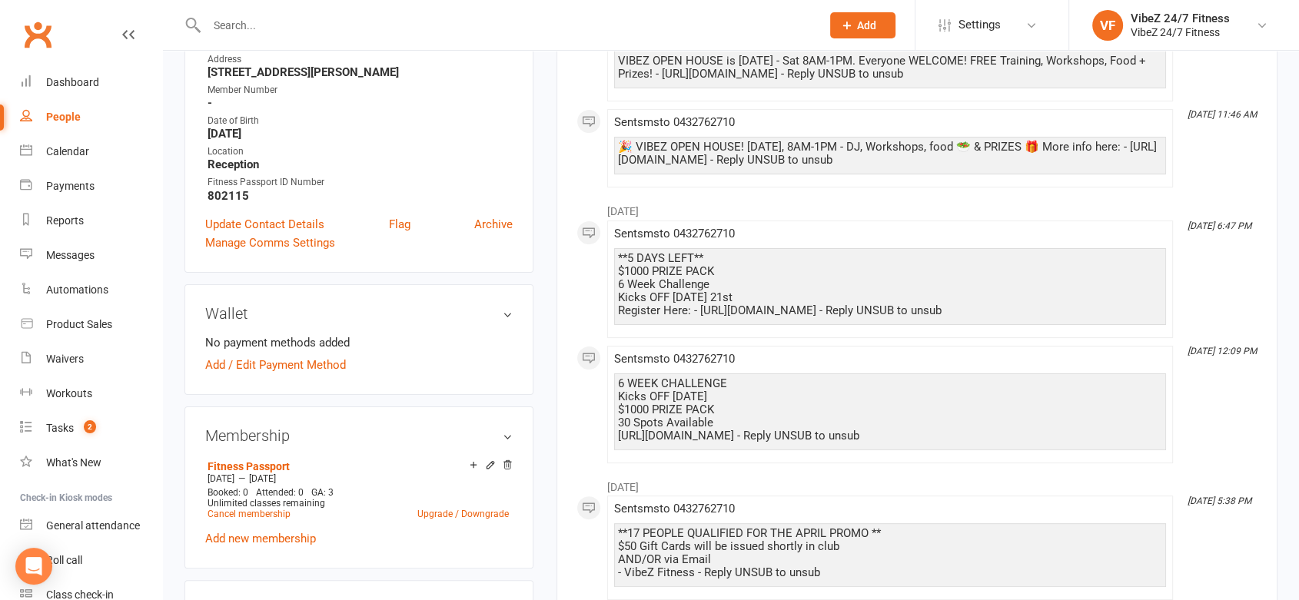
scroll to position [327, 0]
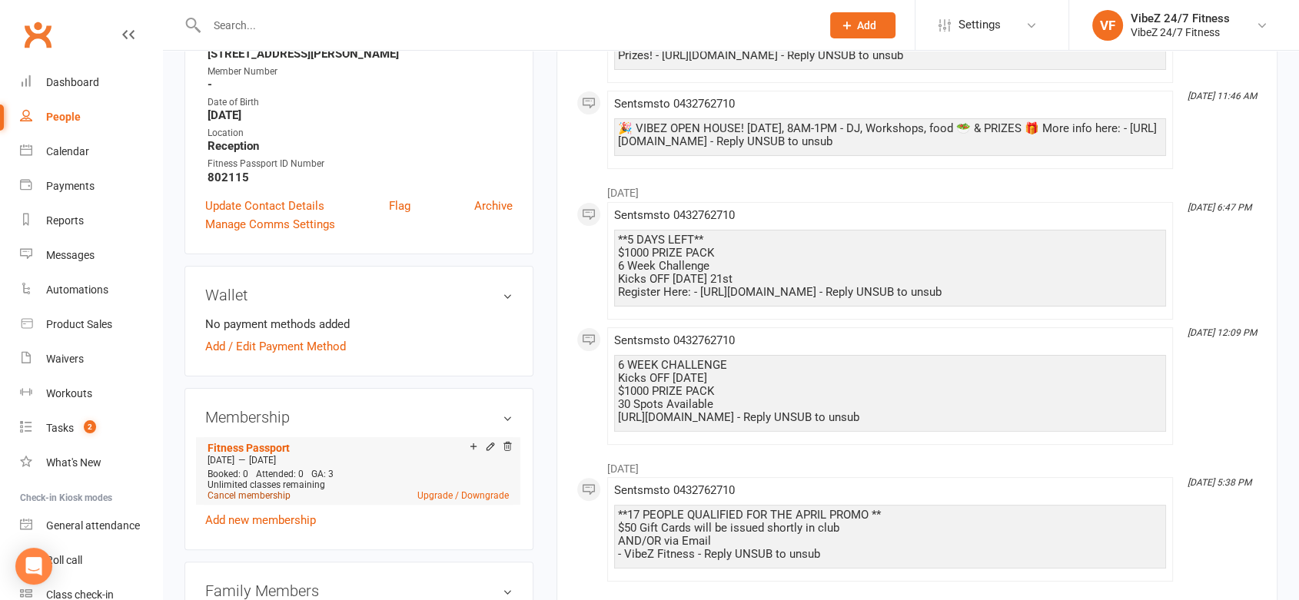
click at [246, 490] on link "Cancel membership" at bounding box center [249, 495] width 83 height 11
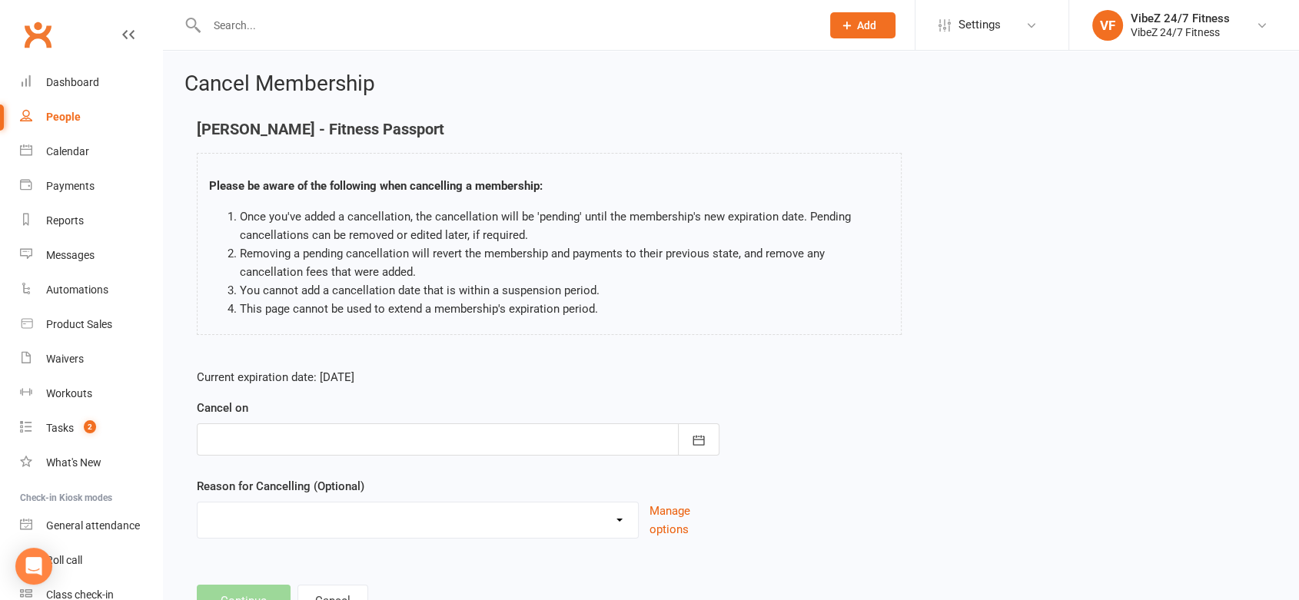
click at [321, 435] on div at bounding box center [458, 439] width 523 height 32
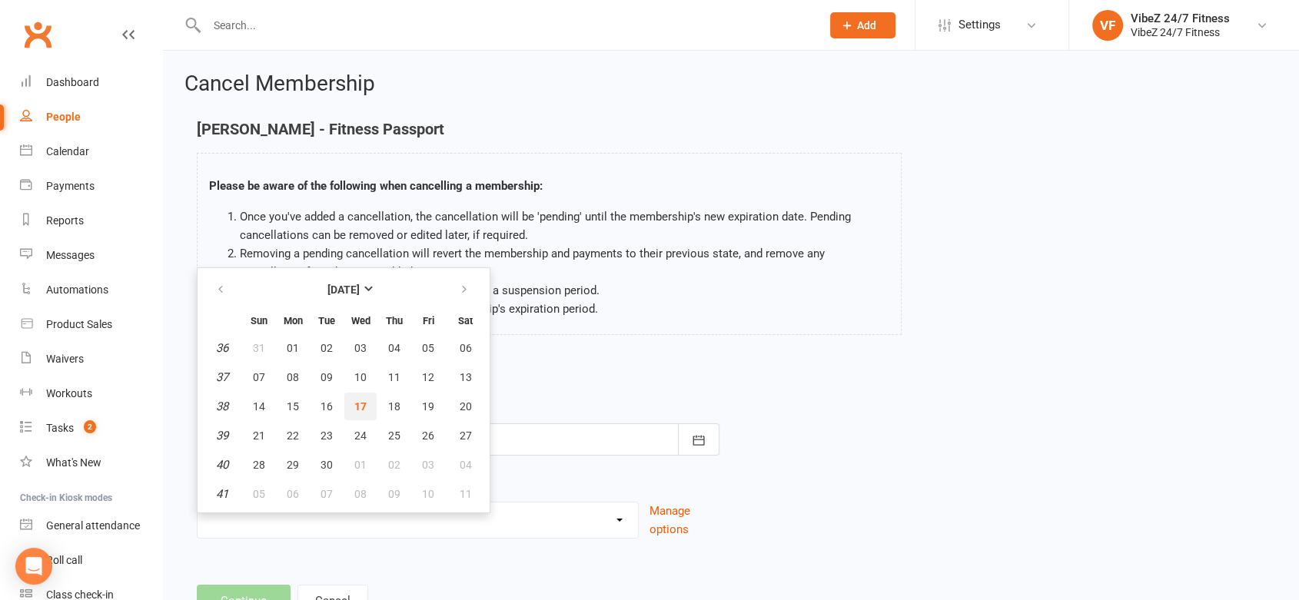
click at [354, 403] on span "17" at bounding box center [360, 406] width 12 height 12
type input "[DATE]"
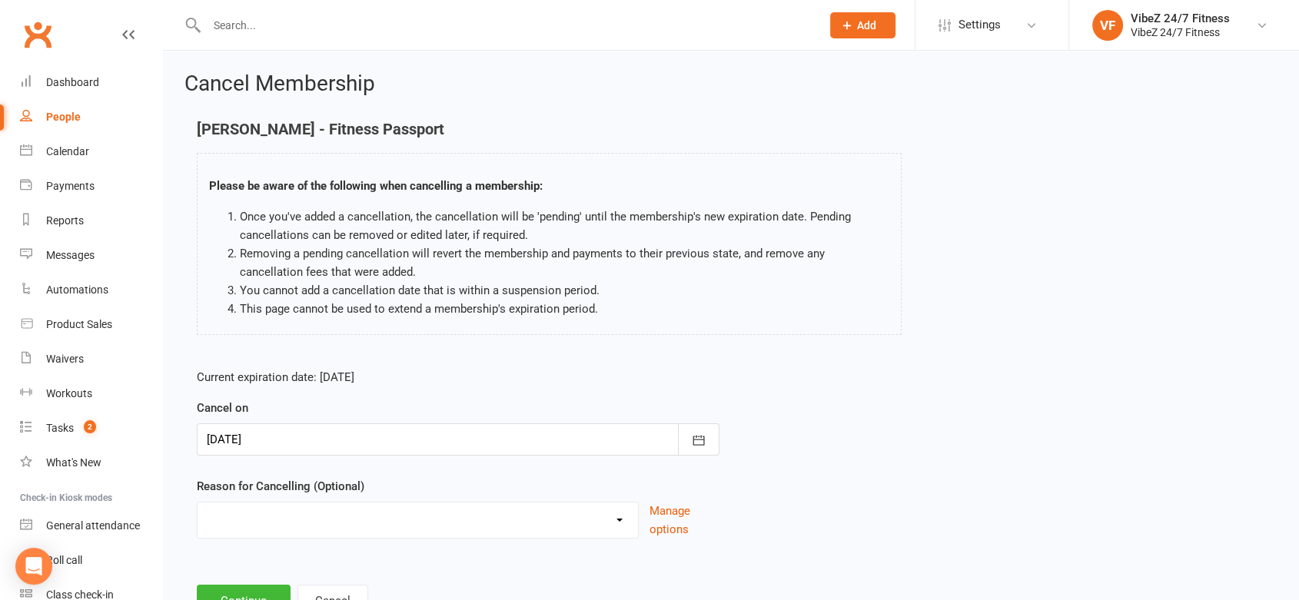
click at [300, 532] on select "Admin Error Bad Debtor Changing Gyms Financial Holiday Injury Medical Moving aw…" at bounding box center [418, 518] width 440 height 31
select select "8"
click at [198, 503] on select "Admin Error Bad Debtor Changing Gyms Financial Holiday Injury Medical Moving aw…" at bounding box center [418, 518] width 440 height 31
click at [257, 596] on button "Continue" at bounding box center [244, 601] width 94 height 32
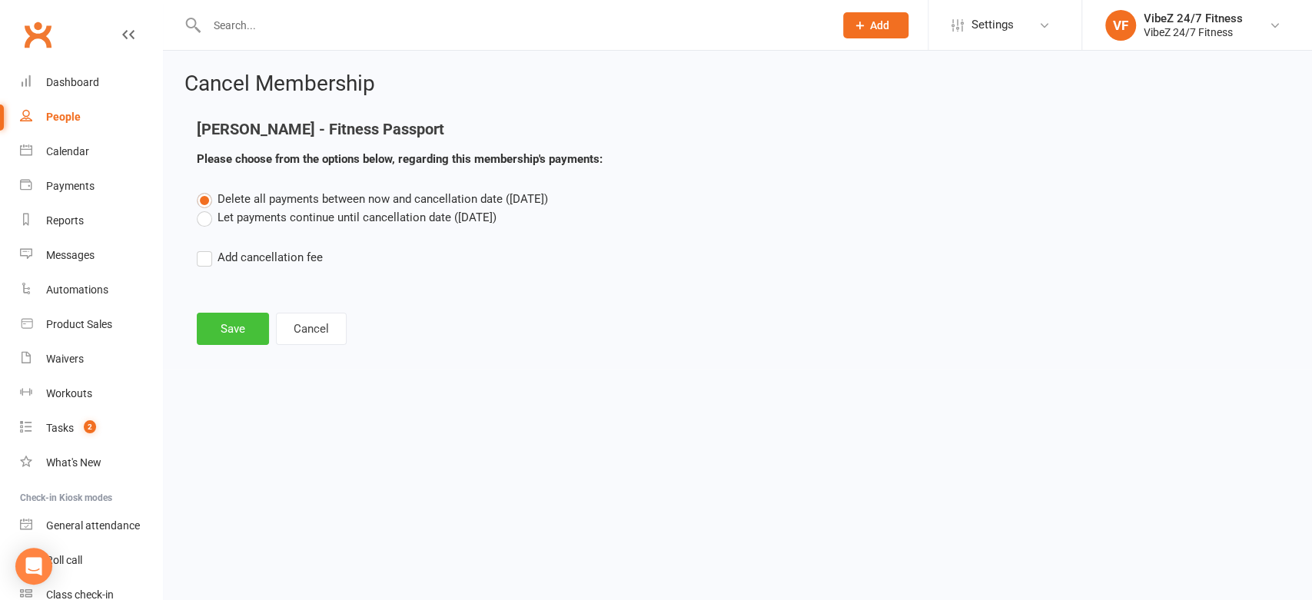
click at [225, 325] on button "Save" at bounding box center [233, 329] width 72 height 32
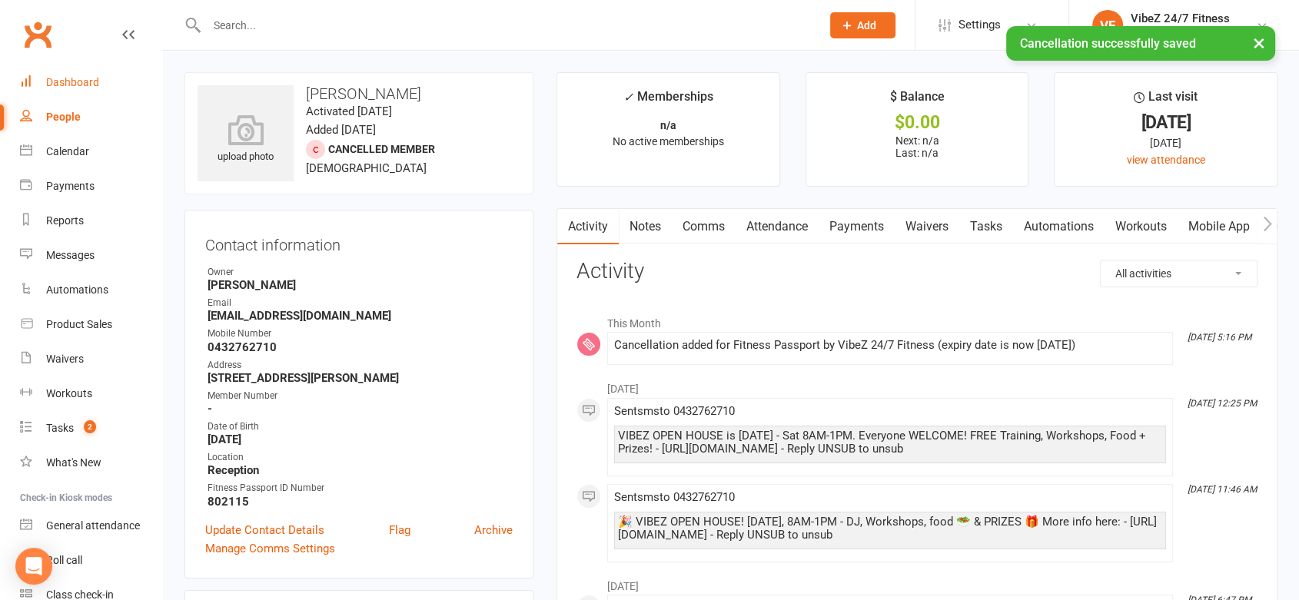
click at [91, 84] on div "Dashboard" at bounding box center [72, 82] width 53 height 12
